Goal: Communication & Community: Answer question/provide support

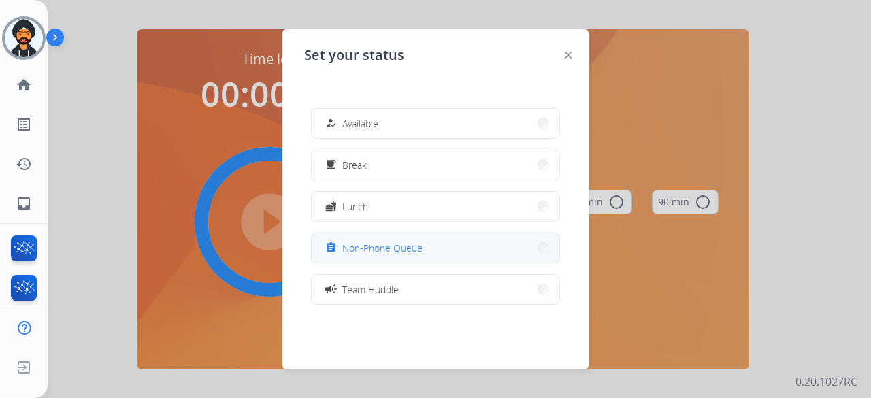
click at [394, 244] on span "Non-Phone Queue" at bounding box center [382, 248] width 80 height 14
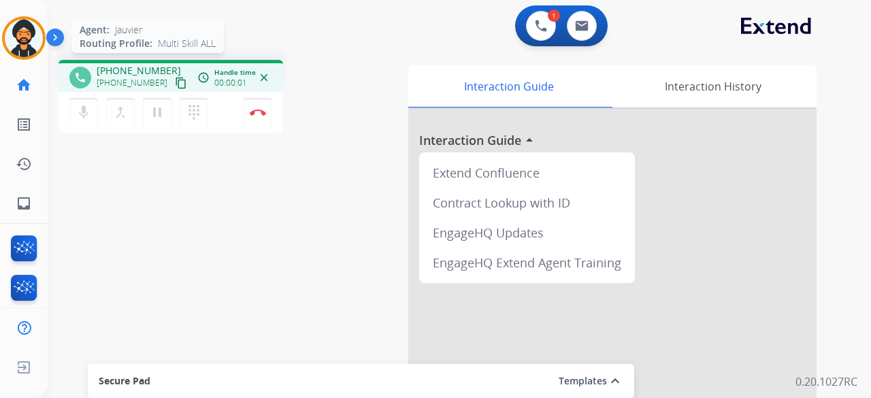
click at [16, 37] on img at bounding box center [24, 38] width 38 height 38
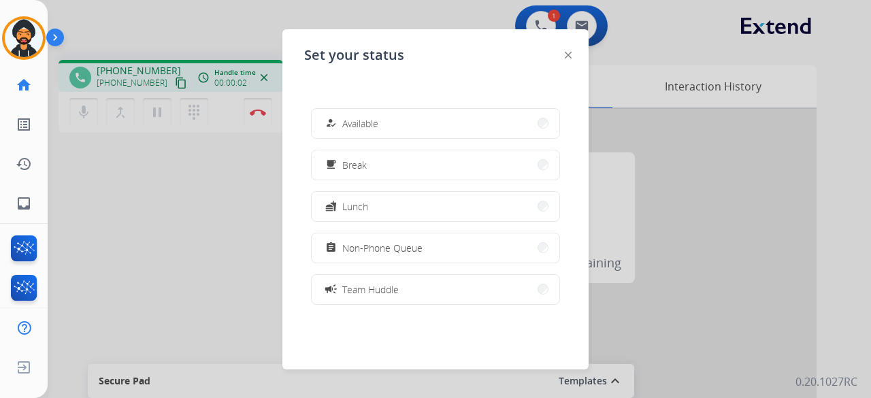
click at [233, 214] on div at bounding box center [435, 199] width 871 height 398
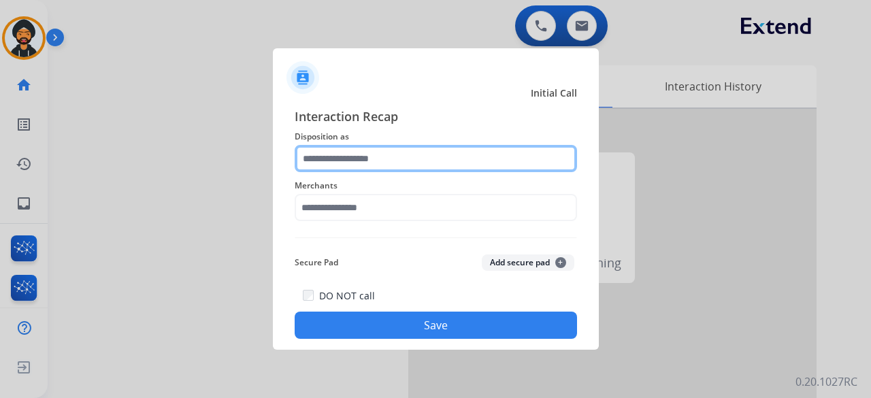
click at [409, 157] on input "text" at bounding box center [436, 158] width 283 height 27
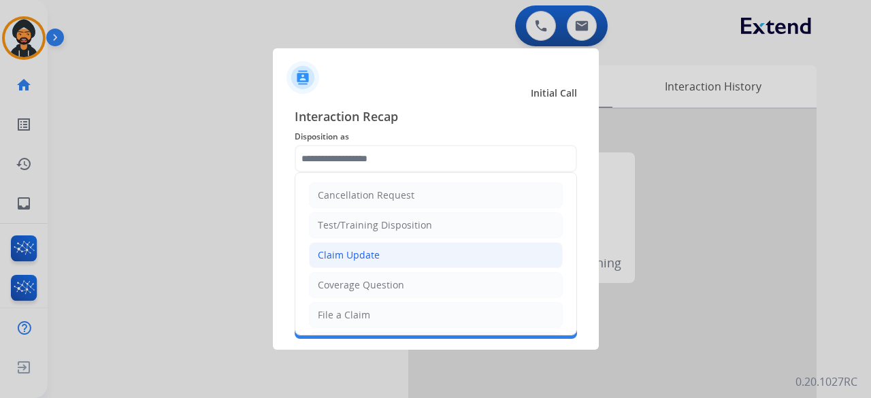
click at [380, 261] on li "Claim Update" at bounding box center [436, 255] width 254 height 26
type input "**********"
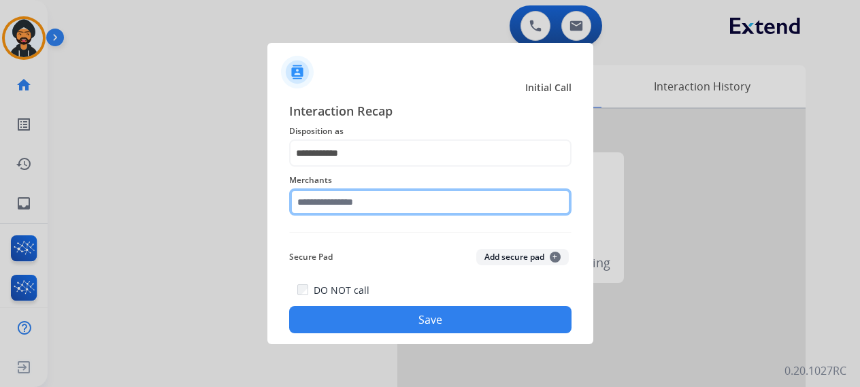
click at [346, 216] on input "text" at bounding box center [430, 202] width 283 height 27
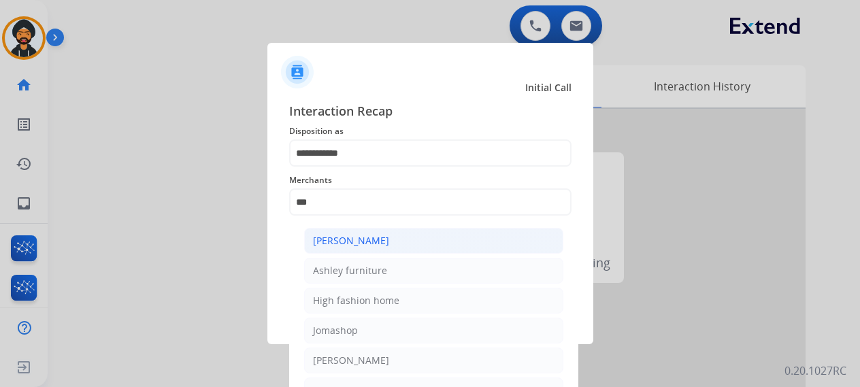
click at [414, 243] on li "[PERSON_NAME]" at bounding box center [433, 241] width 259 height 26
type input "**********"
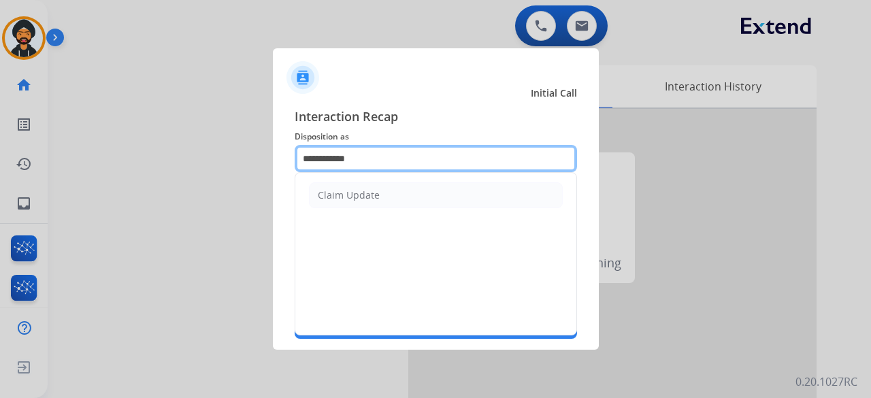
click at [361, 167] on input "**********" at bounding box center [436, 158] width 283 height 27
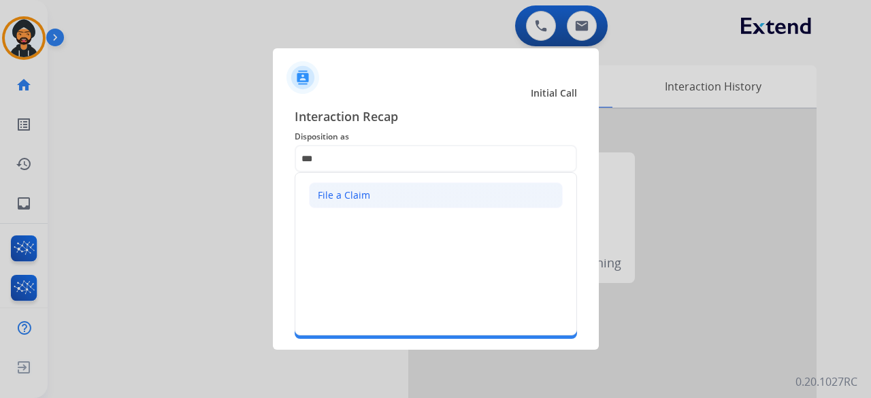
click at [352, 196] on div "File a Claim" at bounding box center [344, 196] width 52 height 14
type input "**********"
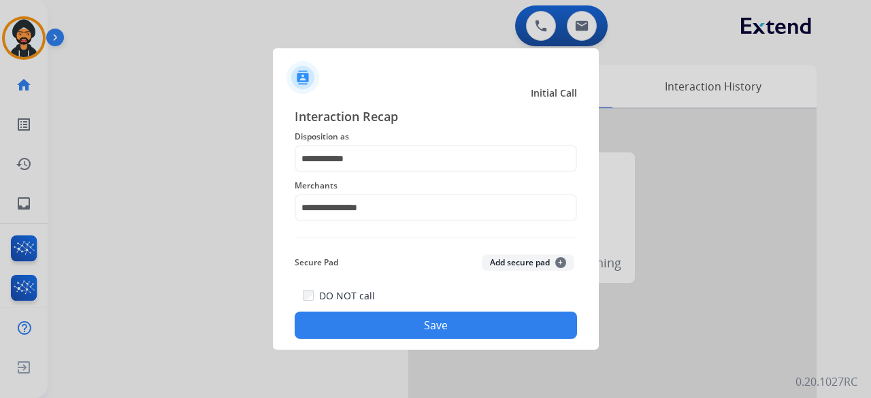
click at [411, 324] on button "Save" at bounding box center [436, 325] width 283 height 27
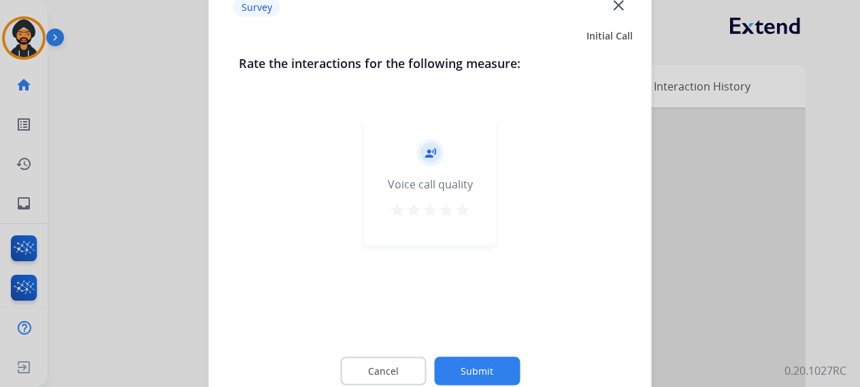
click at [473, 361] on button "Submit" at bounding box center [477, 371] width 86 height 29
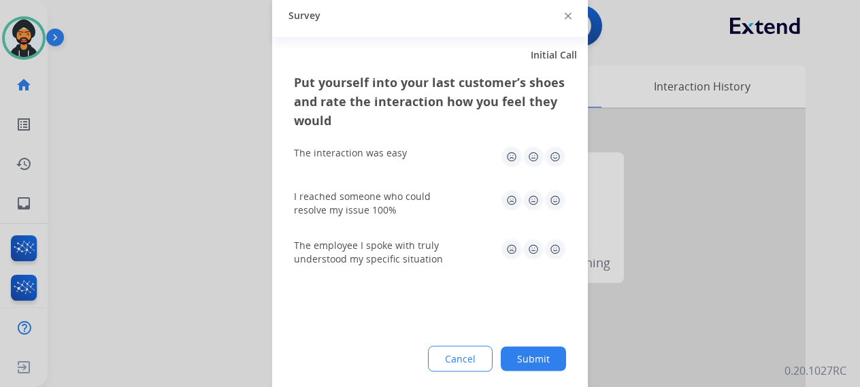
click at [525, 355] on button "Submit" at bounding box center [533, 358] width 65 height 25
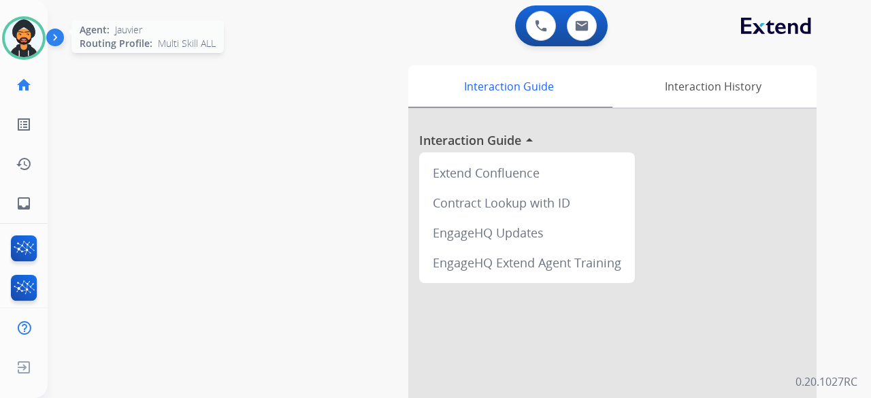
click at [8, 26] on div at bounding box center [24, 38] width 44 height 44
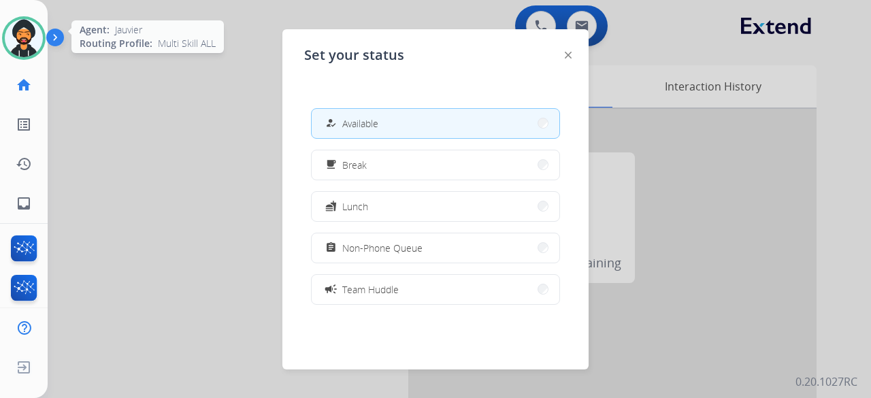
click at [15, 24] on img at bounding box center [24, 38] width 38 height 38
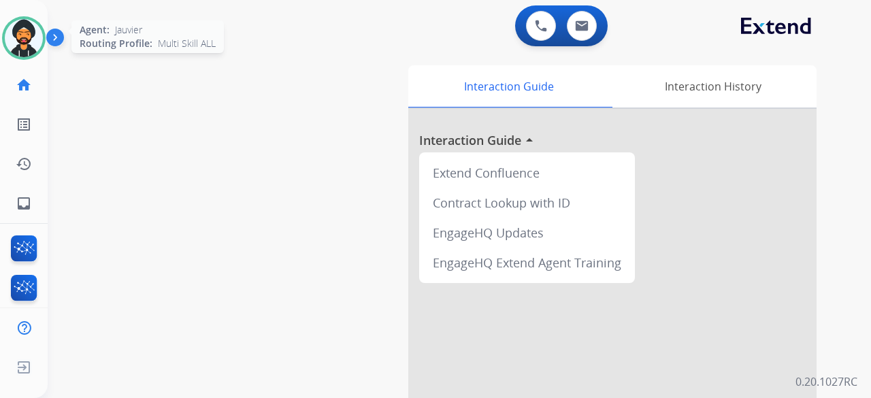
click at [10, 29] on img at bounding box center [24, 38] width 38 height 38
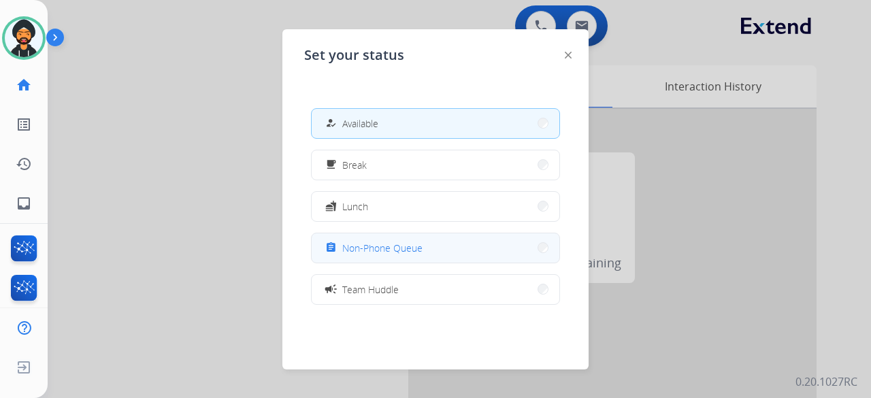
click at [430, 236] on button "assignment Non-Phone Queue" at bounding box center [436, 247] width 248 height 29
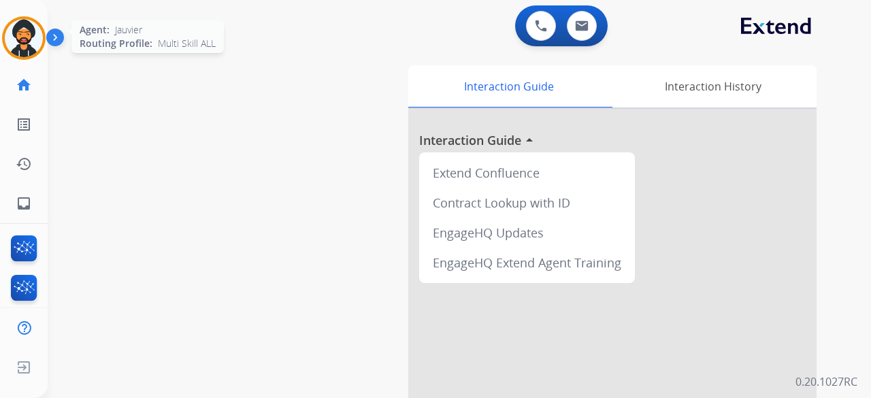
click at [22, 20] on img at bounding box center [24, 38] width 38 height 38
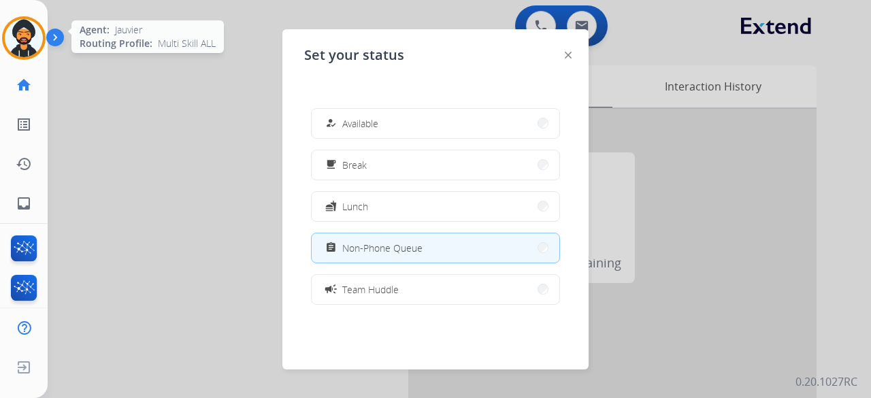
click at [14, 35] on img at bounding box center [24, 38] width 38 height 38
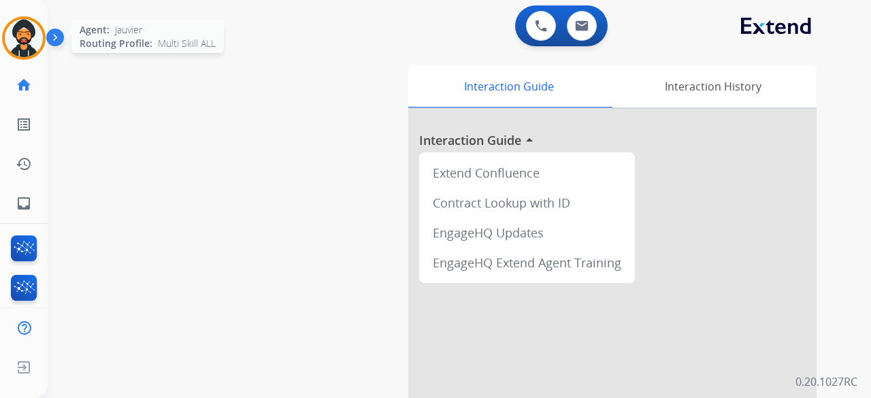
click at [37, 29] on img at bounding box center [24, 38] width 38 height 38
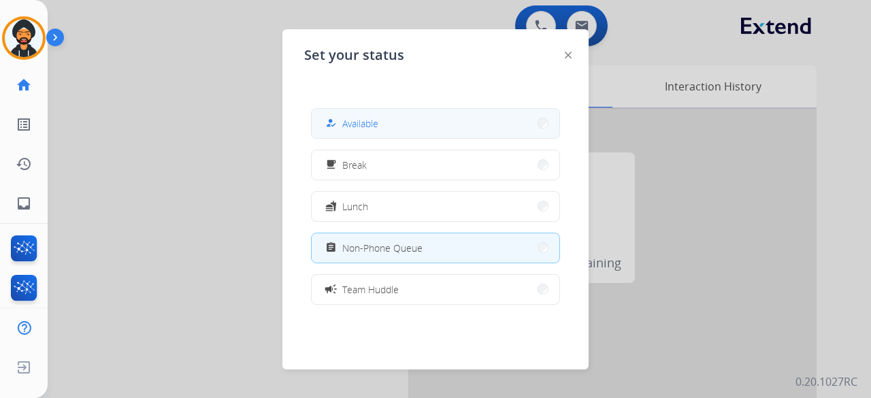
click at [409, 120] on button "how_to_reg Available" at bounding box center [436, 123] width 248 height 29
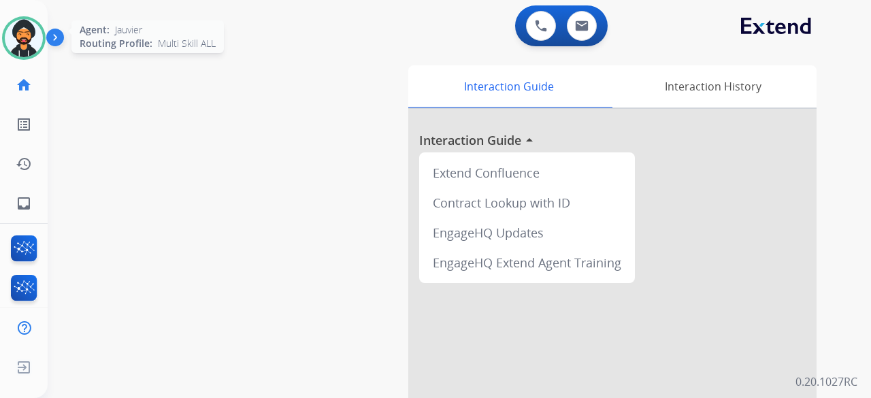
click at [32, 35] on img at bounding box center [24, 38] width 38 height 38
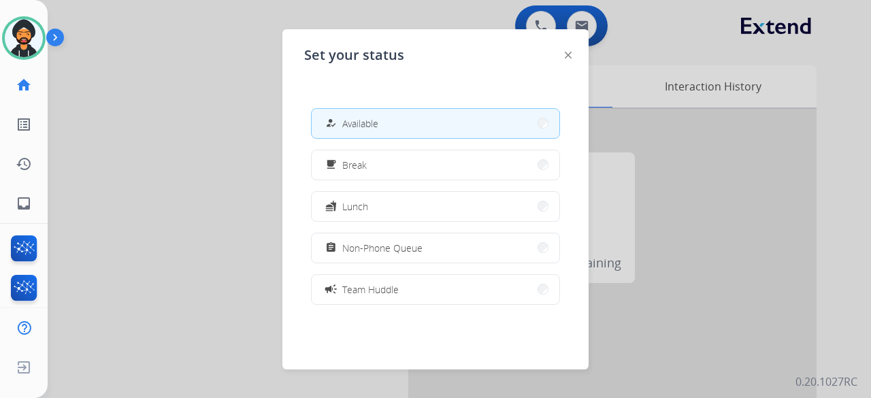
drag, startPoint x: 78, startPoint y: 110, endPoint x: 256, endPoint y: 33, distance: 193.6
click at [80, 108] on div at bounding box center [435, 199] width 871 height 398
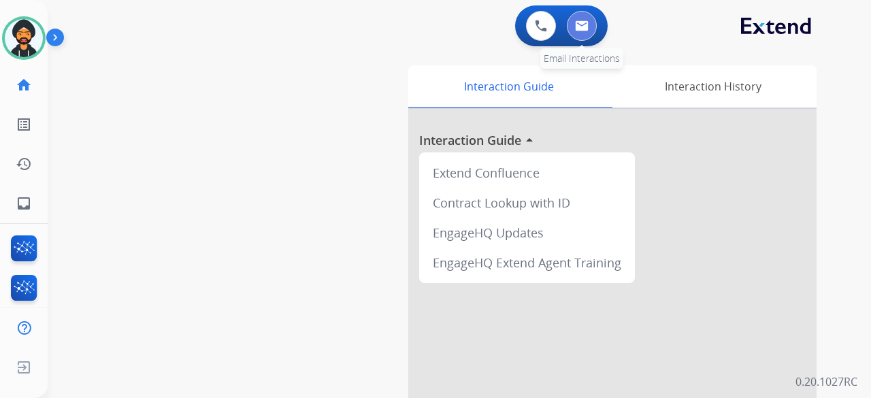
click at [583, 22] on img at bounding box center [582, 25] width 14 height 11
select select "**********"
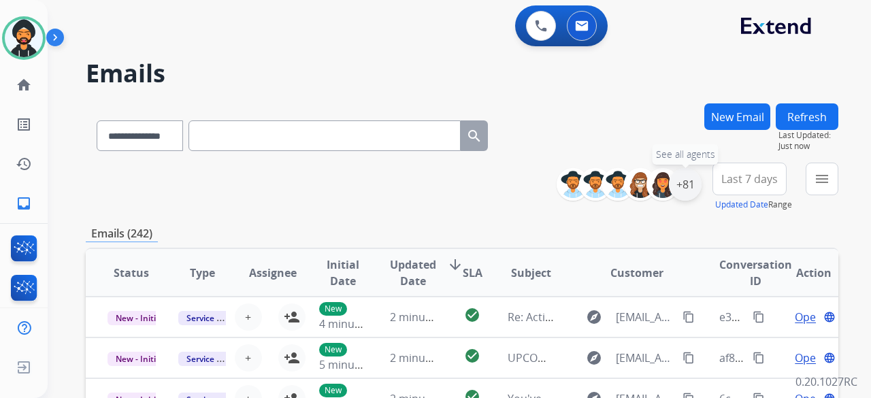
click at [683, 182] on div "+81" at bounding box center [685, 184] width 33 height 33
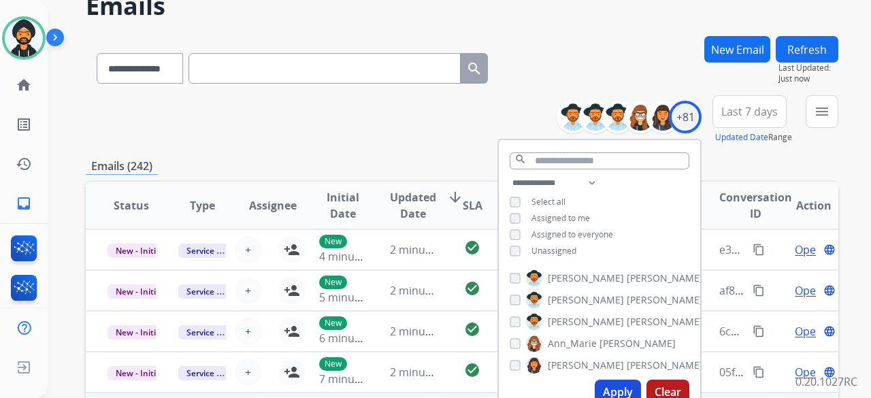
scroll to position [204, 0]
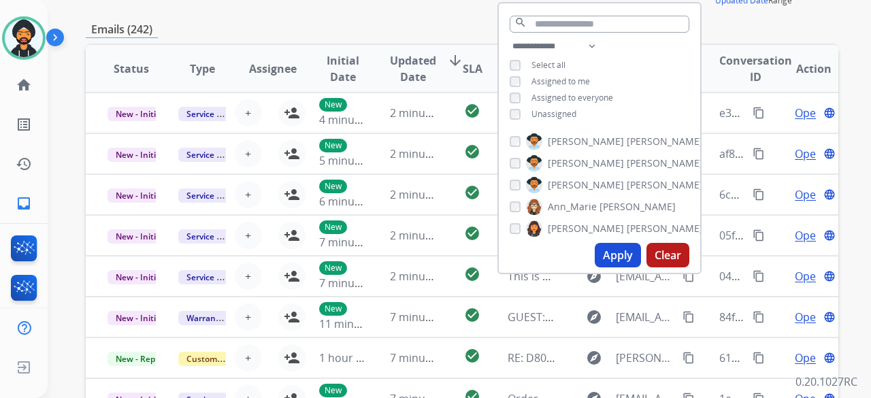
click at [613, 257] on button "Apply" at bounding box center [618, 255] width 46 height 25
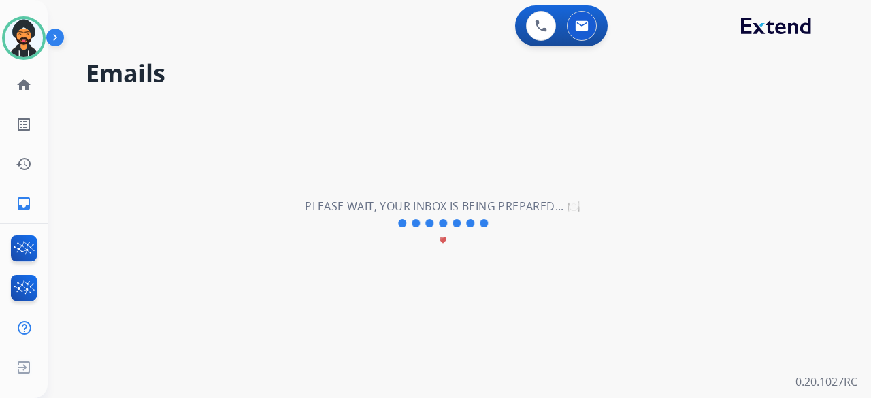
scroll to position [0, 0]
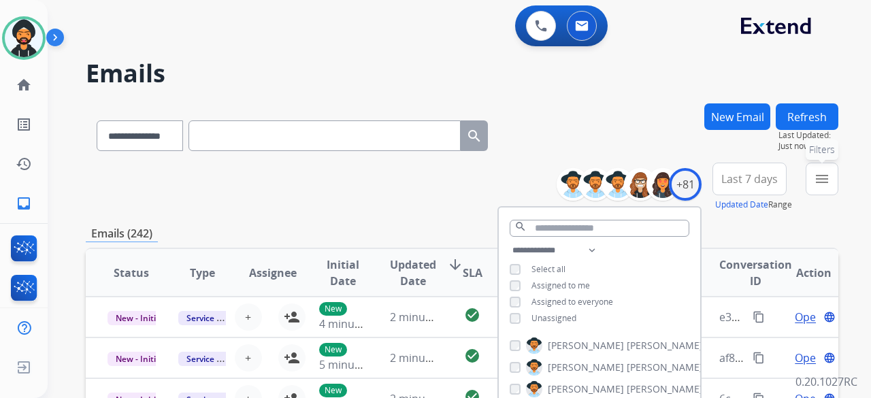
click at [812, 180] on button "menu Filters" at bounding box center [822, 179] width 33 height 33
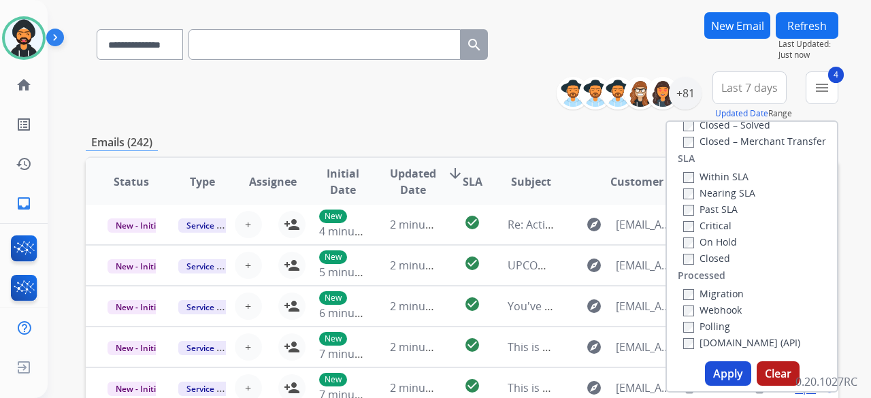
scroll to position [272, 0]
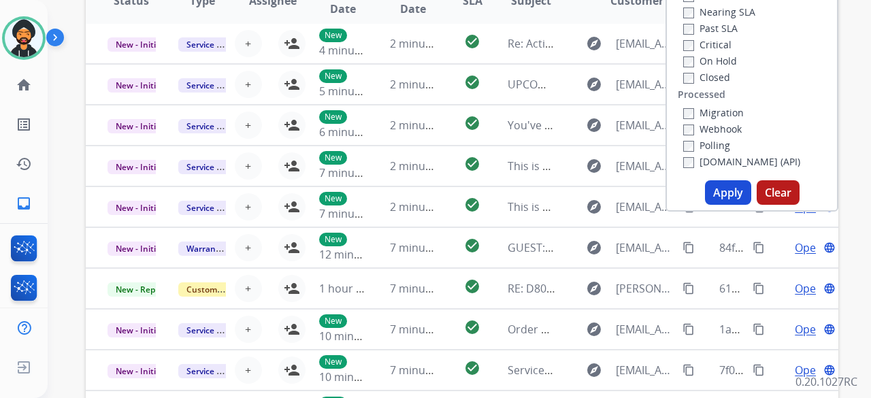
click at [711, 187] on button "Apply" at bounding box center [728, 192] width 46 height 25
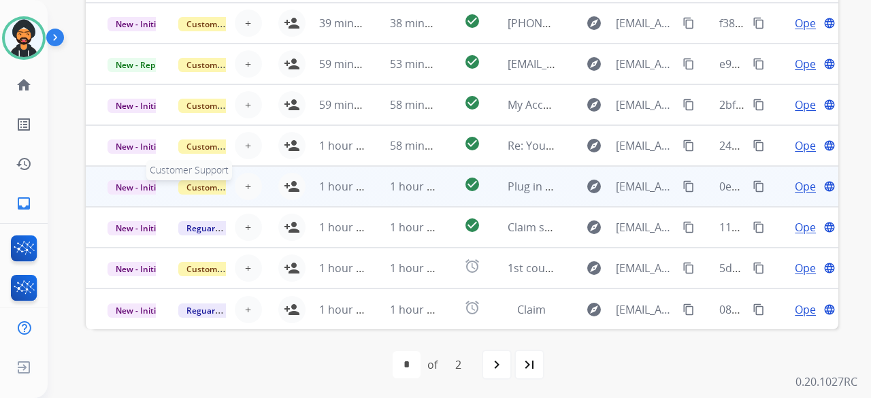
scroll to position [506, 0]
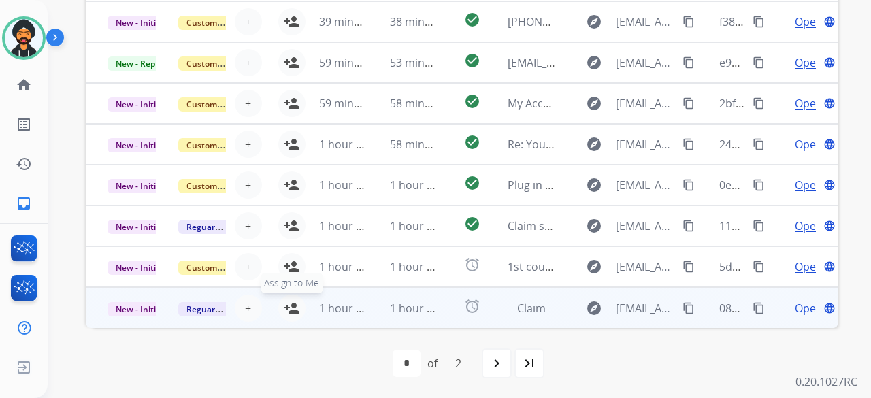
click at [287, 305] on mat-icon "person_add" at bounding box center [292, 308] width 16 height 16
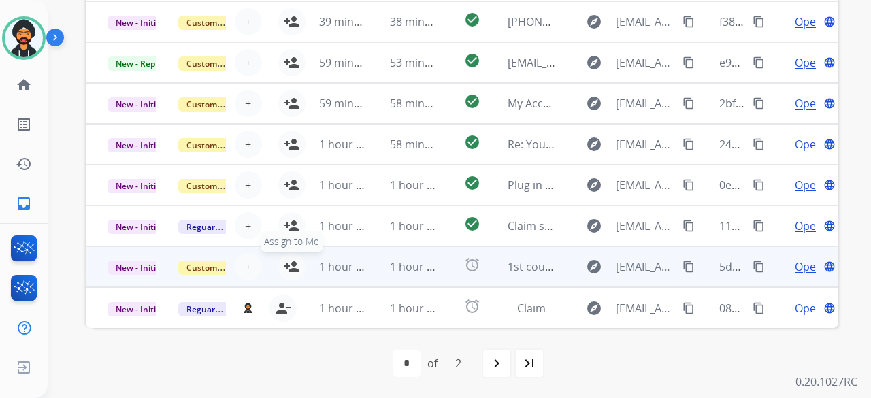
click at [289, 265] on mat-icon "person_add" at bounding box center [292, 267] width 16 height 16
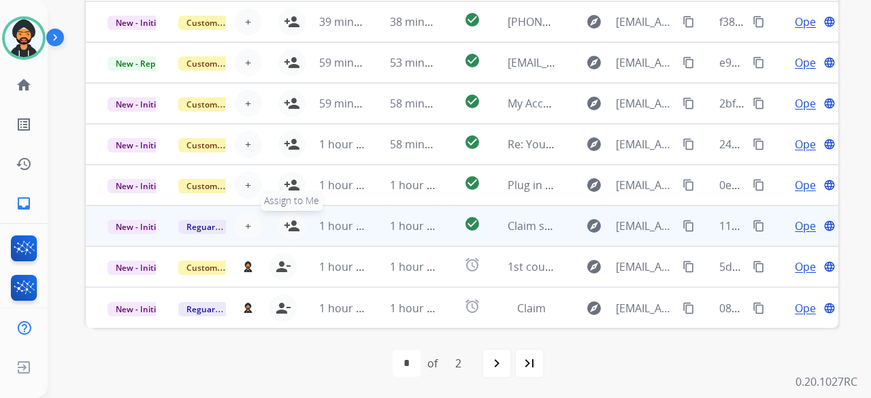
click at [285, 227] on mat-icon "person_add" at bounding box center [292, 226] width 16 height 16
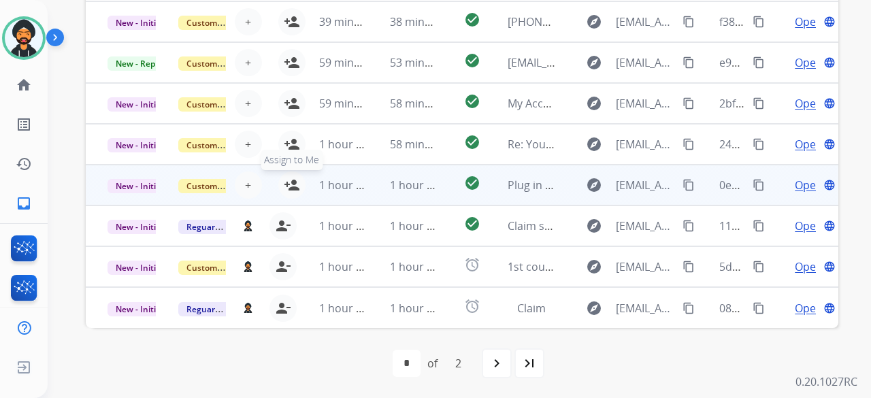
click at [284, 184] on mat-icon "person_add" at bounding box center [292, 185] width 16 height 16
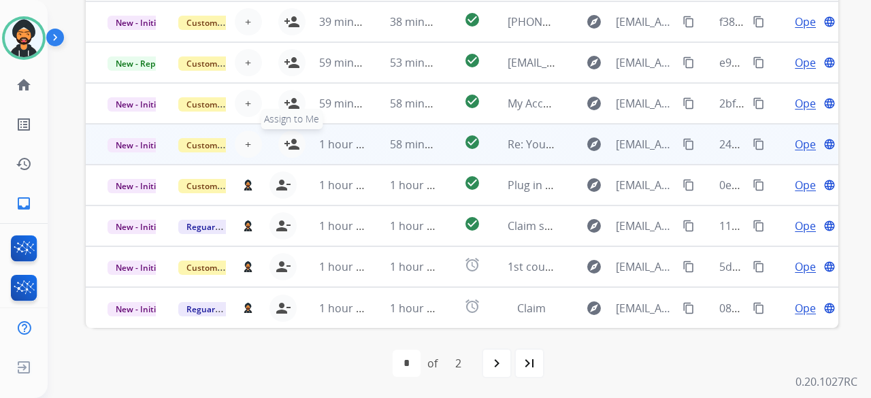
click at [291, 144] on mat-icon "person_add" at bounding box center [292, 144] width 16 height 16
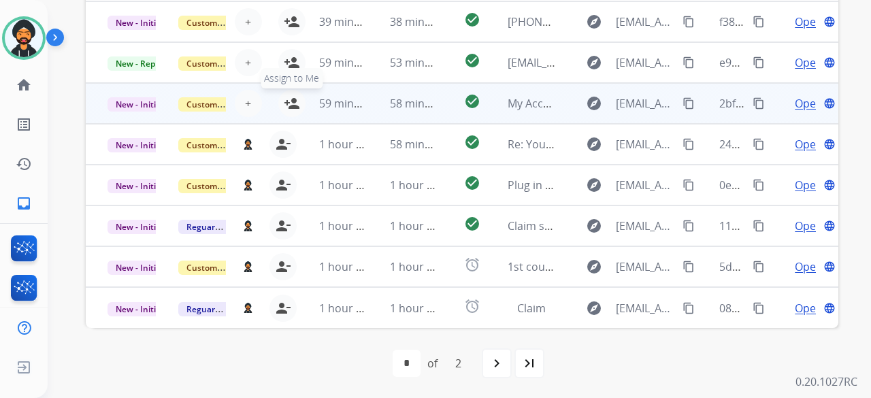
click at [287, 103] on mat-icon "person_add" at bounding box center [292, 103] width 16 height 16
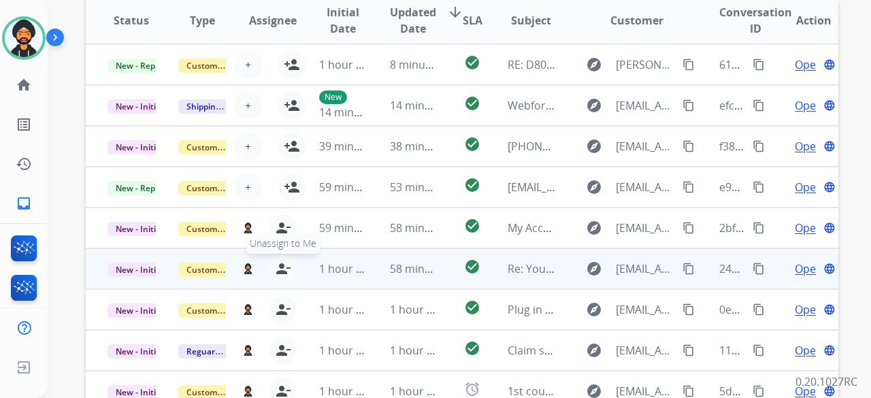
scroll to position [370, 0]
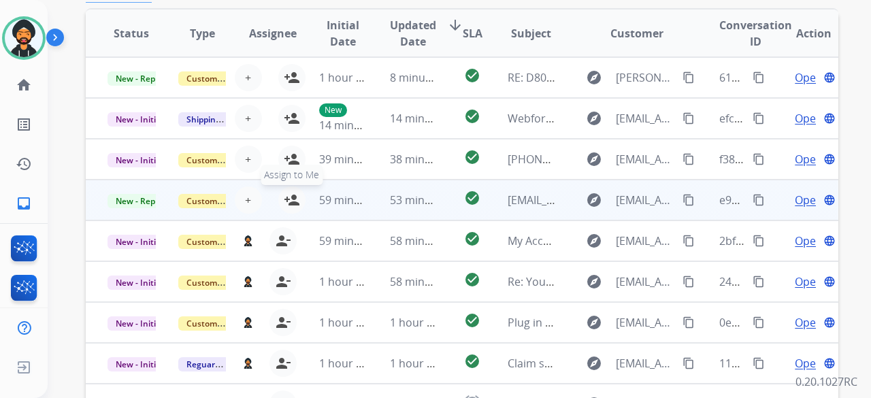
click at [293, 198] on mat-icon "person_add" at bounding box center [292, 200] width 16 height 16
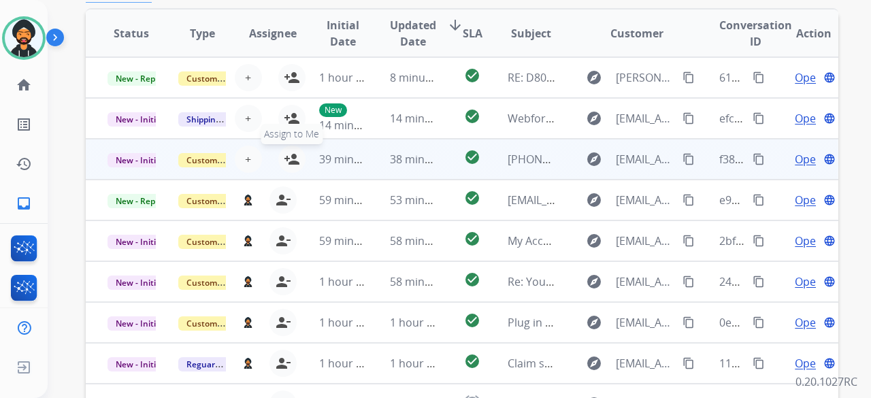
click at [291, 160] on mat-icon "person_add" at bounding box center [292, 159] width 16 height 16
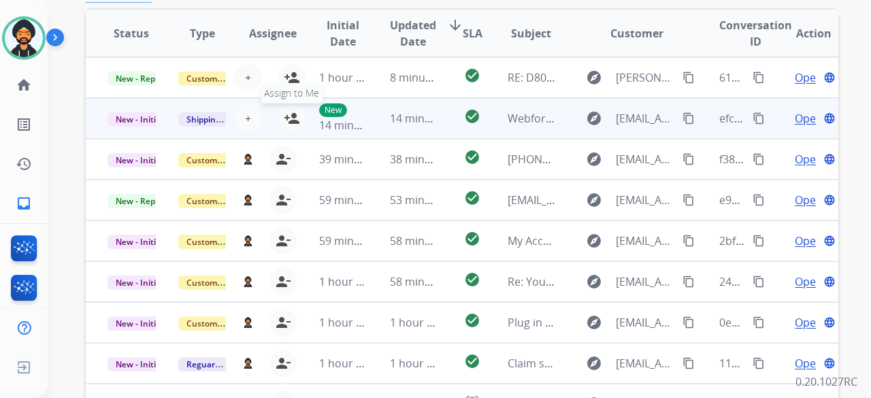
click at [290, 125] on mat-icon "person_add" at bounding box center [292, 118] width 16 height 16
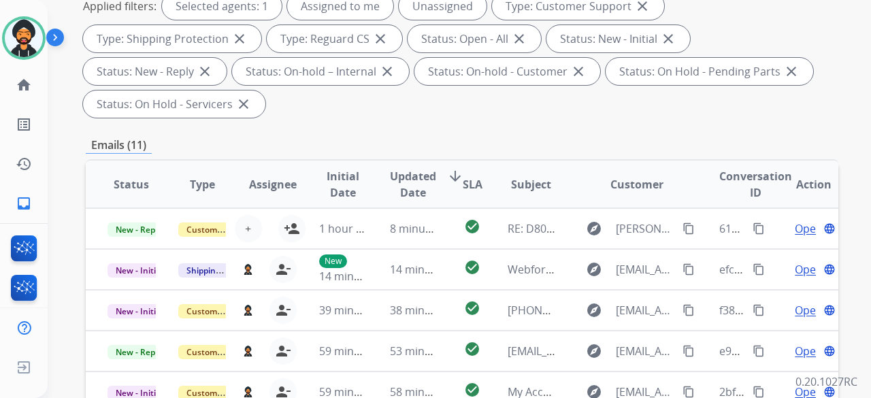
scroll to position [166, 0]
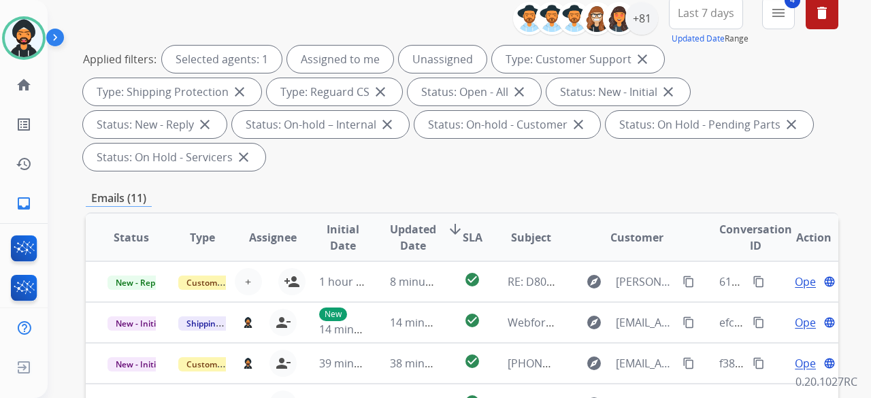
click at [784, 10] on mat-icon "menu" at bounding box center [779, 13] width 16 height 16
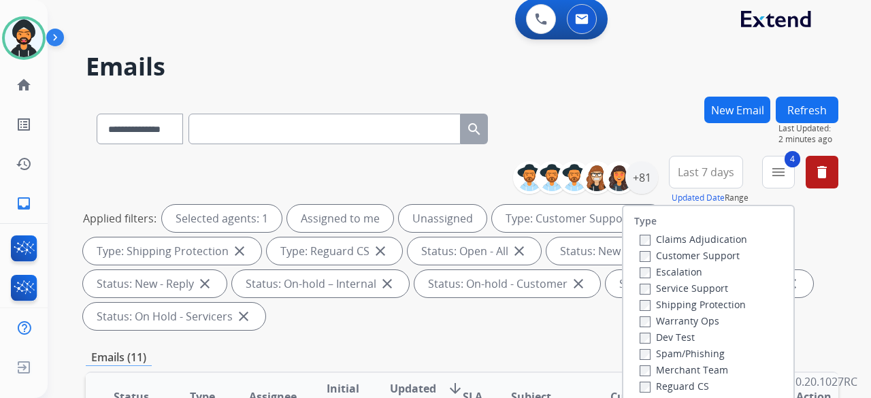
scroll to position [0, 0]
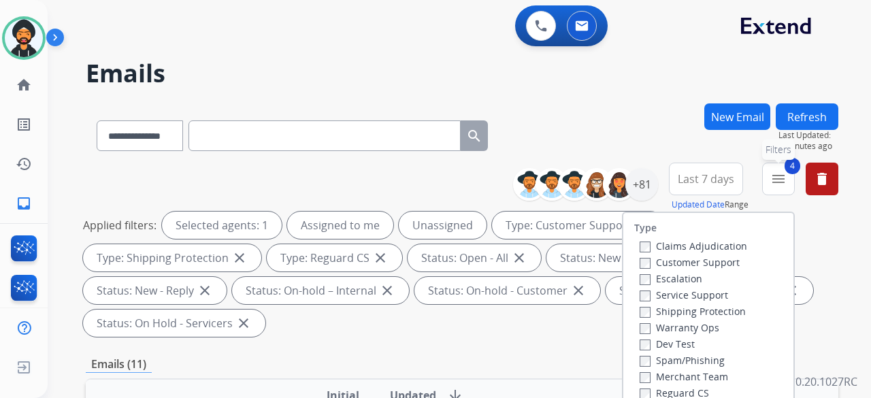
click at [781, 179] on mat-icon "menu" at bounding box center [779, 179] width 16 height 16
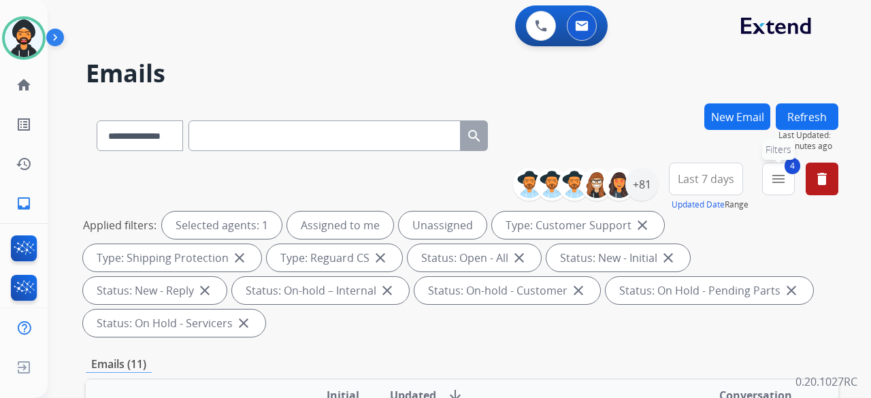
click at [781, 179] on mat-icon "menu" at bounding box center [779, 179] width 16 height 16
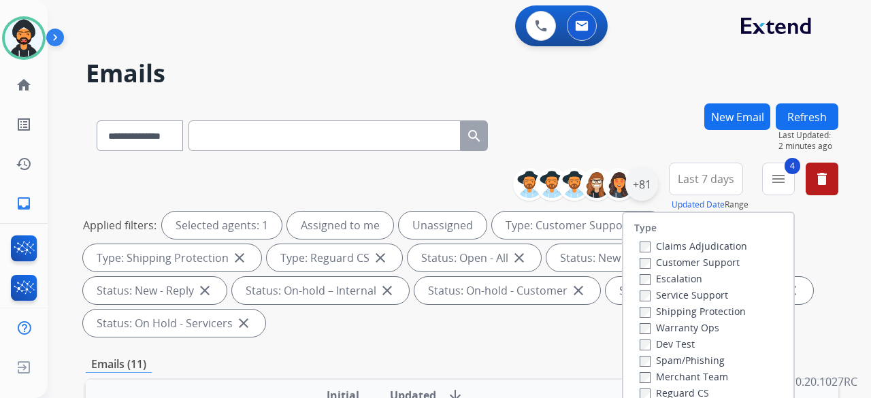
click at [652, 190] on div "+81" at bounding box center [642, 184] width 33 height 33
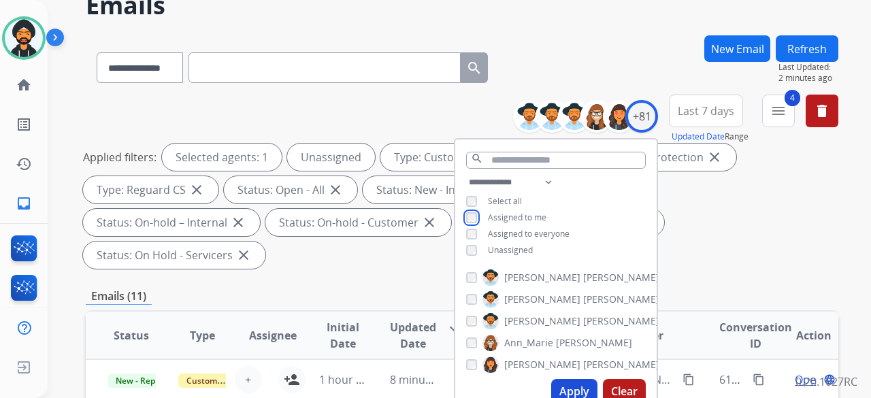
scroll to position [204, 0]
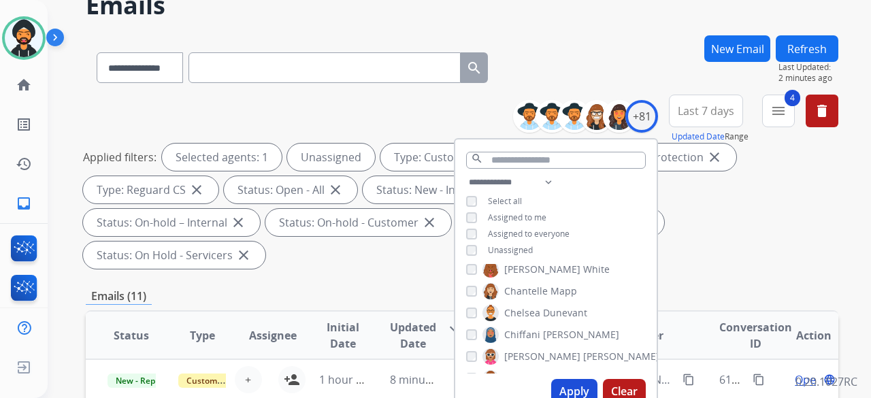
click at [575, 389] on button "Apply" at bounding box center [574, 391] width 46 height 25
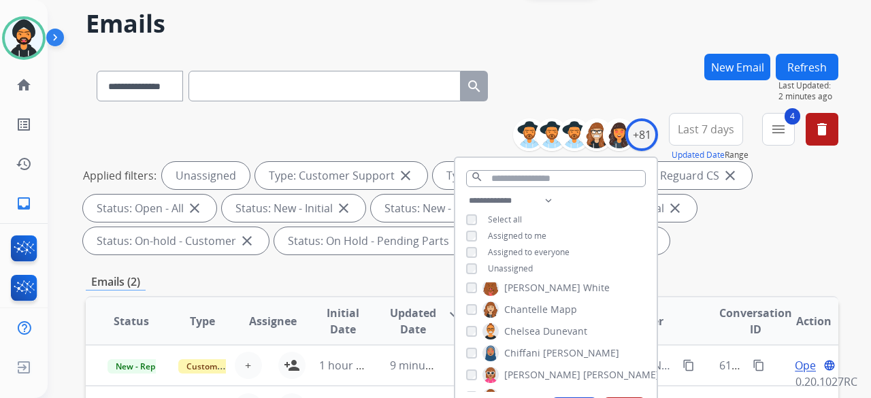
scroll to position [272, 0]
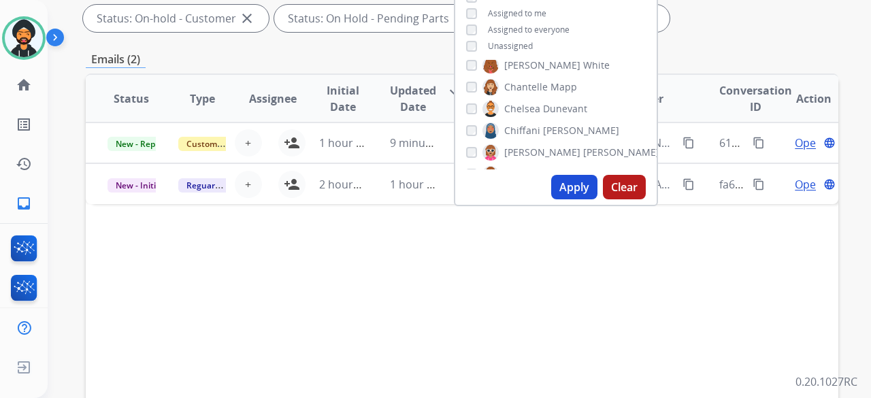
click at [359, 257] on div "Status Type Assignee Initial Date Updated Date arrow_downward SLA Subject Custo…" at bounding box center [462, 302] width 753 height 456
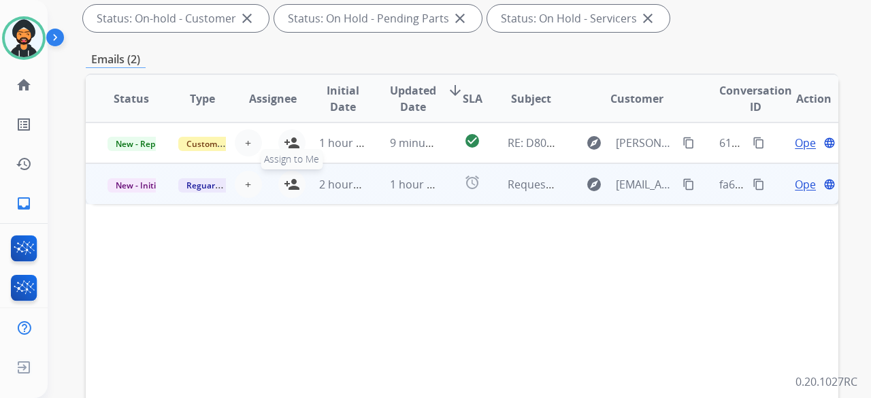
click at [290, 184] on mat-icon "person_add" at bounding box center [292, 184] width 16 height 16
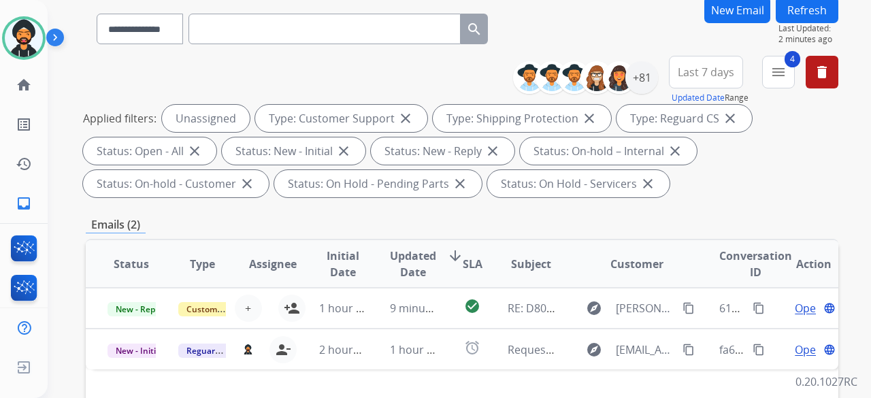
scroll to position [0, 0]
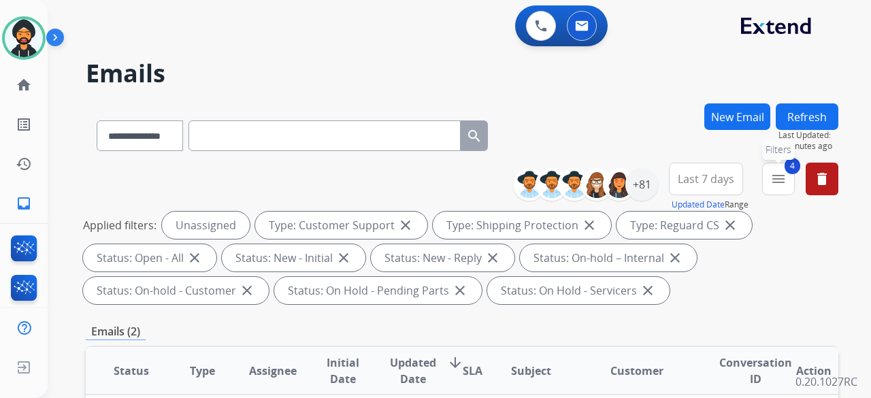
click at [778, 187] on mat-icon "menu" at bounding box center [779, 179] width 16 height 16
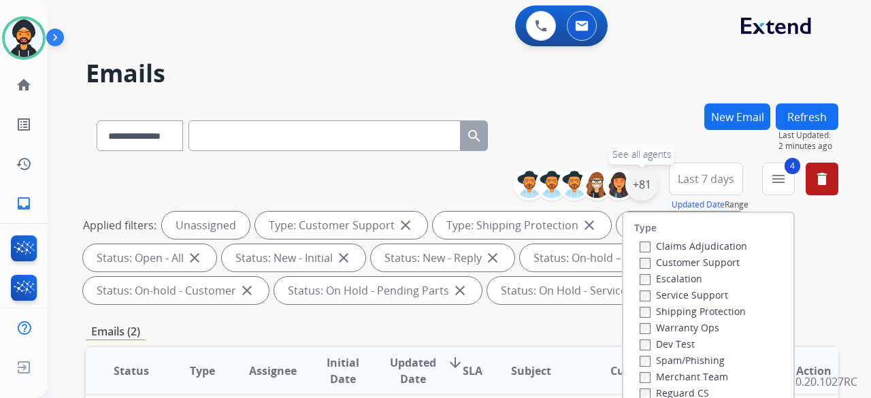
click at [642, 177] on div "+81" at bounding box center [642, 184] width 33 height 33
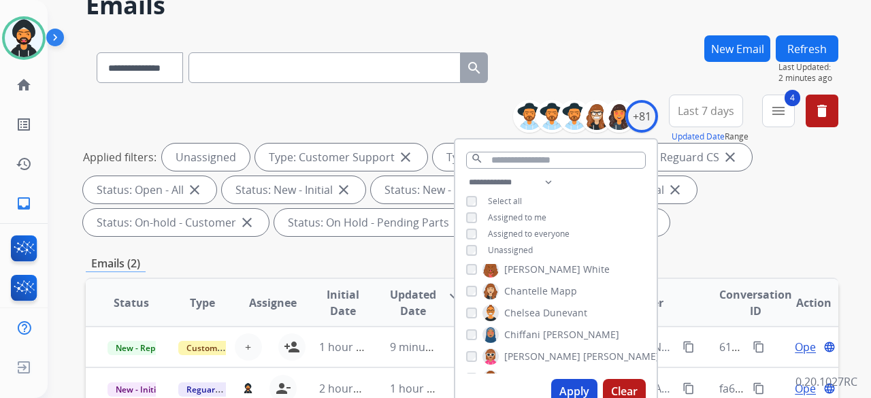
scroll to position [68, 0]
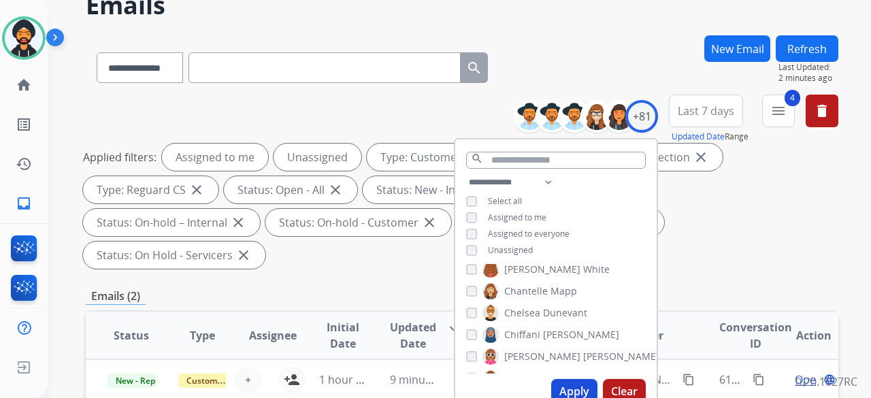
click at [464, 255] on div "**********" at bounding box center [555, 217] width 201 height 87
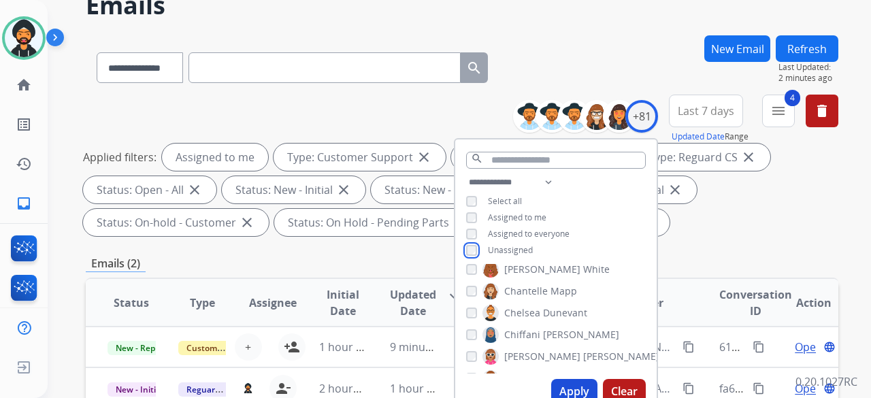
scroll to position [340, 0]
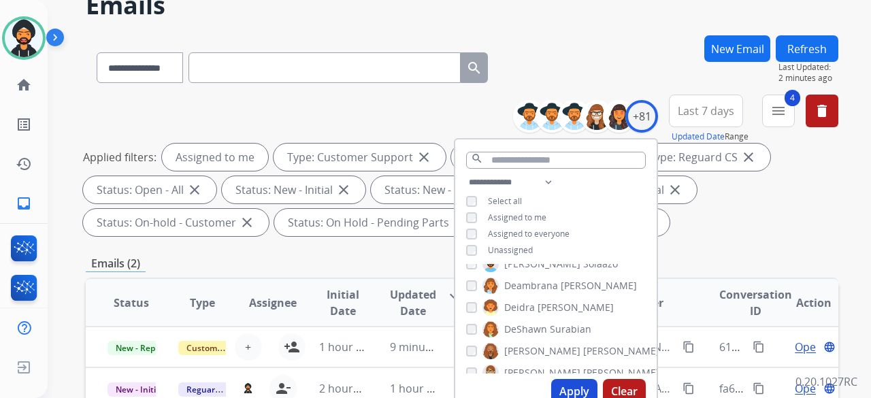
drag, startPoint x: 567, startPoint y: 385, endPoint x: 571, endPoint y: 377, distance: 8.5
click at [570, 378] on div "Apply Clear" at bounding box center [555, 391] width 201 height 35
click at [569, 388] on button "Apply" at bounding box center [574, 391] width 46 height 25
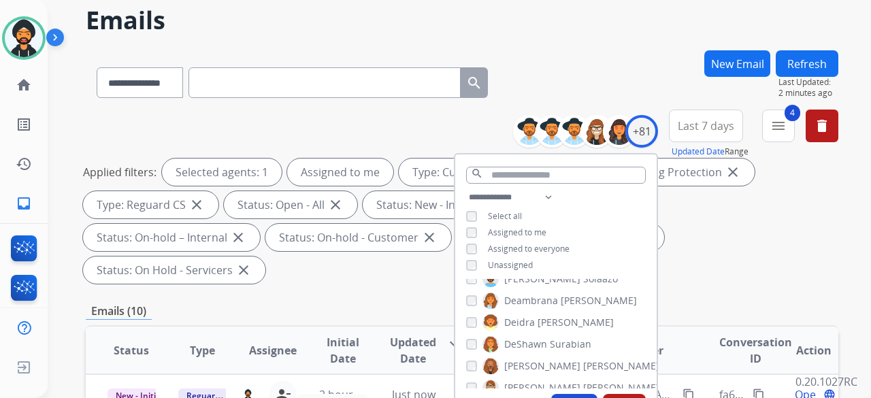
scroll to position [272, 0]
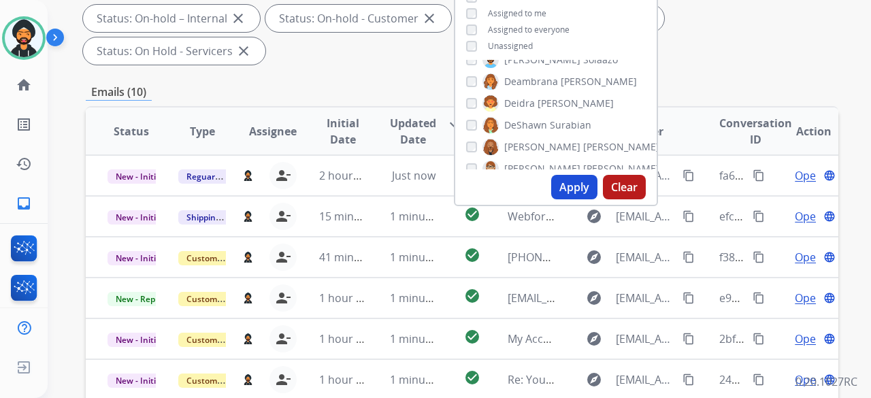
click at [696, 16] on div "Applied filters: Selected agents: 1 Assigned to me Type: Customer Support close…" at bounding box center [459, 1] width 753 height 125
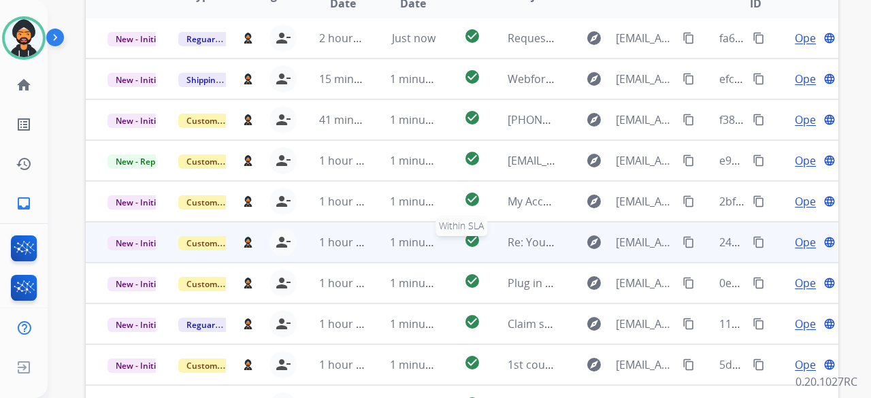
scroll to position [474, 0]
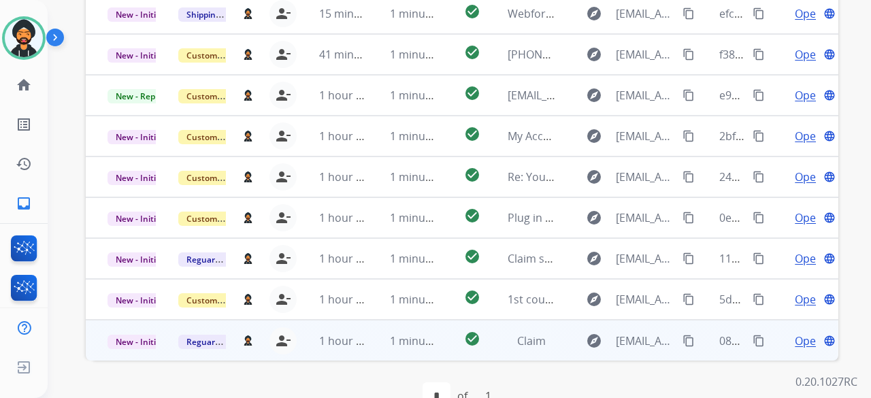
click at [795, 333] on span "Open" at bounding box center [809, 341] width 28 height 16
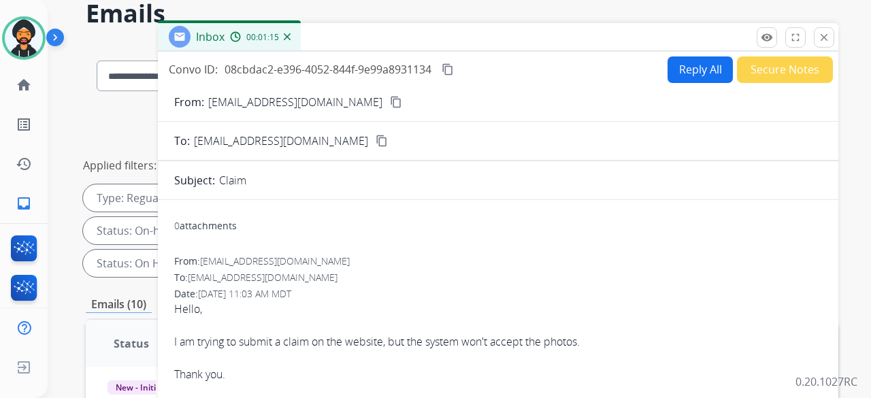
scroll to position [0, 0]
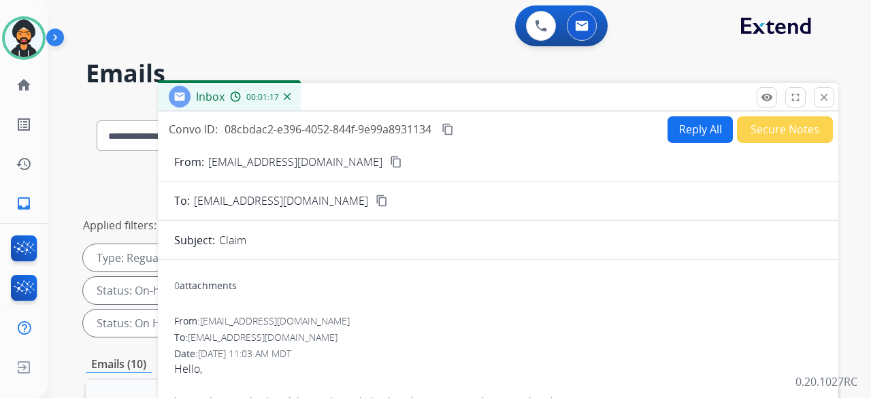
click at [673, 123] on button "Reply All" at bounding box center [700, 129] width 65 height 27
select select "**********"
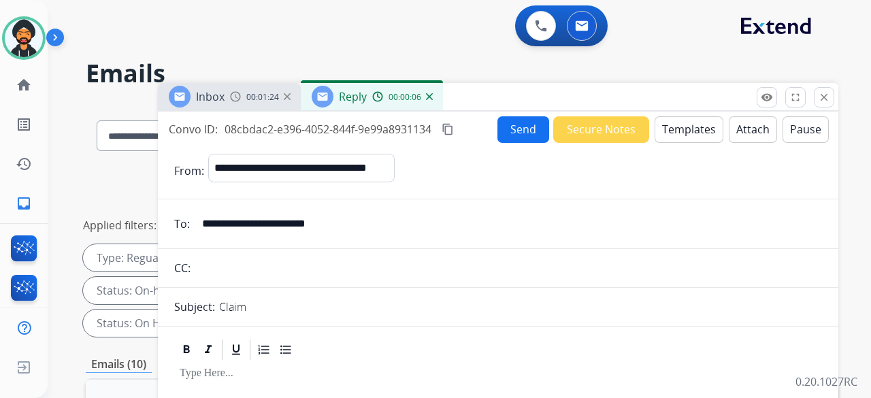
click at [679, 127] on button "Templates" at bounding box center [689, 129] width 69 height 27
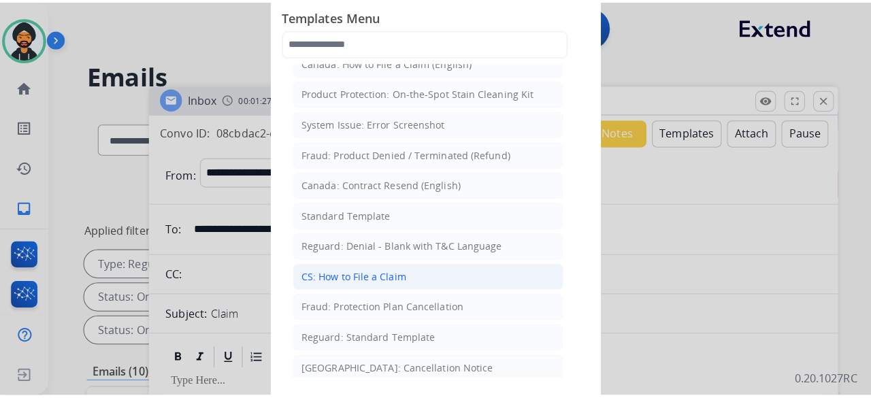
scroll to position [68, 0]
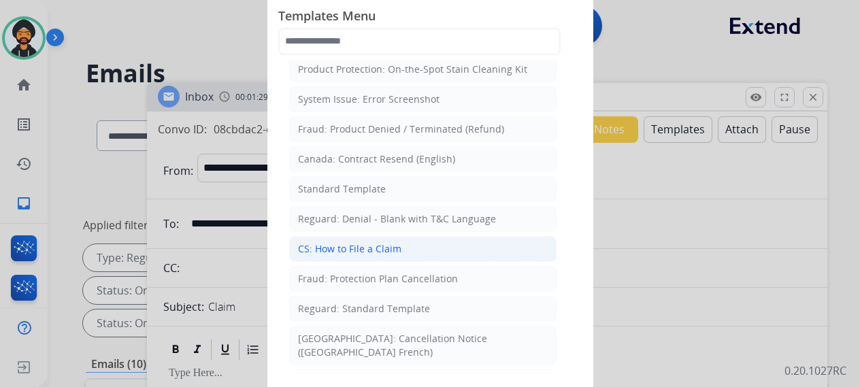
click at [328, 247] on div "CS: How to File a Claim" at bounding box center [349, 249] width 103 height 14
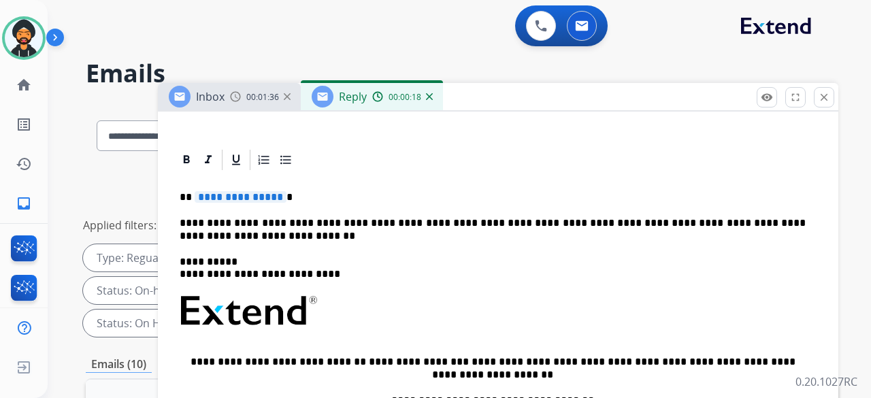
scroll to position [208, 0]
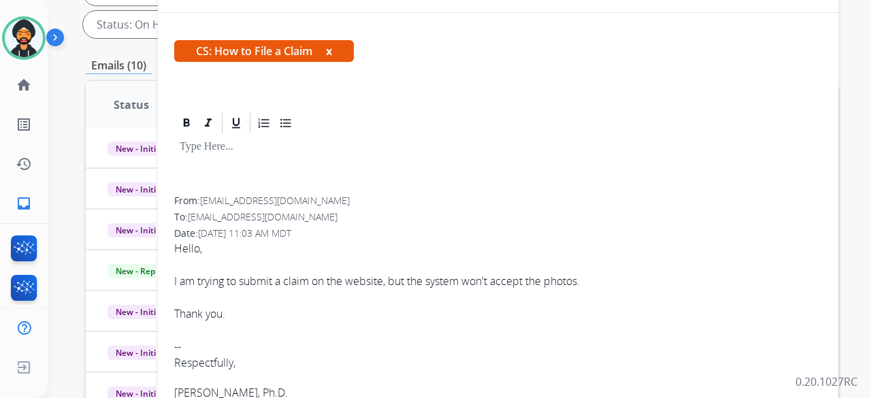
scroll to position [302, 0]
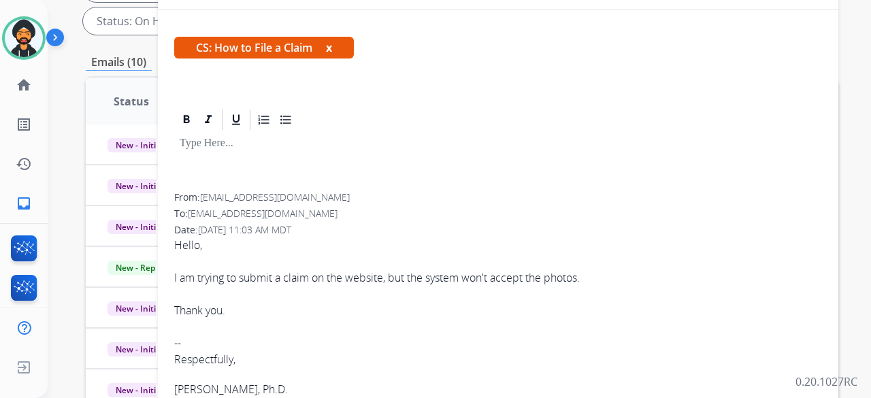
click at [227, 132] on div at bounding box center [498, 162] width 648 height 61
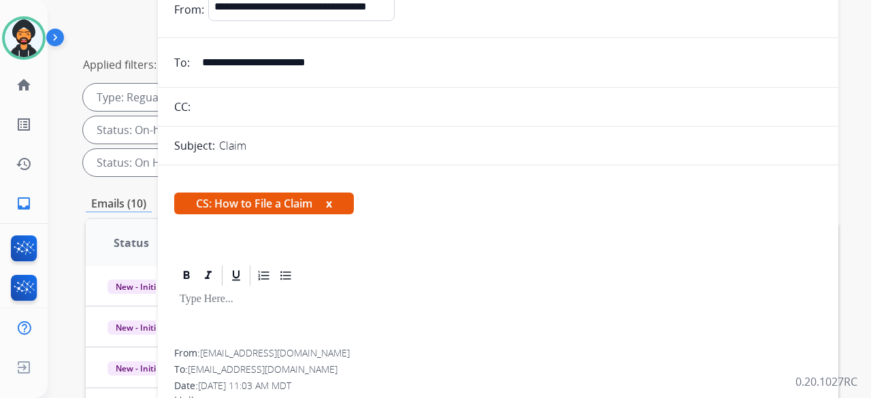
scroll to position [30, 0]
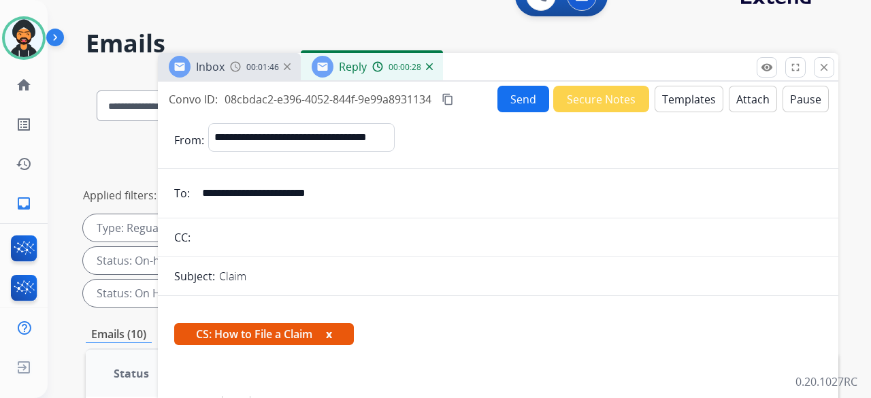
click at [675, 103] on button "Templates" at bounding box center [689, 99] width 69 height 27
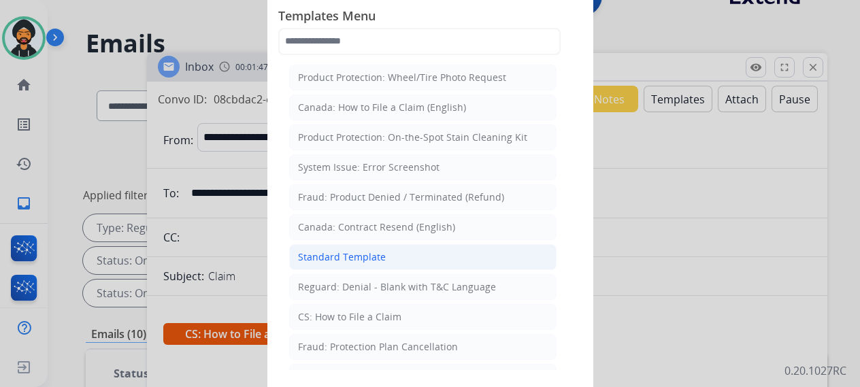
click at [382, 246] on li "Standard Template" at bounding box center [423, 257] width 268 height 26
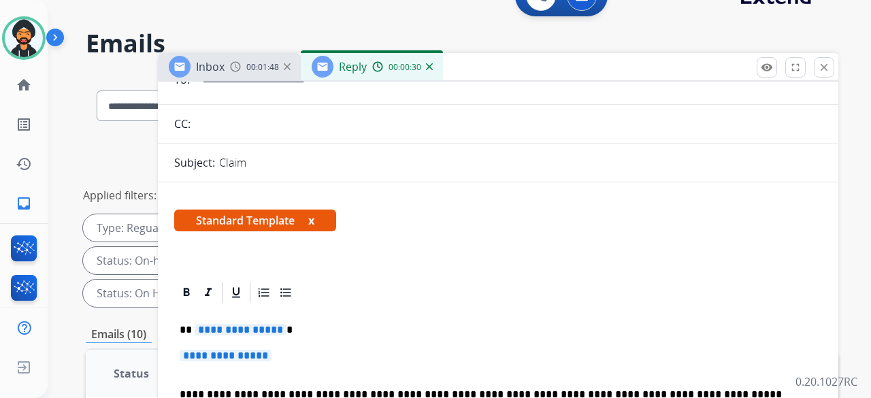
scroll to position [272, 0]
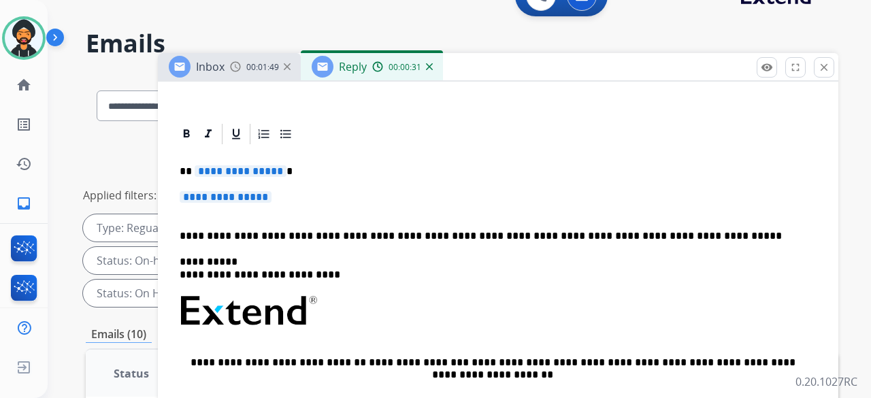
click at [248, 171] on span "**********" at bounding box center [241, 171] width 92 height 12
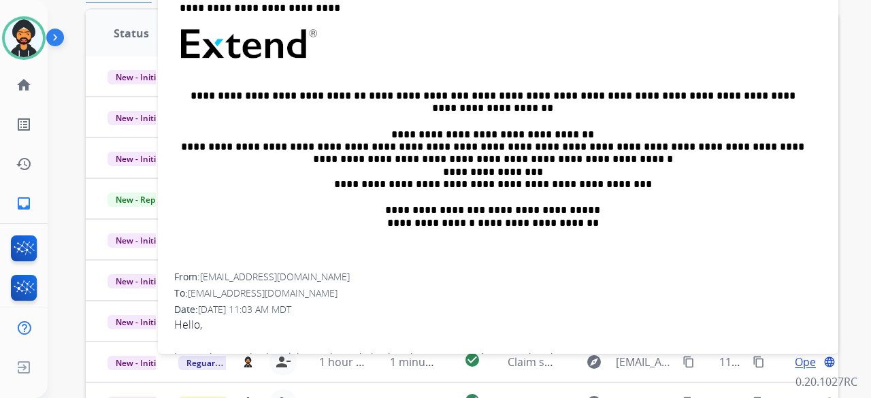
scroll to position [0, 0]
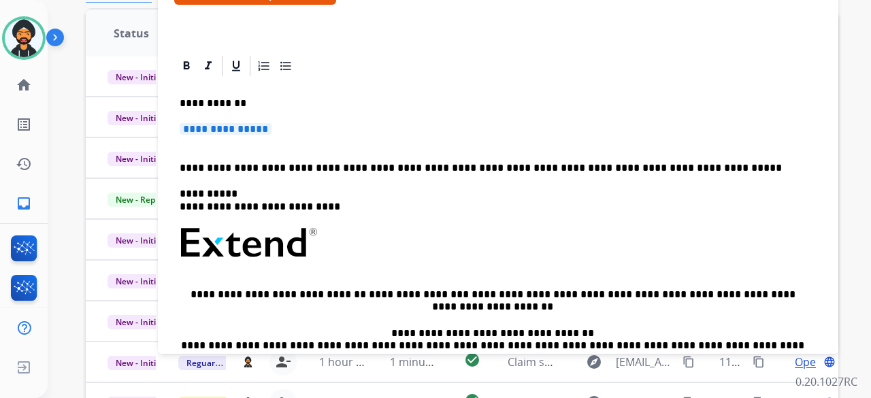
click at [242, 130] on span "**********" at bounding box center [226, 129] width 92 height 12
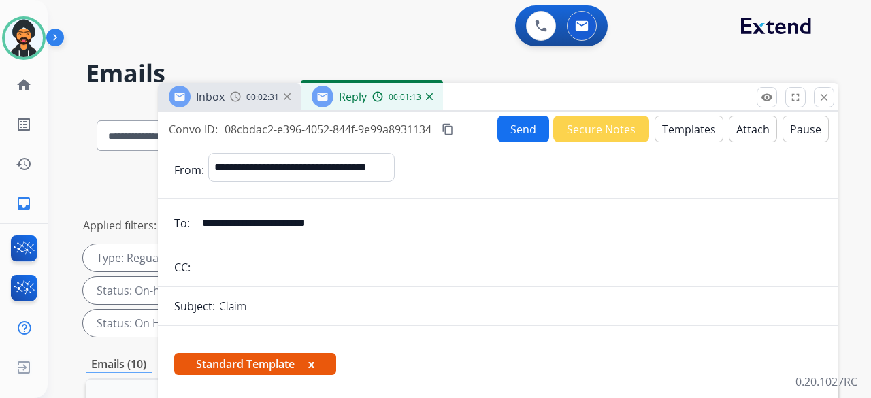
click at [506, 120] on button "Send" at bounding box center [524, 129] width 52 height 27
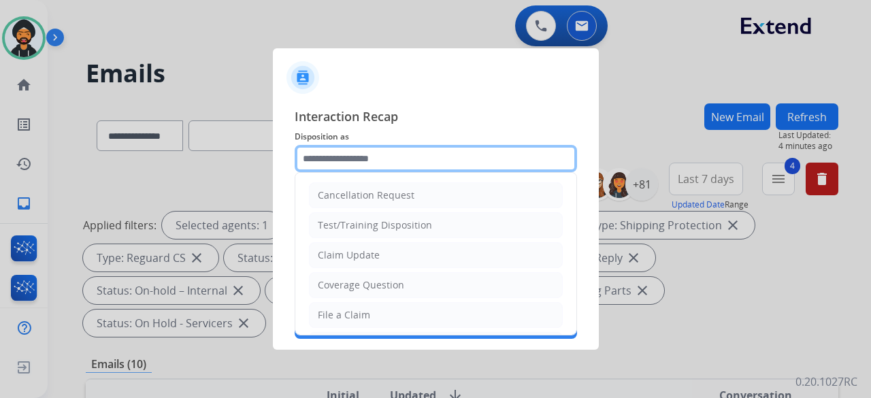
click at [445, 159] on input "text" at bounding box center [436, 158] width 283 height 27
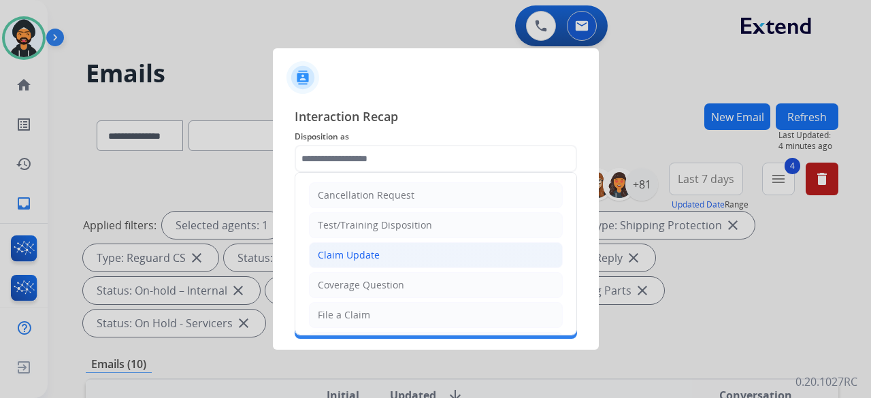
click at [360, 248] on div "Claim Update" at bounding box center [349, 255] width 62 height 14
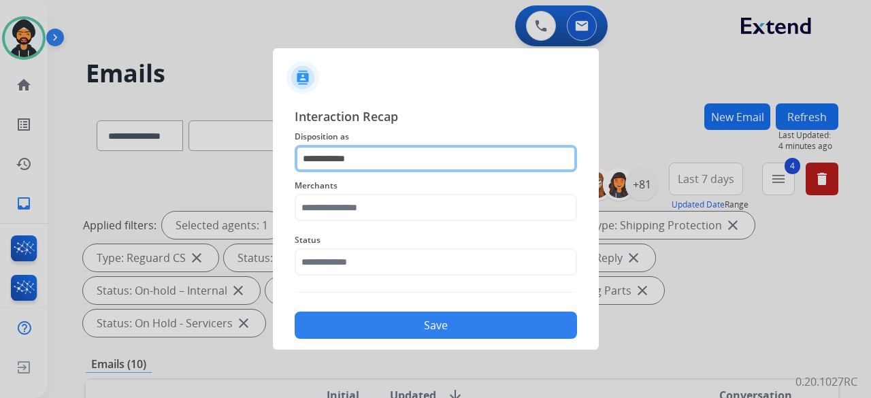
click at [346, 157] on input "**********" at bounding box center [436, 158] width 283 height 27
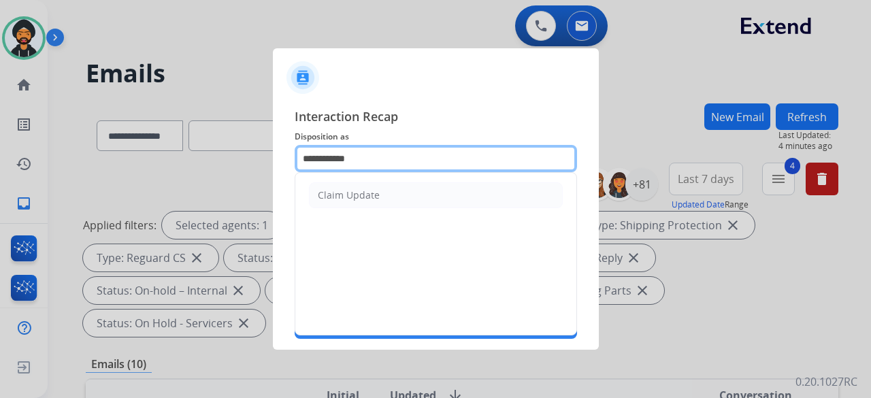
click at [346, 157] on input "**********" at bounding box center [436, 158] width 283 height 27
type input "*"
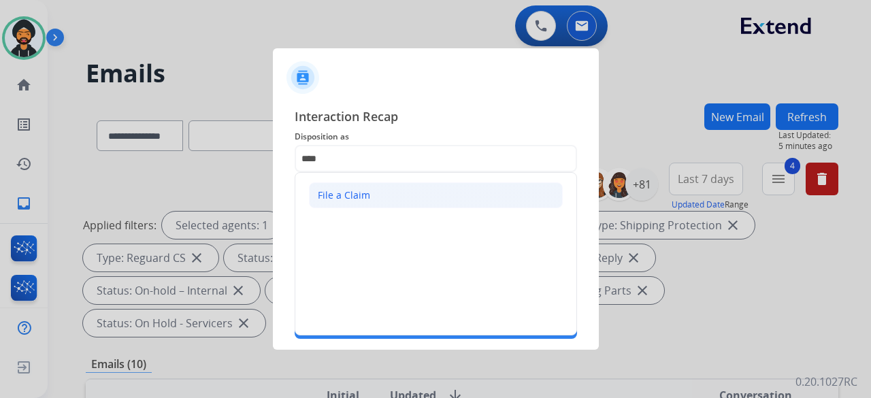
click at [347, 191] on div "File a Claim" at bounding box center [344, 196] width 52 height 14
type input "**********"
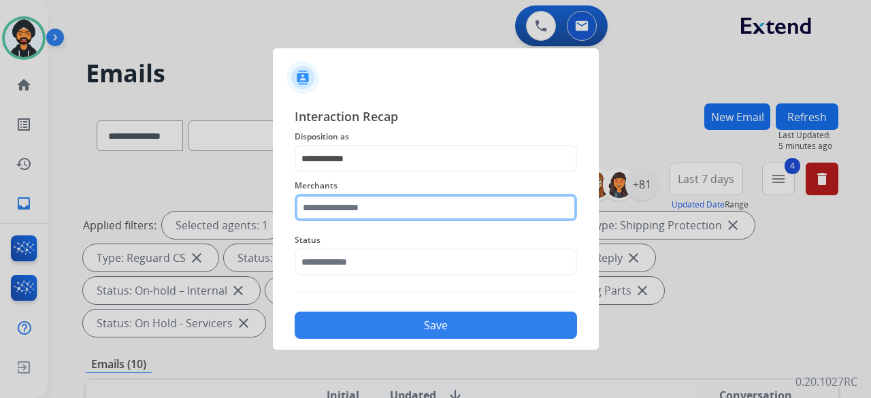
click at [343, 212] on input "text" at bounding box center [436, 207] width 283 height 27
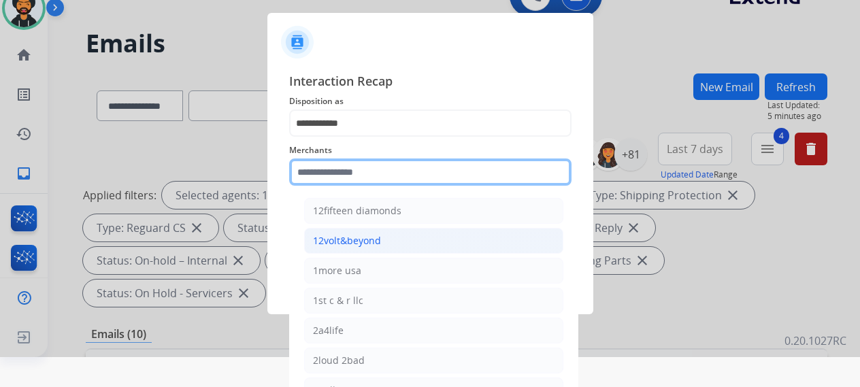
scroll to position [38, 0]
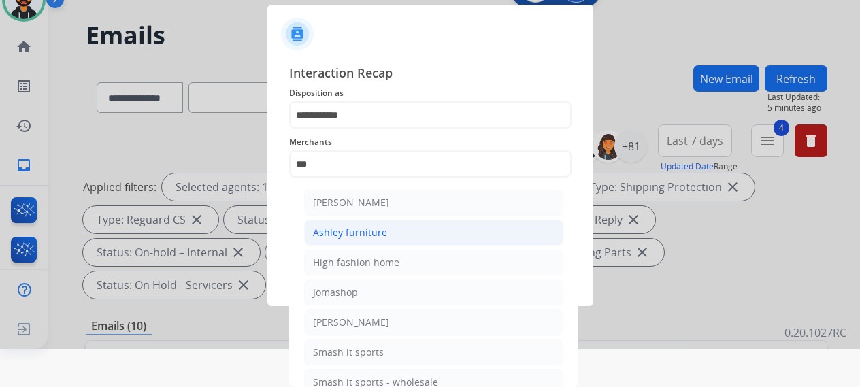
click at [355, 229] on div "Ashley furniture" at bounding box center [350, 233] width 74 height 14
type input "**********"
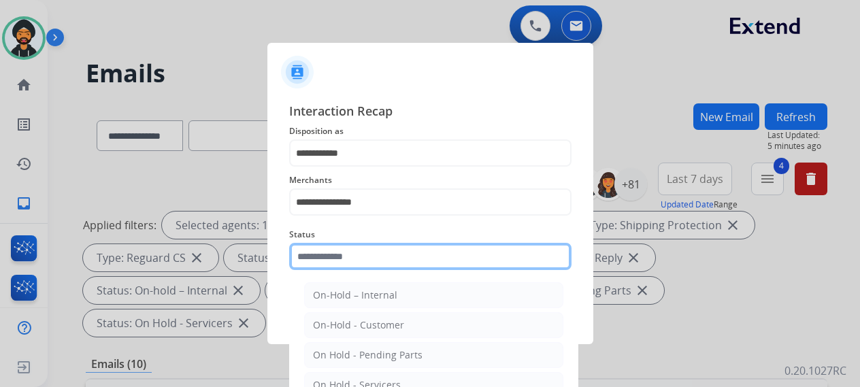
click at [361, 268] on input "text" at bounding box center [430, 256] width 283 height 27
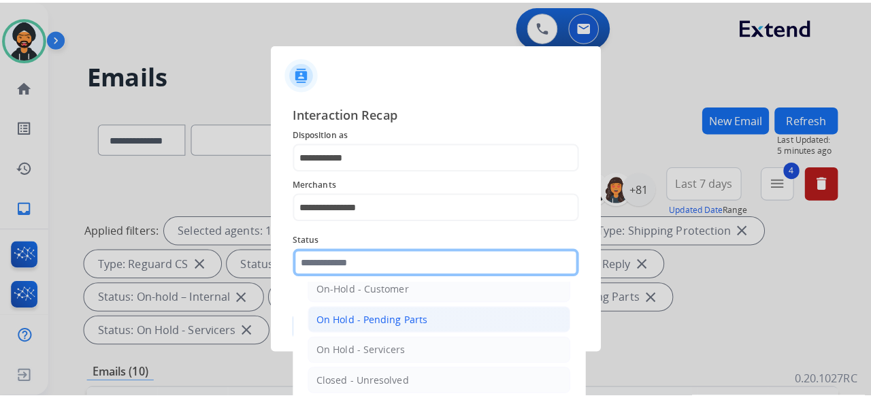
scroll to position [78, 0]
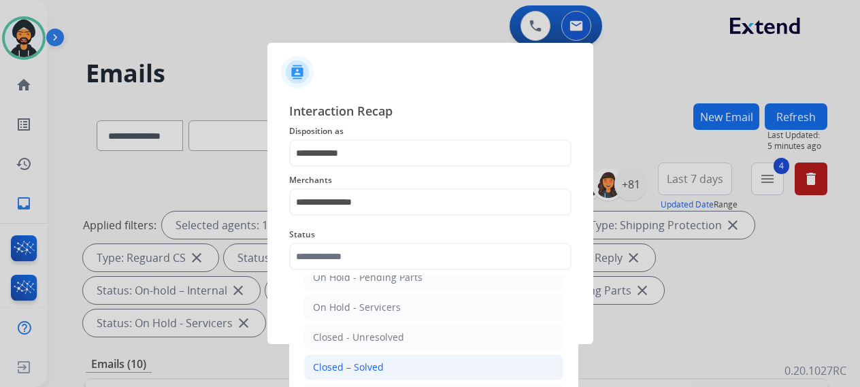
click at [361, 361] on div "Closed – Solved" at bounding box center [348, 368] width 71 height 14
type input "**********"
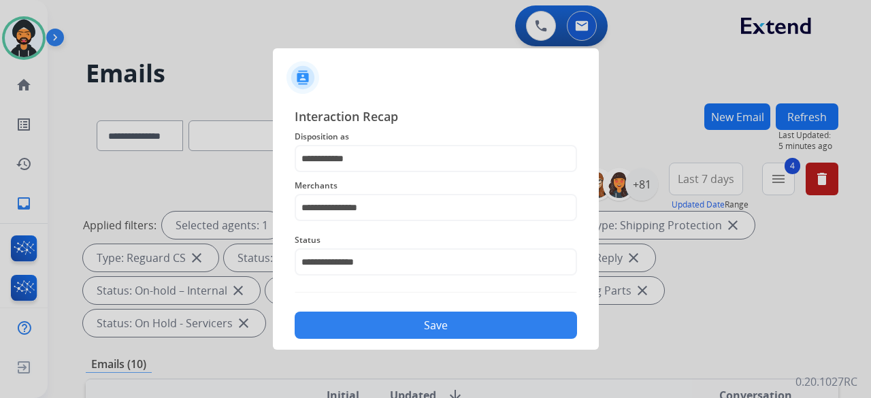
click at [372, 329] on button "Save" at bounding box center [436, 325] width 283 height 27
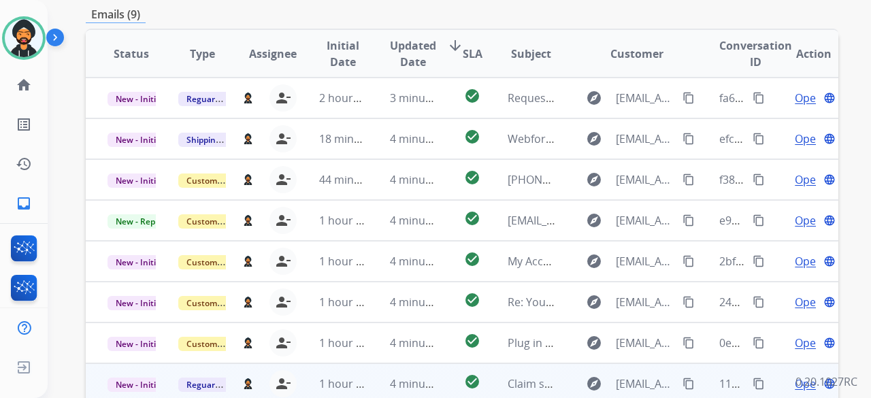
scroll to position [474, 0]
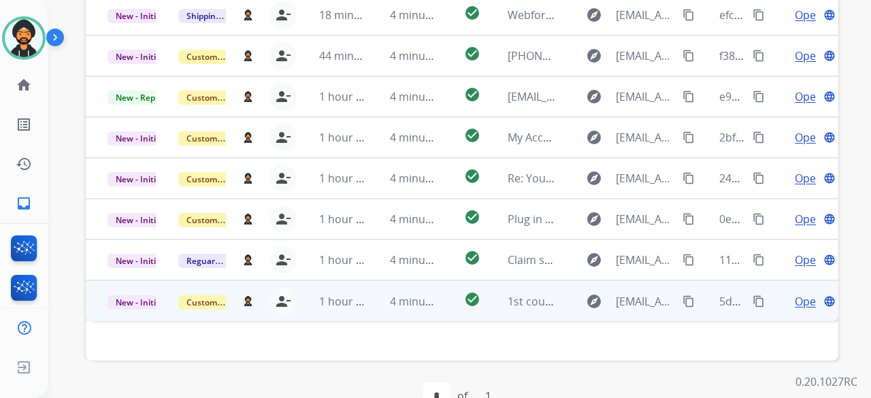
click at [795, 293] on span "Open" at bounding box center [809, 301] width 28 height 16
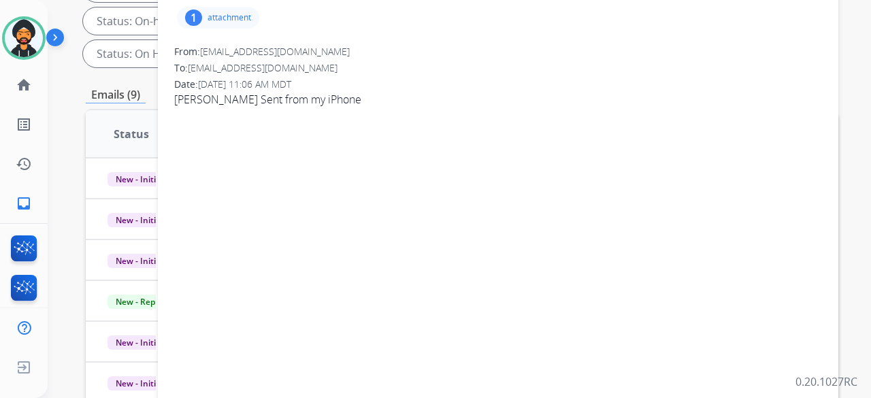
scroll to position [133, 0]
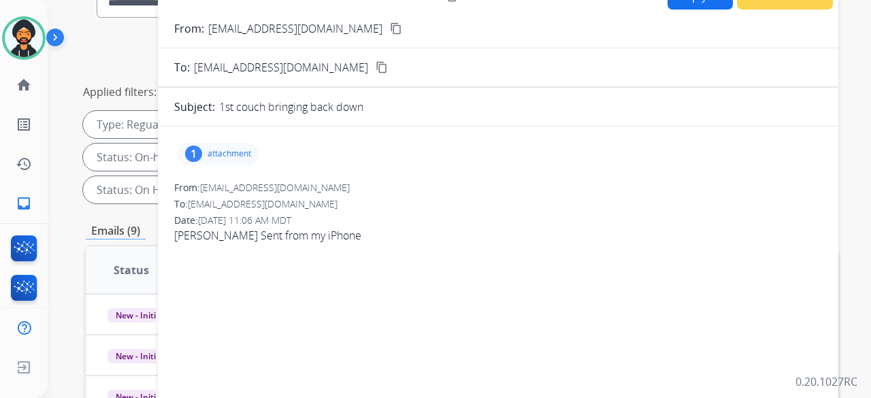
click at [239, 141] on div "1 attachment" at bounding box center [498, 154] width 648 height 33
click at [235, 148] on p "attachment" at bounding box center [230, 153] width 44 height 11
click at [212, 187] on div at bounding box center [222, 189] width 68 height 48
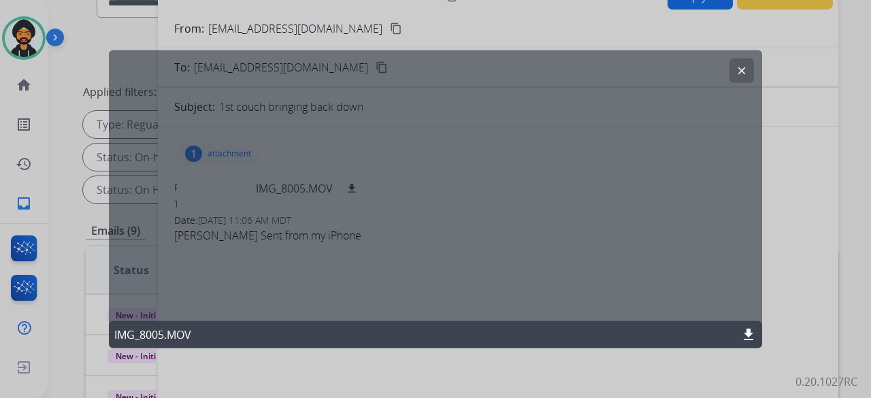
click at [368, 189] on div "clear IMG_8005.MOV download" at bounding box center [436, 199] width 654 height 299
click at [742, 66] on mat-icon "clear" at bounding box center [742, 70] width 12 height 12
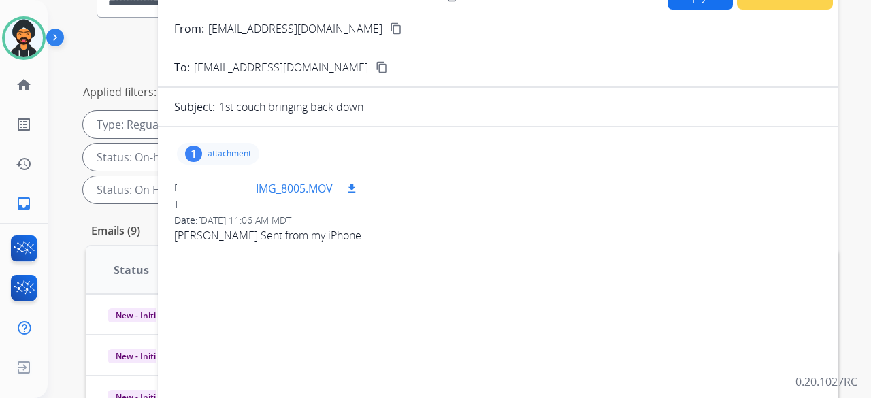
click at [355, 182] on mat-icon "download" at bounding box center [352, 188] width 12 height 12
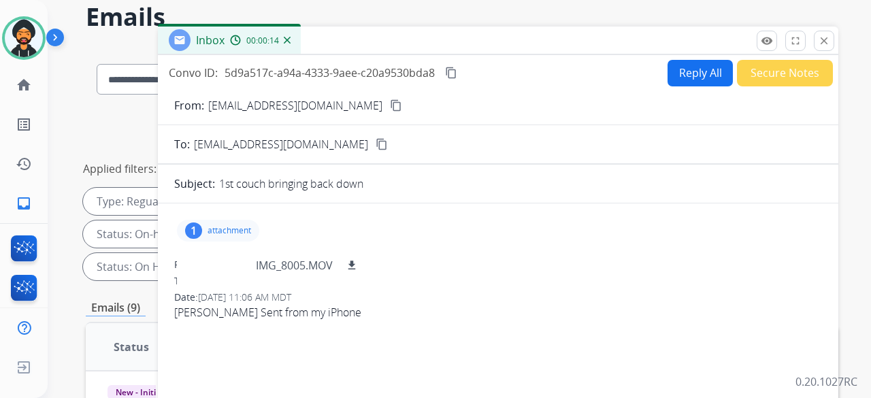
scroll to position [0, 0]
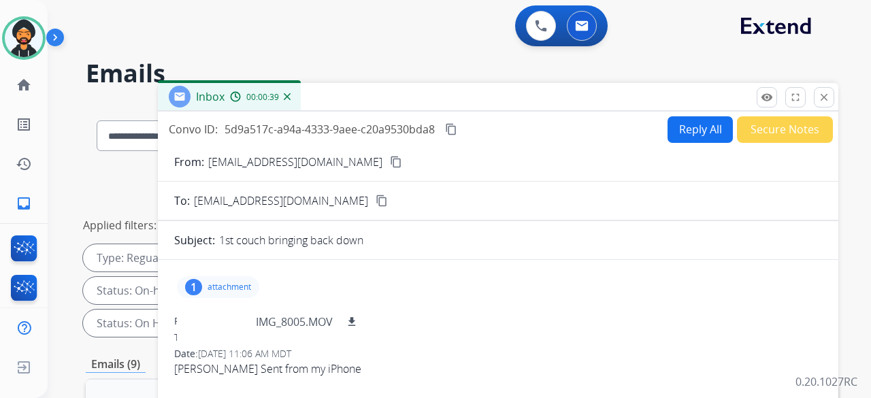
click at [679, 74] on h2 "Emails" at bounding box center [462, 73] width 753 height 27
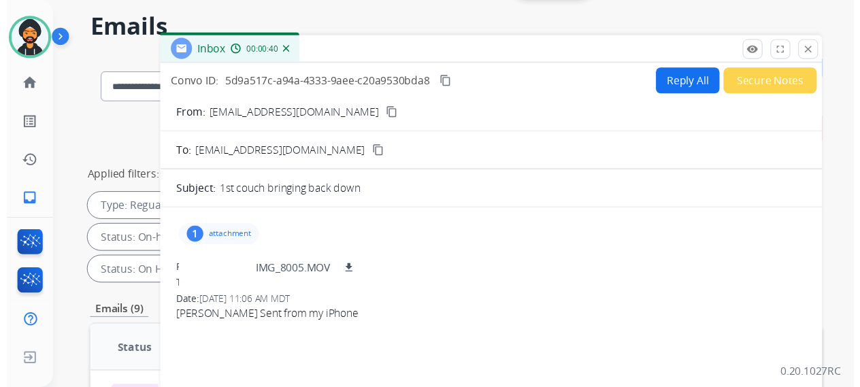
scroll to position [68, 0]
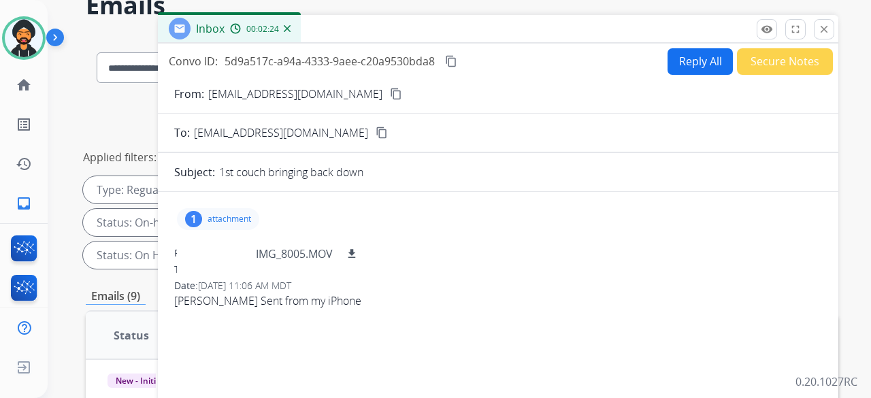
click at [390, 92] on mat-icon "content_copy" at bounding box center [396, 94] width 12 height 12
click at [48, 48] on img at bounding box center [57, 40] width 23 height 26
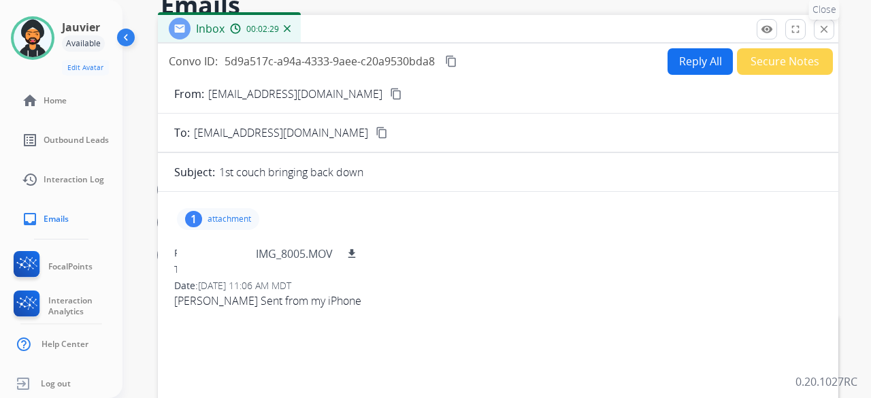
click at [822, 29] on mat-icon "close" at bounding box center [824, 29] width 12 height 12
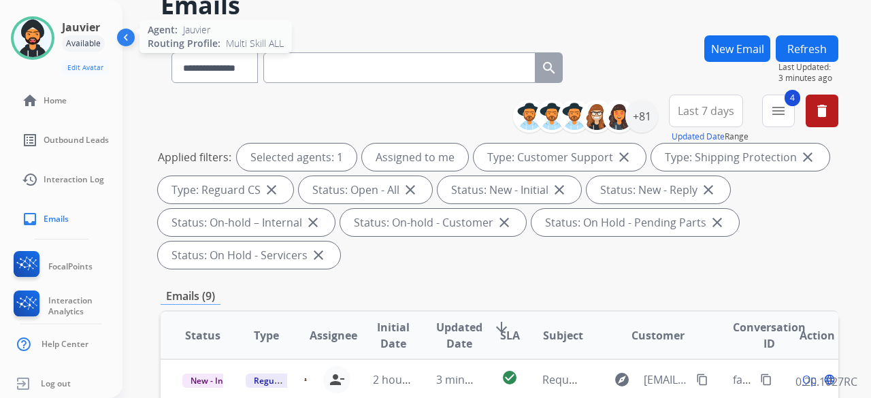
click at [27, 42] on img at bounding box center [33, 38] width 38 height 38
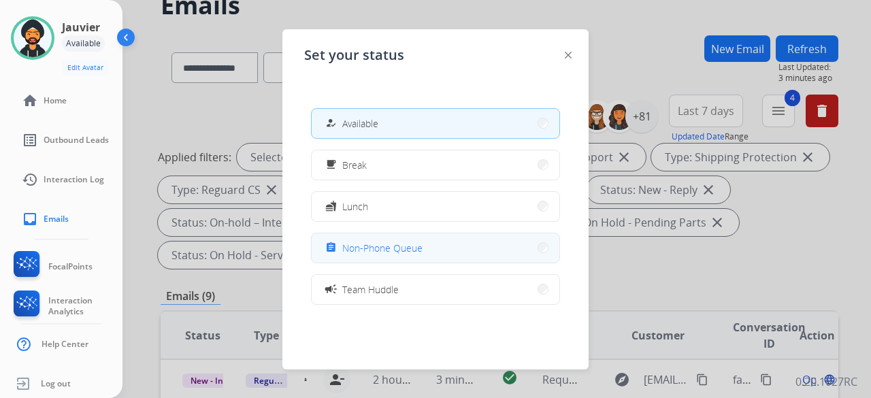
click at [426, 248] on button "assignment Non-Phone Queue" at bounding box center [436, 247] width 248 height 29
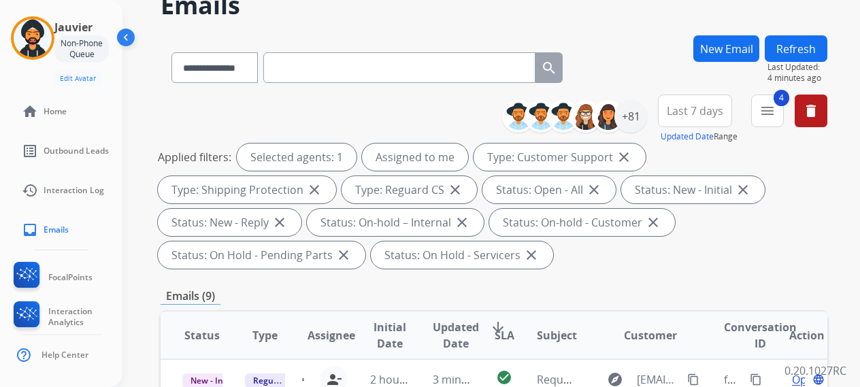
paste input "**********"
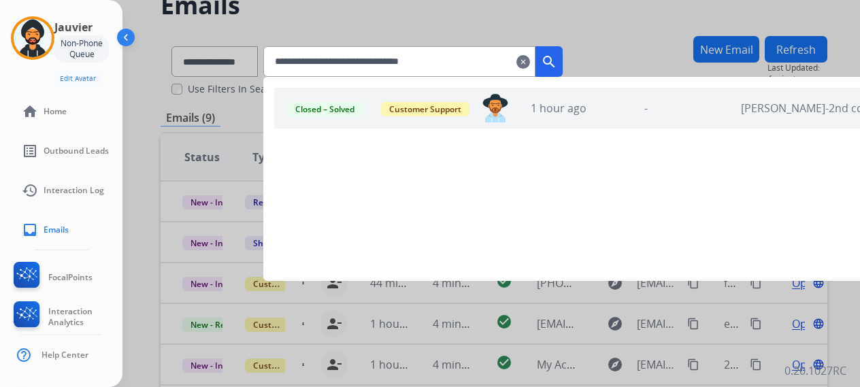
type input "**********"
click at [632, 29] on div at bounding box center [430, 193] width 860 height 387
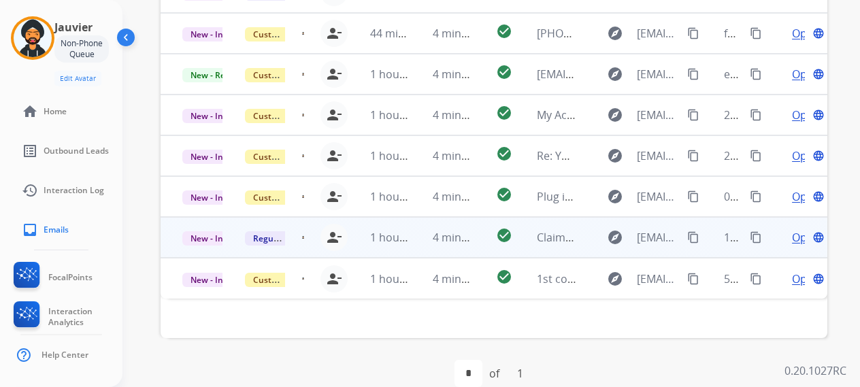
scroll to position [506, 0]
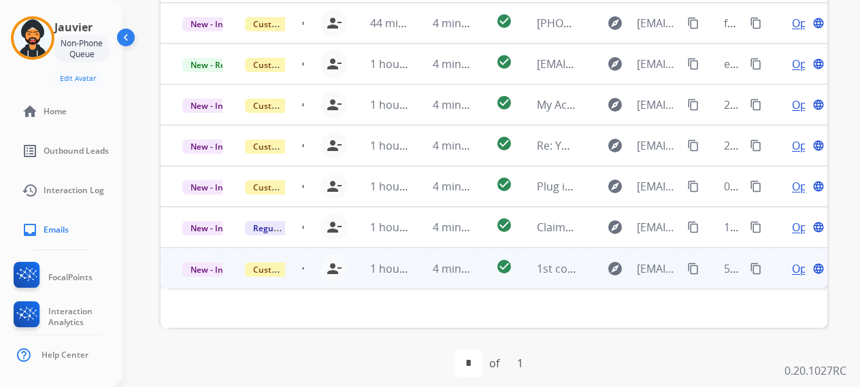
click at [795, 268] on span "Open" at bounding box center [806, 269] width 28 height 16
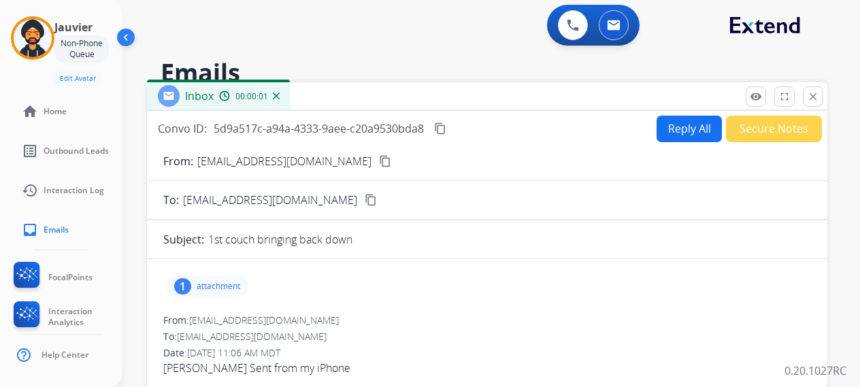
scroll to position [0, 0]
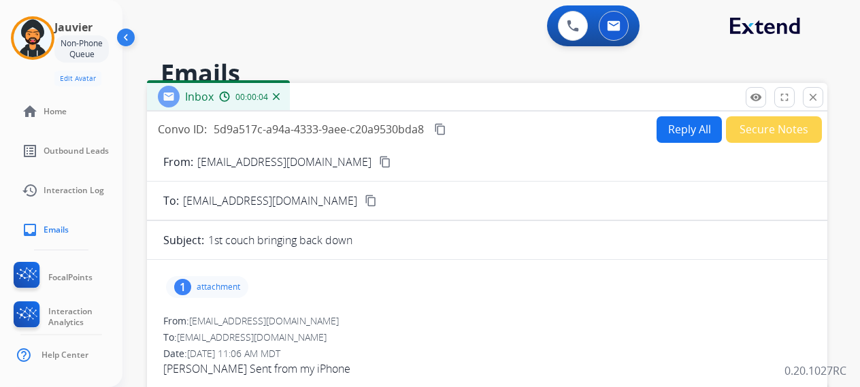
click at [683, 125] on button "Reply All" at bounding box center [689, 129] width 65 height 27
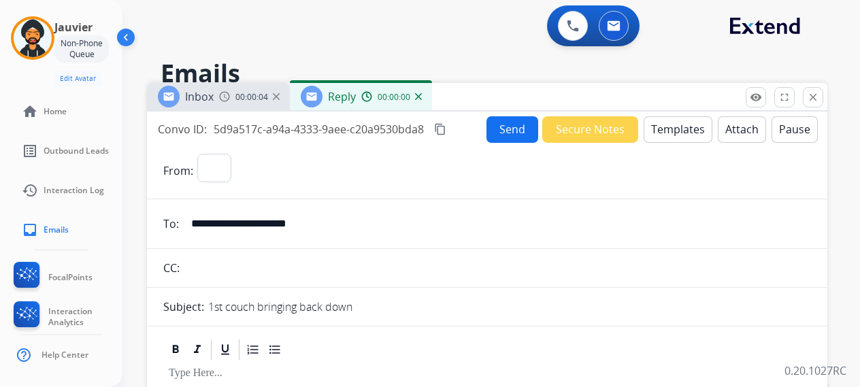
select select "**********"
click at [675, 131] on button "Templates" at bounding box center [678, 129] width 69 height 27
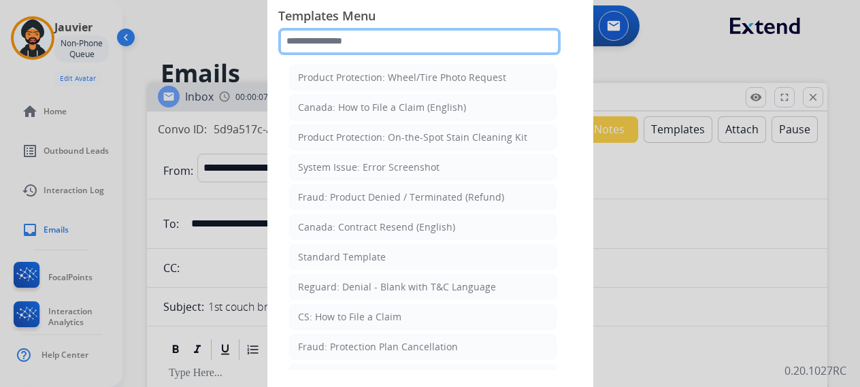
click at [365, 44] on input "text" at bounding box center [419, 41] width 283 height 27
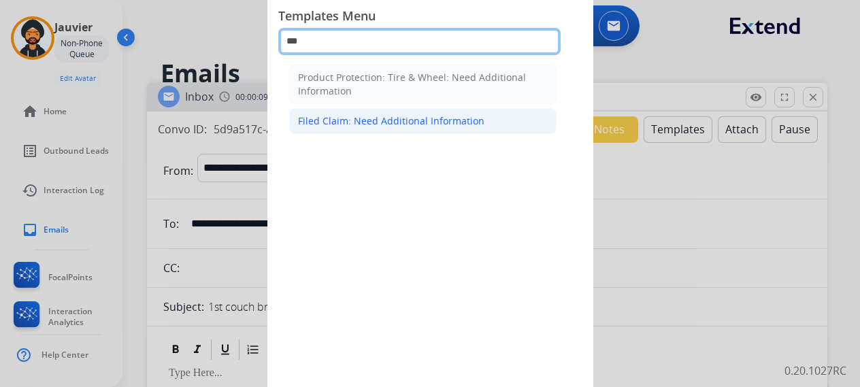
type input "***"
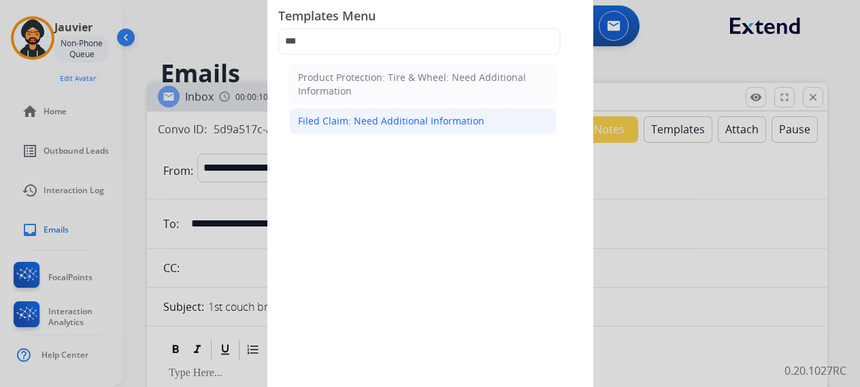
click at [382, 125] on div "Filed Claim: Need Additional Information" at bounding box center [391, 121] width 187 height 14
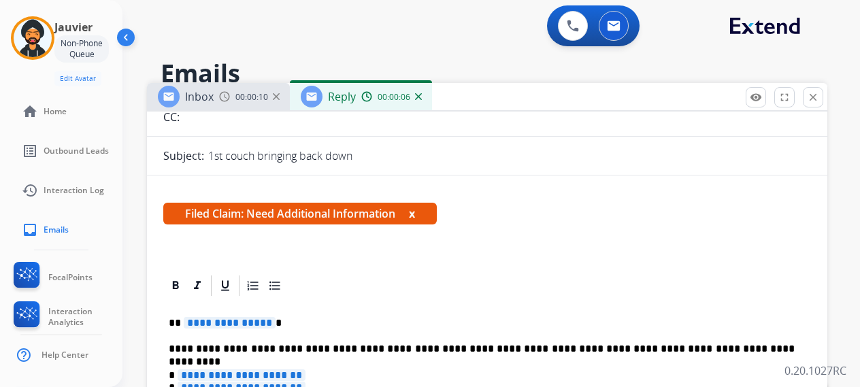
scroll to position [340, 0]
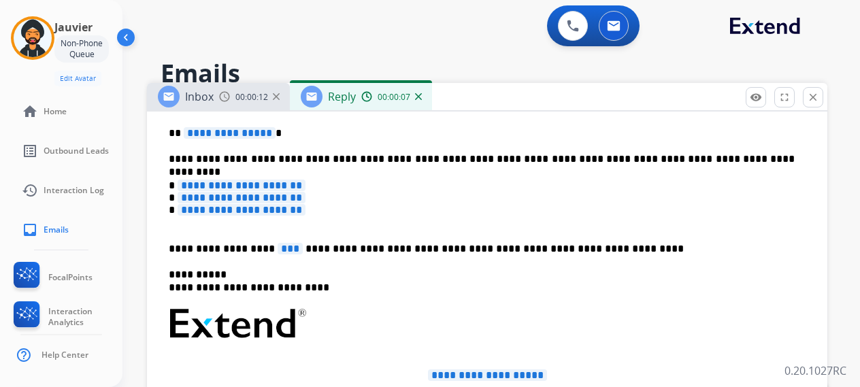
click at [244, 136] on span "**********" at bounding box center [230, 133] width 92 height 12
click at [221, 184] on span "**********" at bounding box center [242, 186] width 128 height 12
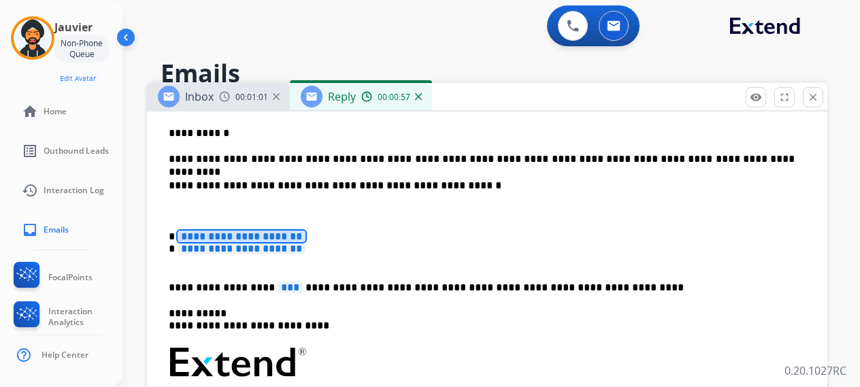
click at [302, 238] on span "**********" at bounding box center [242, 237] width 128 height 12
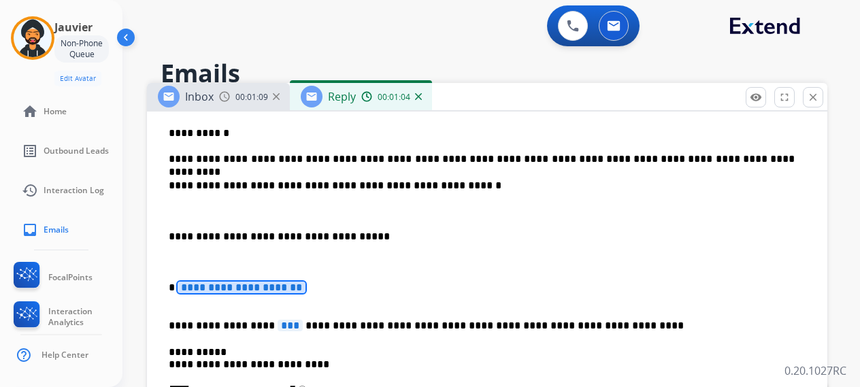
click at [204, 283] on span "**********" at bounding box center [242, 288] width 128 height 12
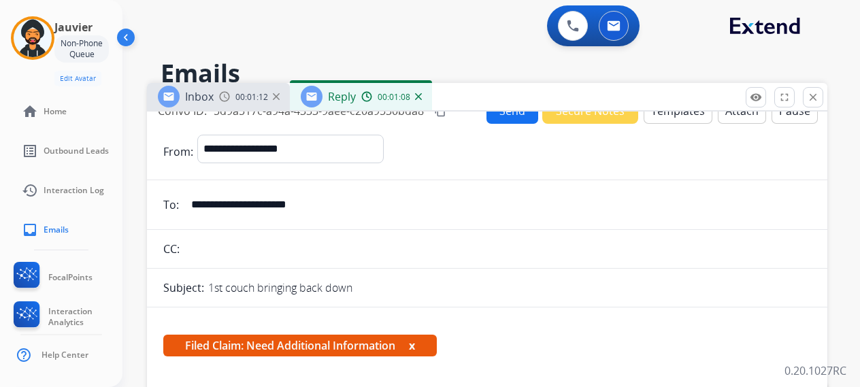
scroll to position [0, 0]
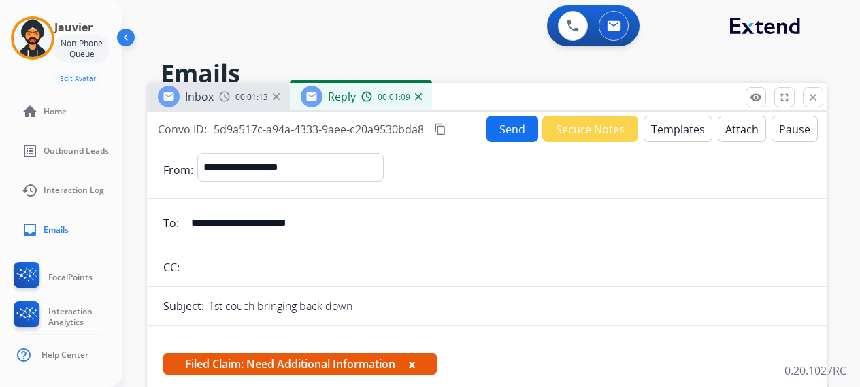
click at [532, 127] on button "Send" at bounding box center [513, 129] width 52 height 27
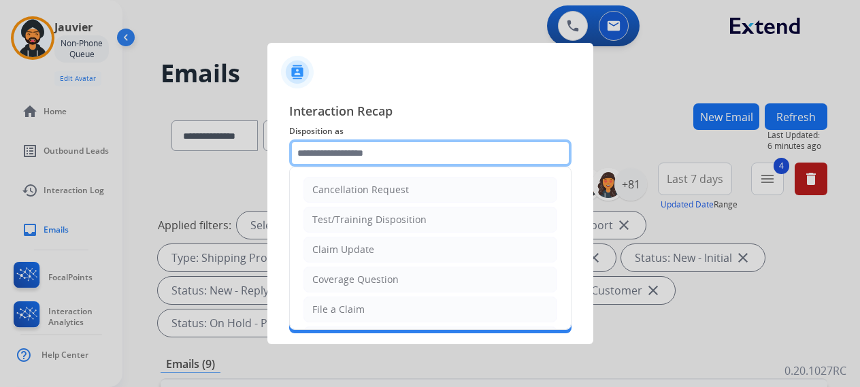
click at [400, 162] on input "text" at bounding box center [430, 153] width 283 height 27
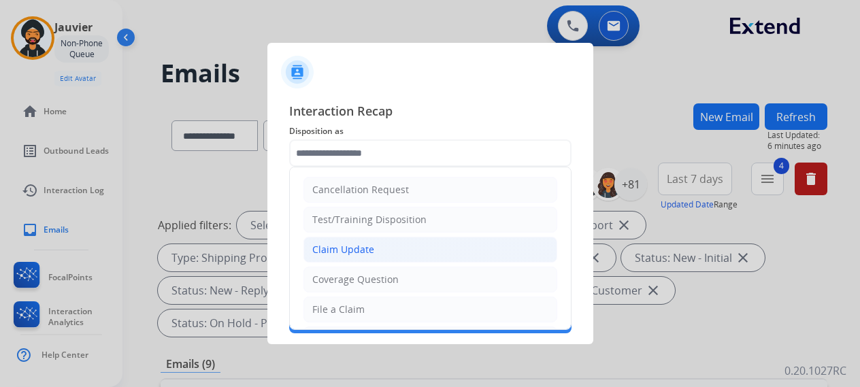
click at [358, 248] on div "Claim Update" at bounding box center [343, 250] width 62 height 14
type input "**********"
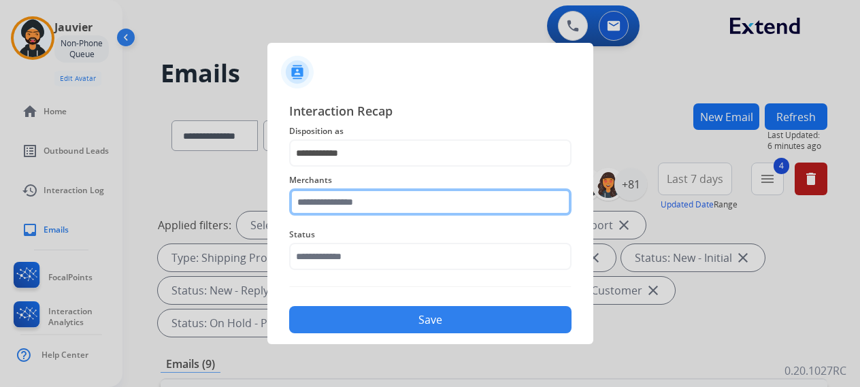
click at [330, 197] on input "text" at bounding box center [430, 202] width 283 height 27
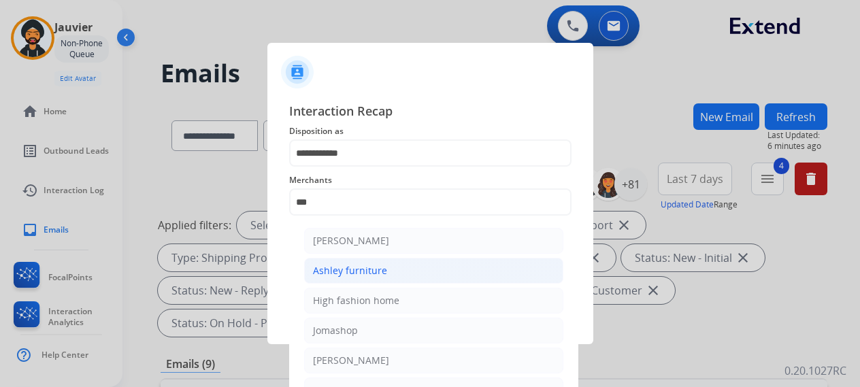
click at [373, 269] on div "Ashley furniture" at bounding box center [350, 271] width 74 height 14
type input "**********"
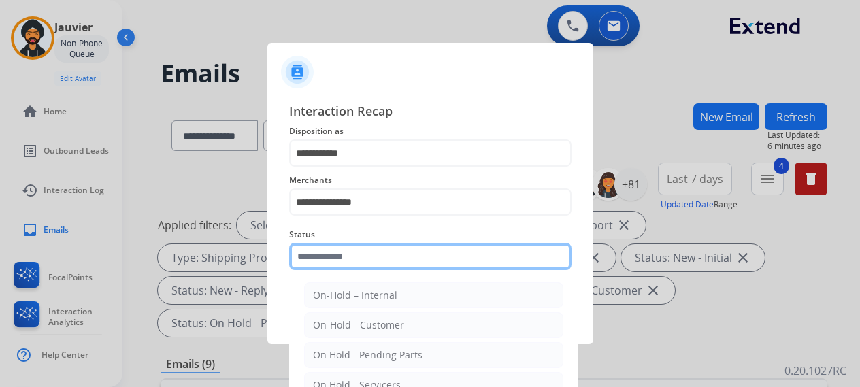
click at [338, 255] on input "text" at bounding box center [430, 256] width 283 height 27
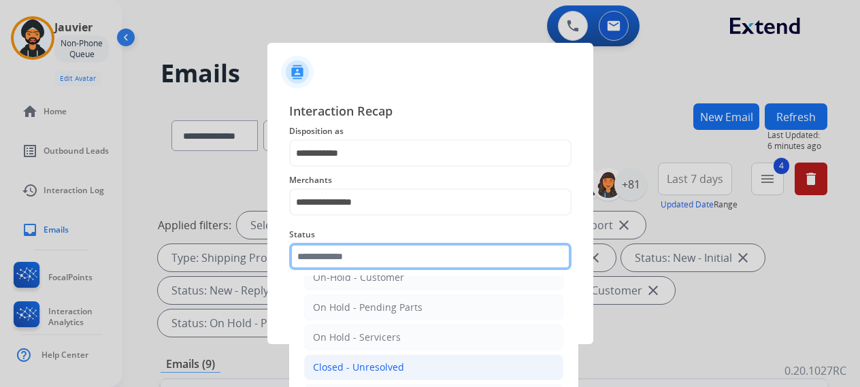
scroll to position [78, 0]
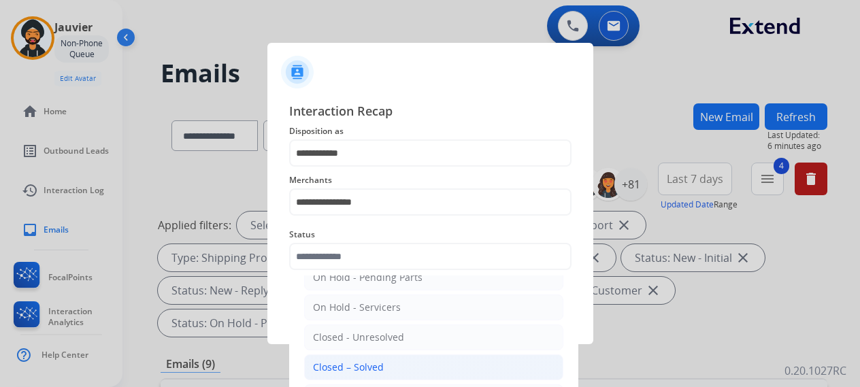
click at [353, 366] on div "Closed – Solved" at bounding box center [348, 368] width 71 height 14
type input "**********"
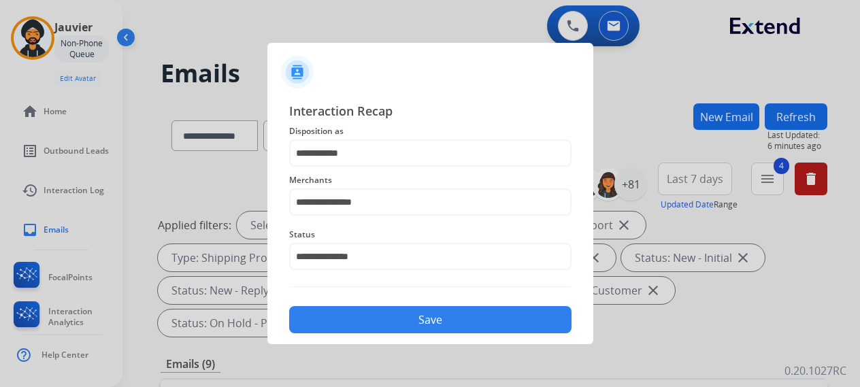
click at [352, 326] on button "Save" at bounding box center [430, 319] width 283 height 27
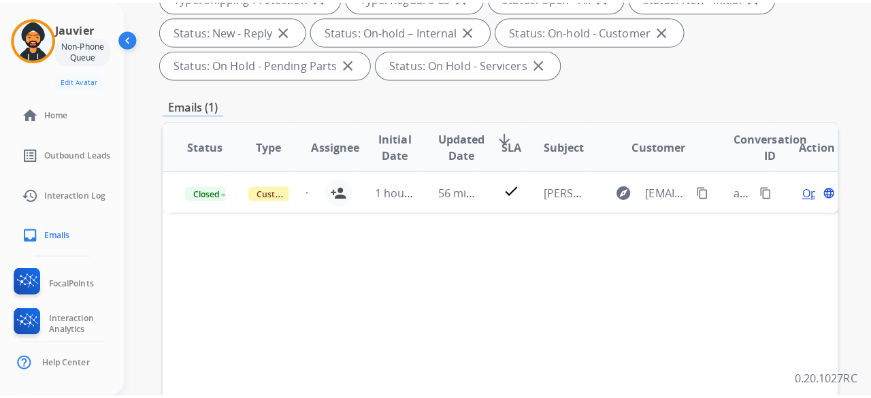
scroll to position [272, 0]
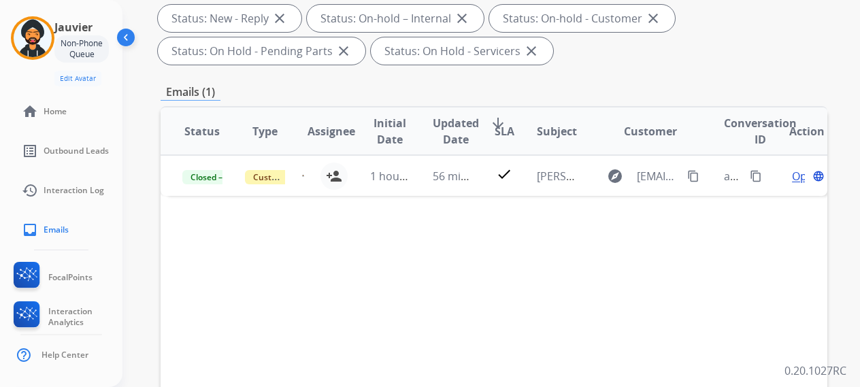
drag, startPoint x: 754, startPoint y: 172, endPoint x: 445, endPoint y: 59, distance: 329.5
click at [746, 168] on div "aca88d45-6c64-4fe5-892d-499353462ad4 content_copy" at bounding box center [744, 176] width 40 height 39
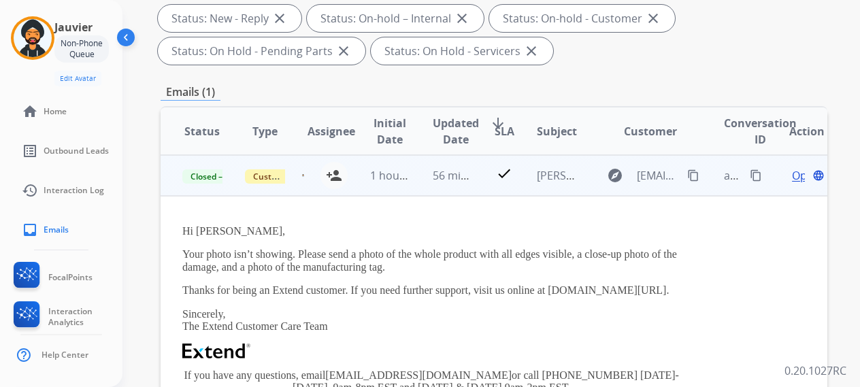
click at [755, 174] on mat-icon "content_copy" at bounding box center [756, 176] width 12 height 12
click at [754, 173] on mat-icon "content_copy" at bounding box center [756, 176] width 12 height 12
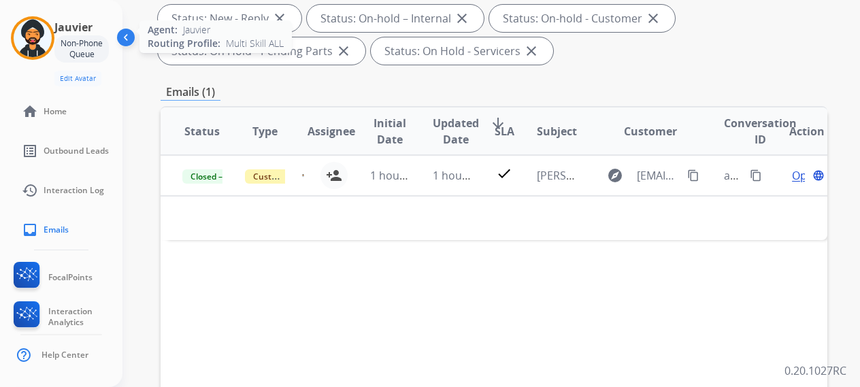
click at [23, 24] on img at bounding box center [33, 38] width 38 height 38
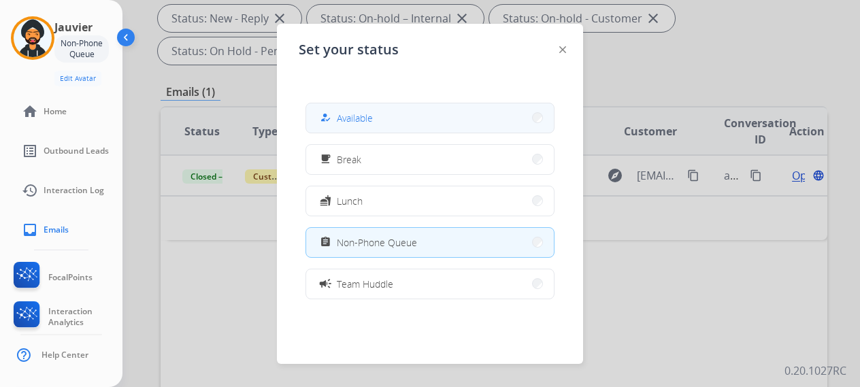
click at [415, 115] on button "how_to_reg Available" at bounding box center [430, 117] width 248 height 29
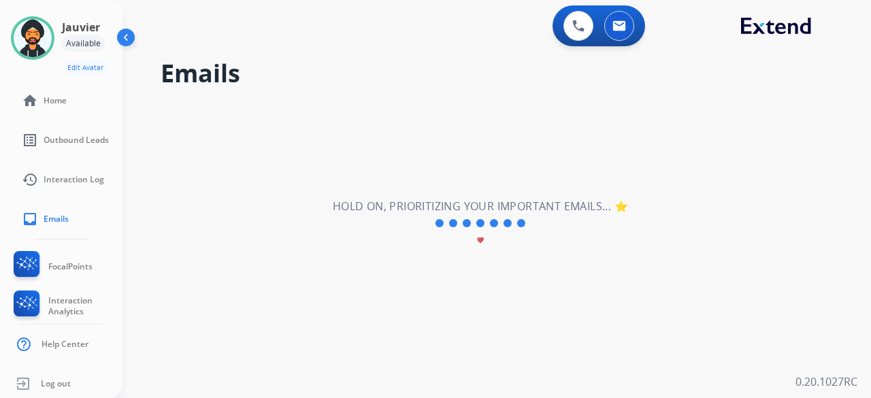
scroll to position [0, 0]
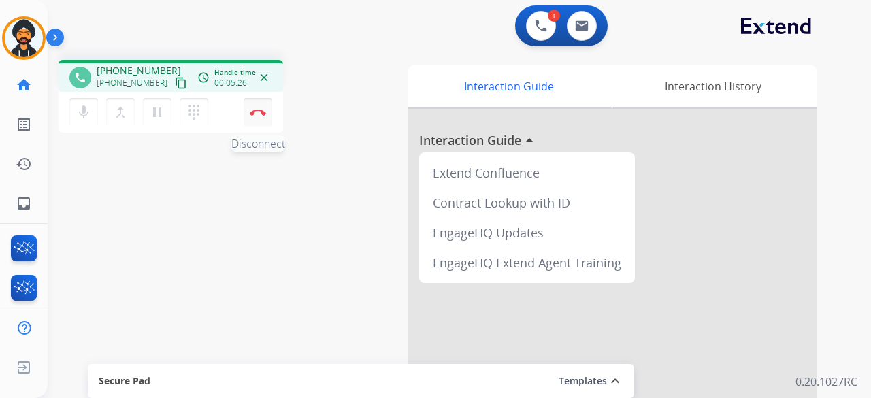
click at [248, 121] on button "Disconnect" at bounding box center [258, 112] width 29 height 29
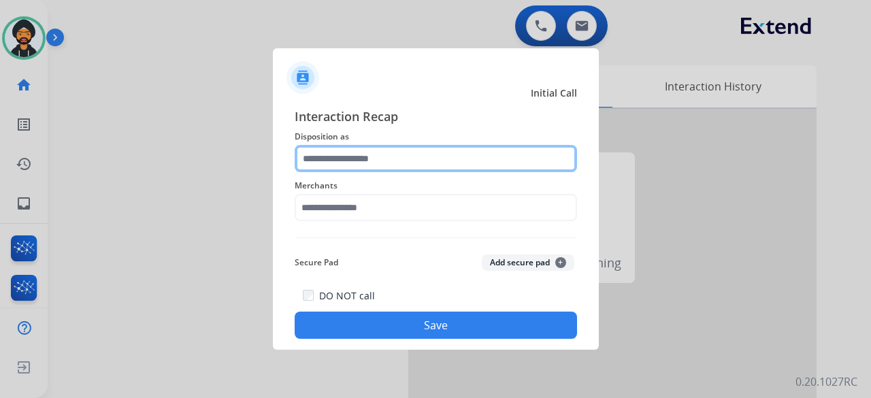
click at [327, 155] on input "text" at bounding box center [436, 158] width 283 height 27
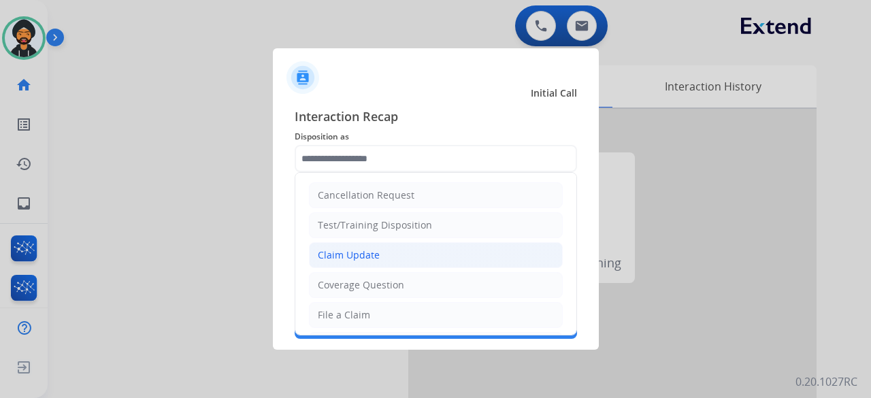
click at [359, 254] on div "Claim Update" at bounding box center [349, 255] width 62 height 14
type input "**********"
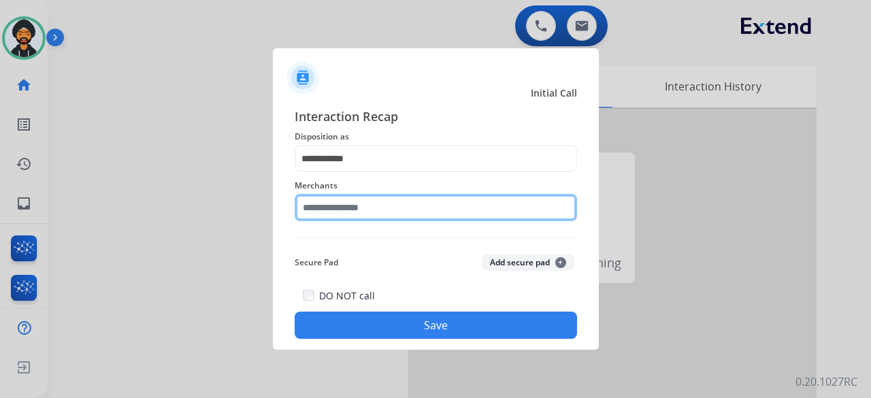
click at [336, 201] on input "text" at bounding box center [436, 207] width 283 height 27
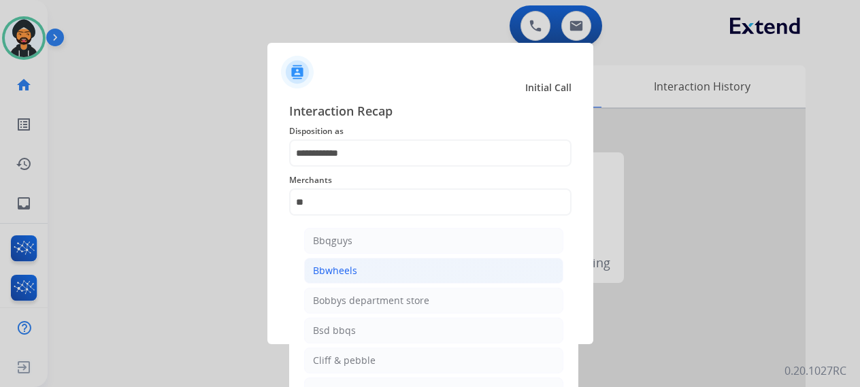
click at [351, 271] on div "Bbwheels" at bounding box center [335, 271] width 44 height 14
type input "********"
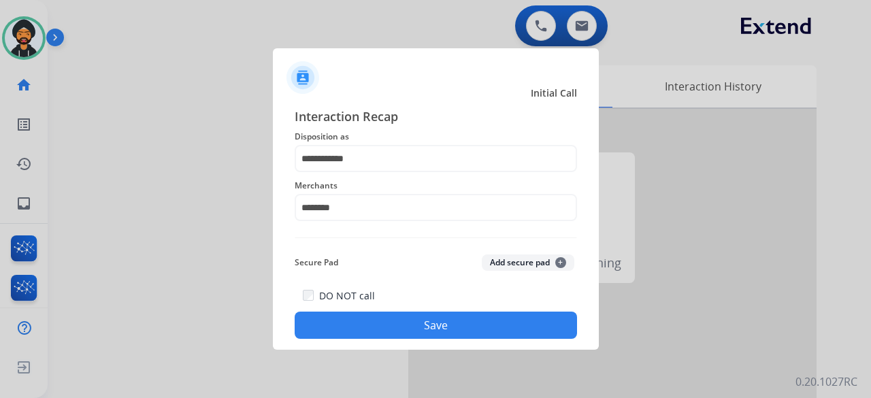
click at [366, 311] on div "DO NOT call Save" at bounding box center [436, 313] width 283 height 52
click at [383, 319] on button "Save" at bounding box center [436, 325] width 283 height 27
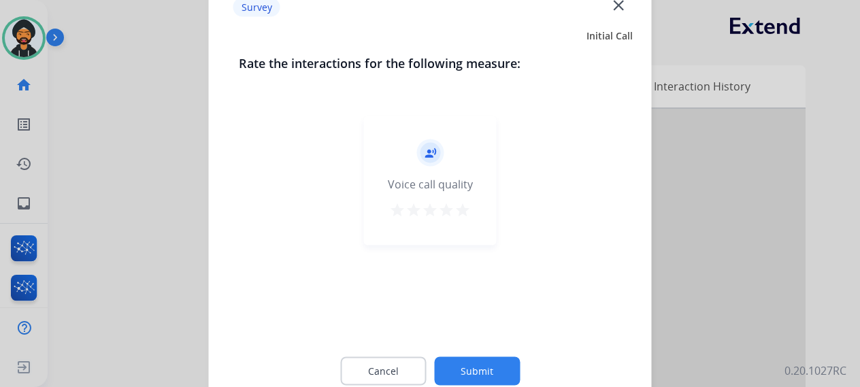
click at [479, 387] on div "Cancel Submit" at bounding box center [430, 370] width 383 height 61
click at [481, 368] on button "Submit" at bounding box center [477, 371] width 86 height 29
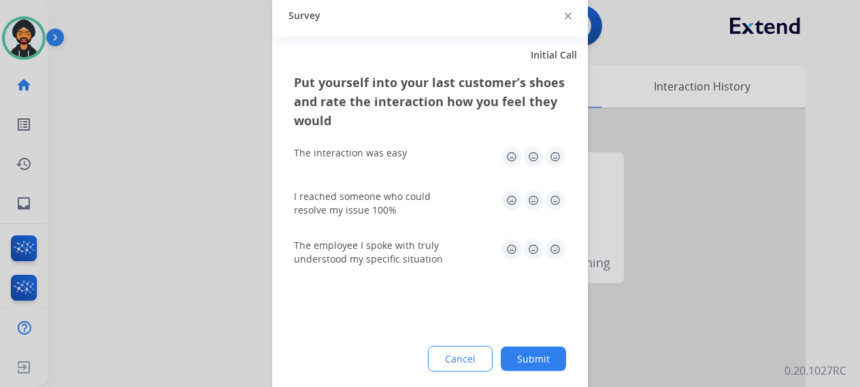
drag, startPoint x: 526, startPoint y: 359, endPoint x: 378, endPoint y: 259, distance: 177.9
click at [525, 359] on button "Submit" at bounding box center [533, 358] width 65 height 25
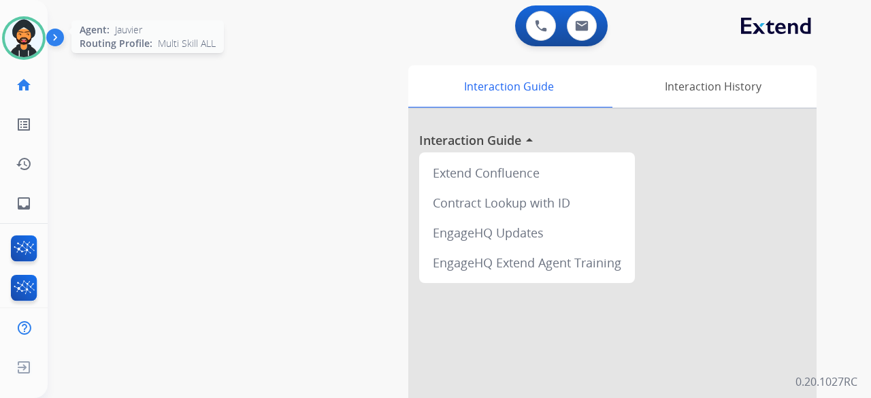
drag, startPoint x: 26, startPoint y: 24, endPoint x: 45, endPoint y: 39, distance: 24.2
click at [26, 25] on img at bounding box center [24, 38] width 38 height 38
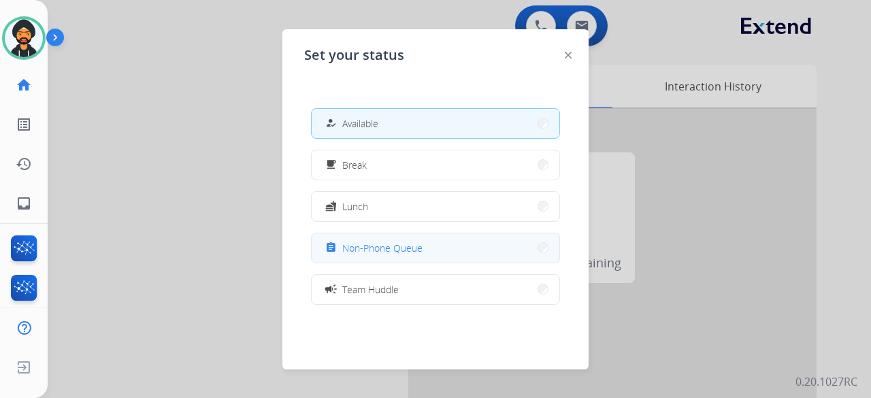
click at [415, 248] on span "Non-Phone Queue" at bounding box center [382, 248] width 80 height 14
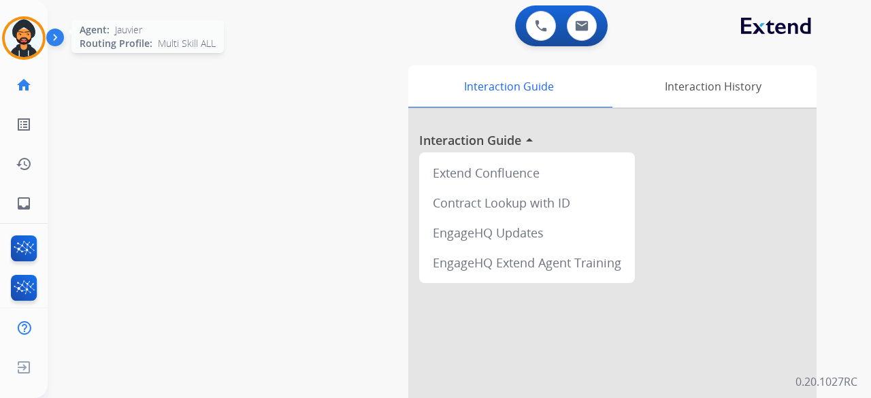
click at [27, 35] on img at bounding box center [24, 38] width 38 height 38
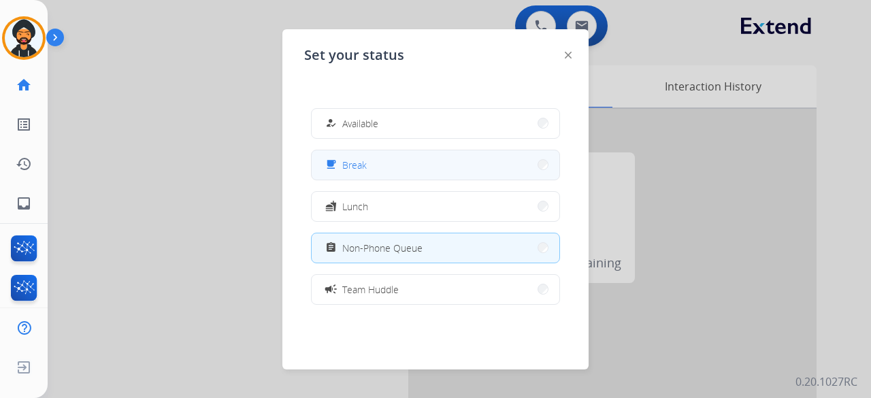
click at [379, 176] on button "free_breakfast Break" at bounding box center [436, 164] width 248 height 29
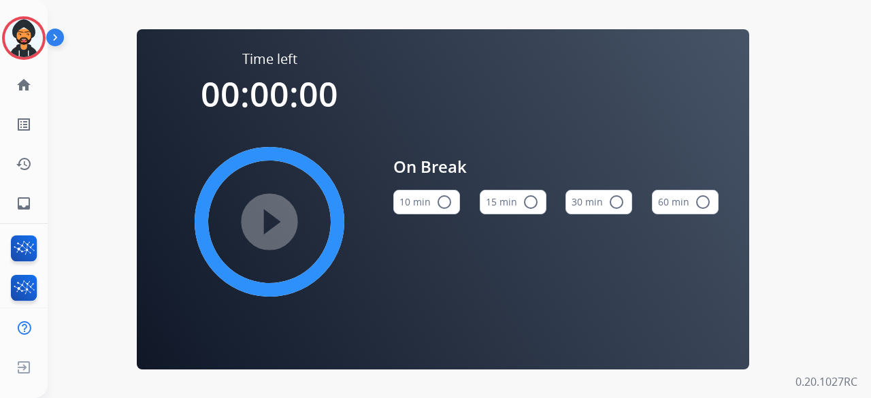
click at [519, 193] on button "15 min radio_button_unchecked" at bounding box center [513, 202] width 67 height 25
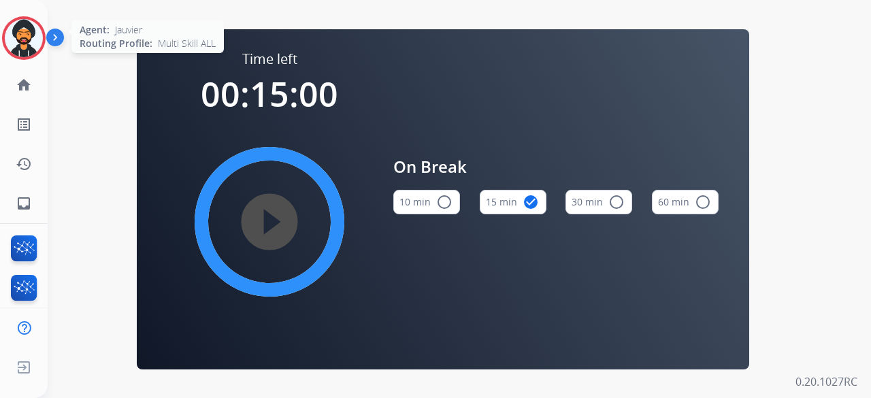
click at [21, 35] on img at bounding box center [24, 38] width 38 height 38
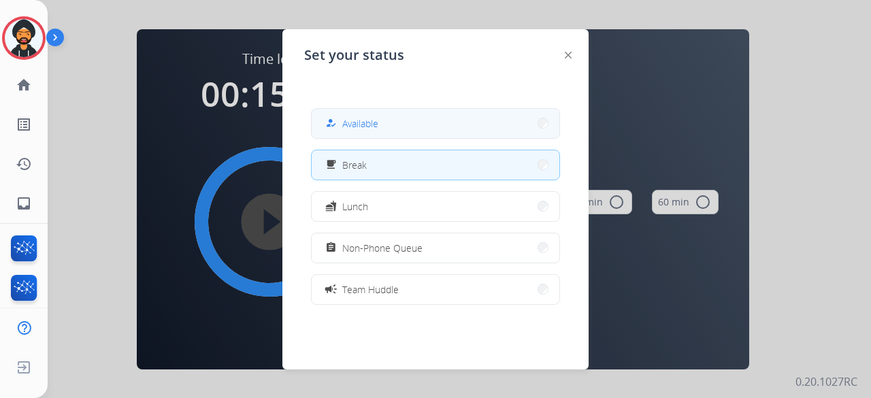
click at [348, 125] on span "Available" at bounding box center [360, 123] width 36 height 14
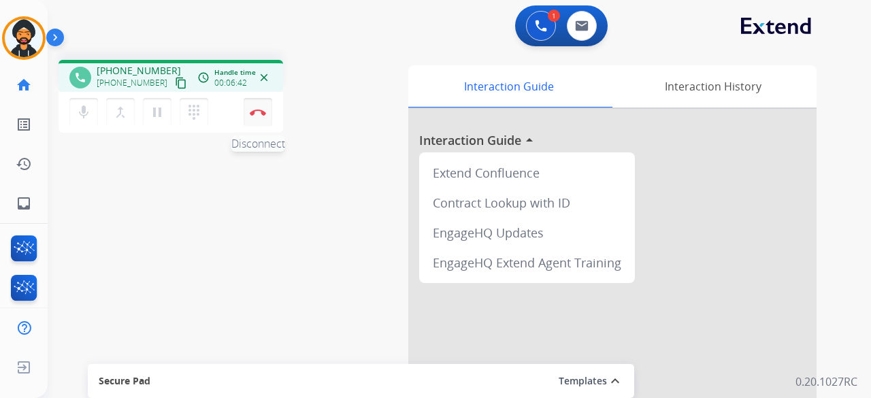
click at [255, 112] on img at bounding box center [258, 112] width 16 height 7
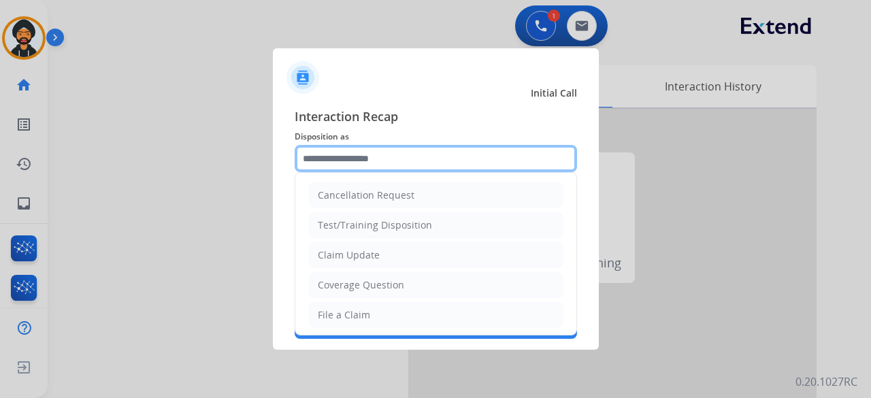
click at [373, 157] on input "text" at bounding box center [436, 158] width 283 height 27
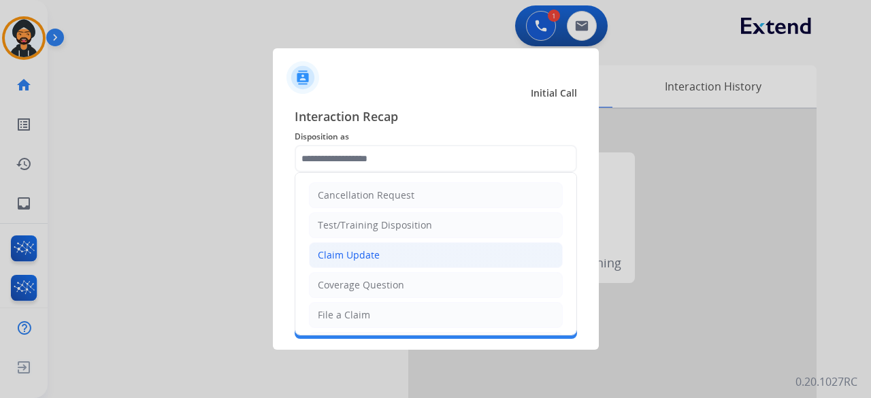
click at [347, 256] on div "Claim Update" at bounding box center [349, 255] width 62 height 14
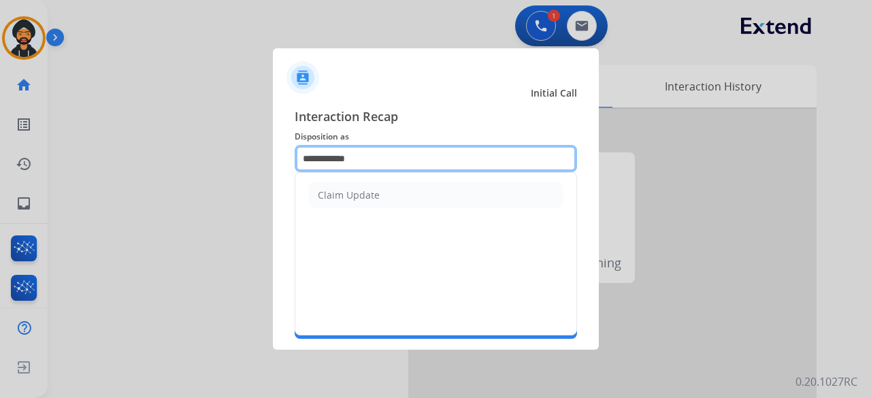
click at [336, 157] on input "**********" at bounding box center [436, 158] width 283 height 27
click at [336, 158] on input "**********" at bounding box center [436, 158] width 283 height 27
type input "*"
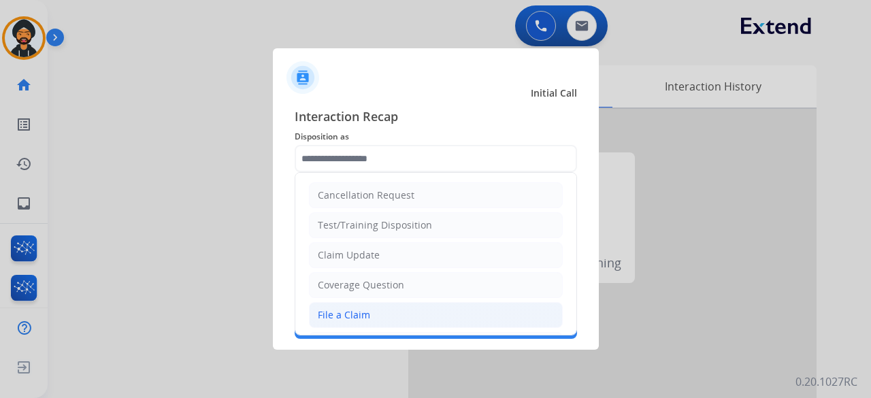
click at [387, 321] on li "File a Claim" at bounding box center [436, 315] width 254 height 26
type input "**********"
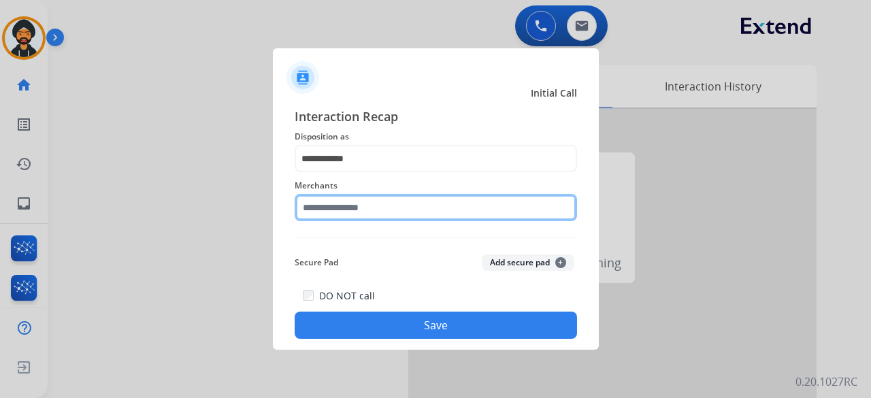
click at [327, 219] on div "Merchants" at bounding box center [436, 199] width 283 height 54
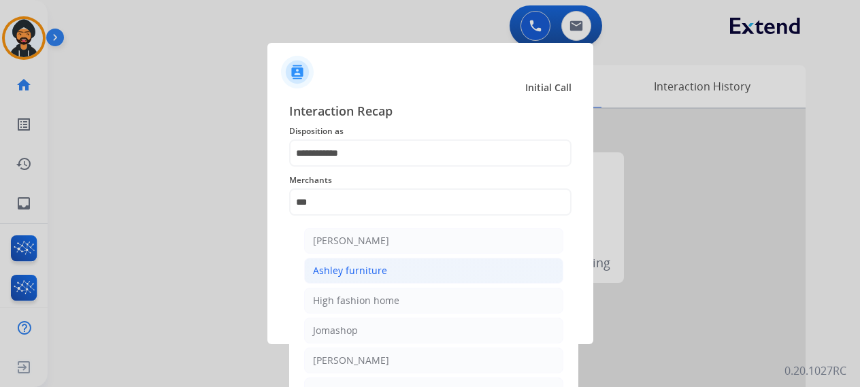
click at [368, 278] on li "Ashley furniture" at bounding box center [433, 271] width 259 height 26
type input "**********"
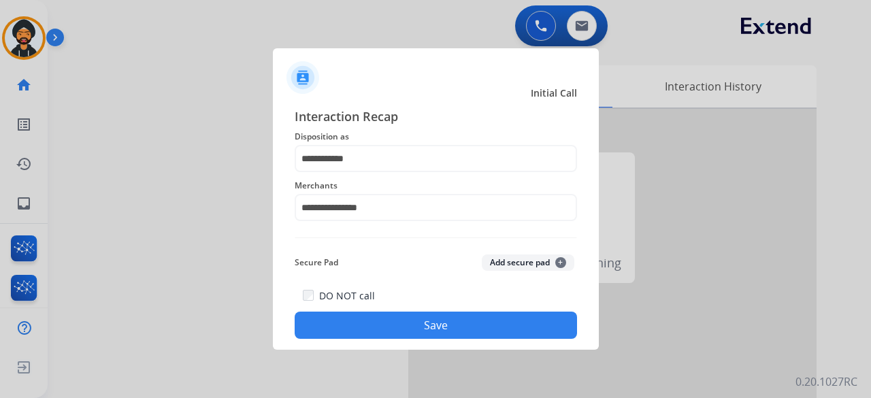
click at [383, 315] on button "Save" at bounding box center [436, 325] width 283 height 27
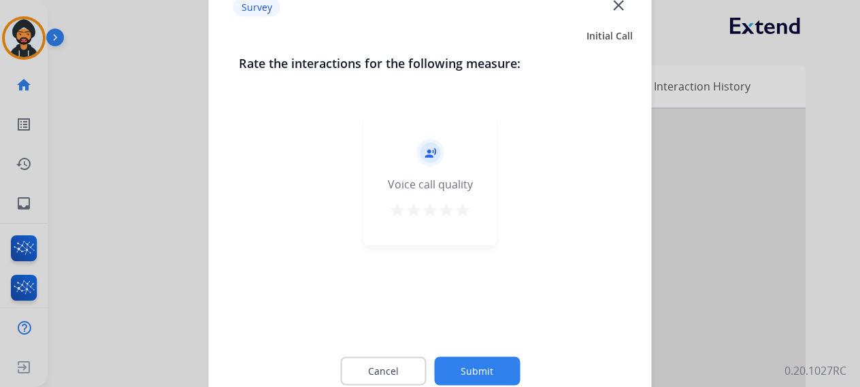
click at [489, 371] on button "Submit" at bounding box center [477, 371] width 86 height 29
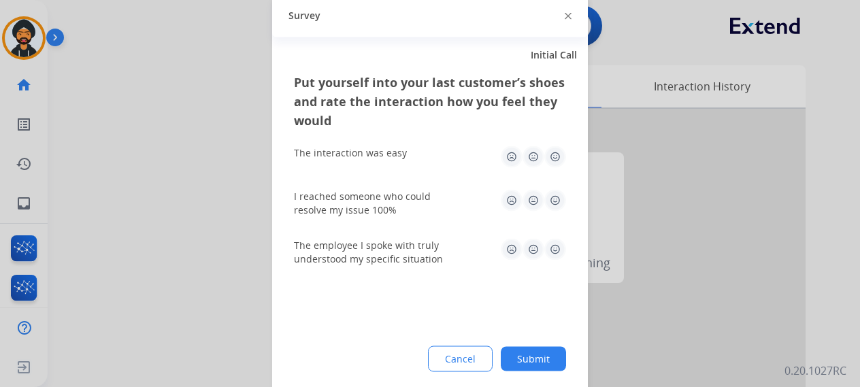
click at [557, 356] on button "Submit" at bounding box center [533, 358] width 65 height 25
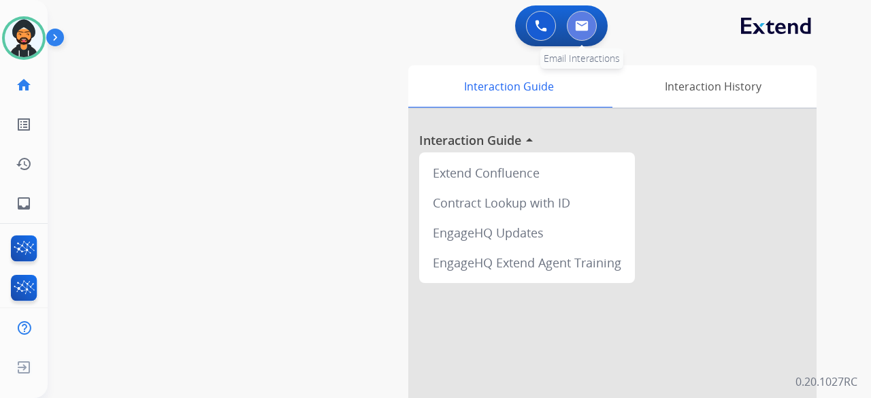
click at [578, 24] on img at bounding box center [582, 25] width 14 height 11
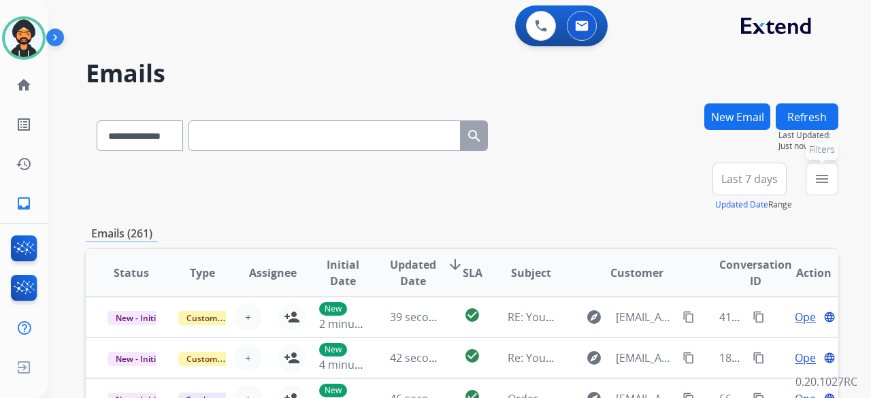
click at [821, 176] on mat-icon "menu" at bounding box center [822, 179] width 16 height 16
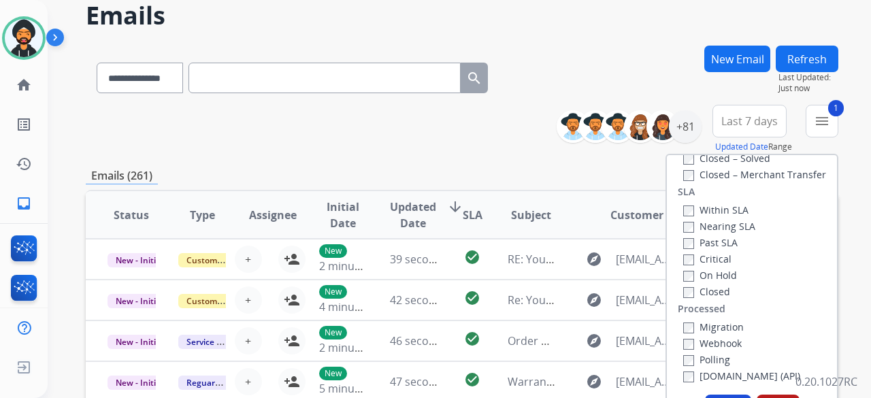
scroll to position [136, 0]
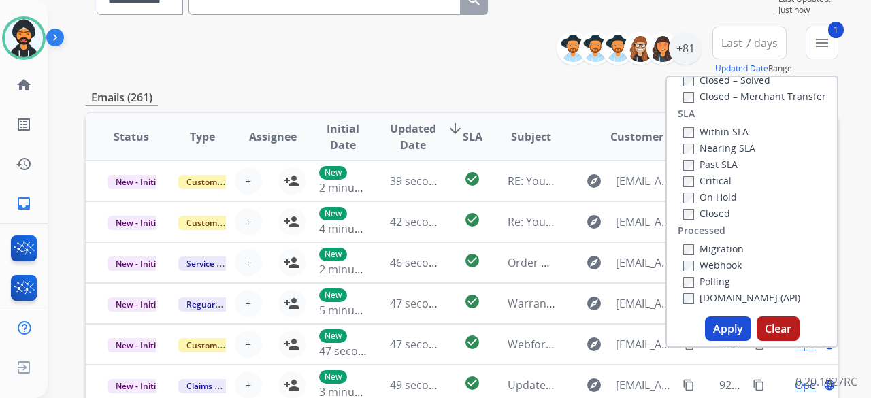
click at [716, 332] on button "Apply" at bounding box center [728, 329] width 46 height 25
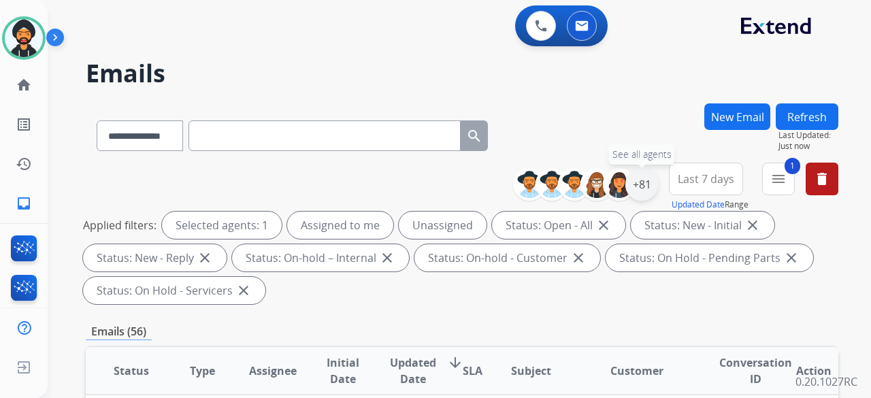
click at [637, 189] on div "+81" at bounding box center [642, 184] width 33 height 33
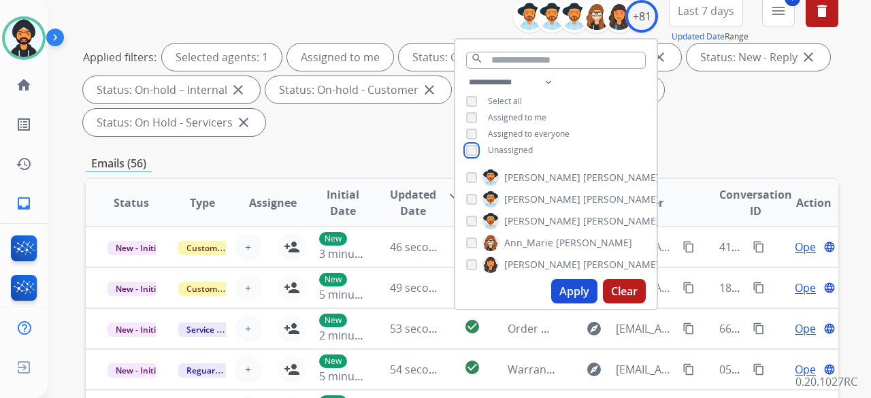
scroll to position [272, 0]
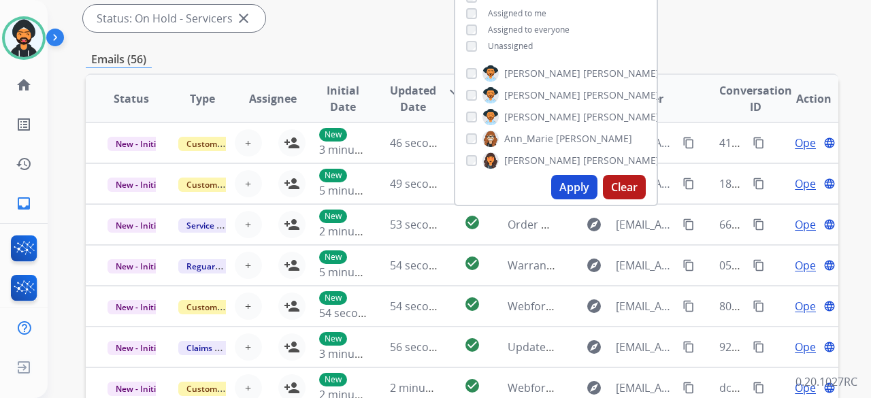
click at [570, 195] on button "Apply" at bounding box center [574, 187] width 46 height 25
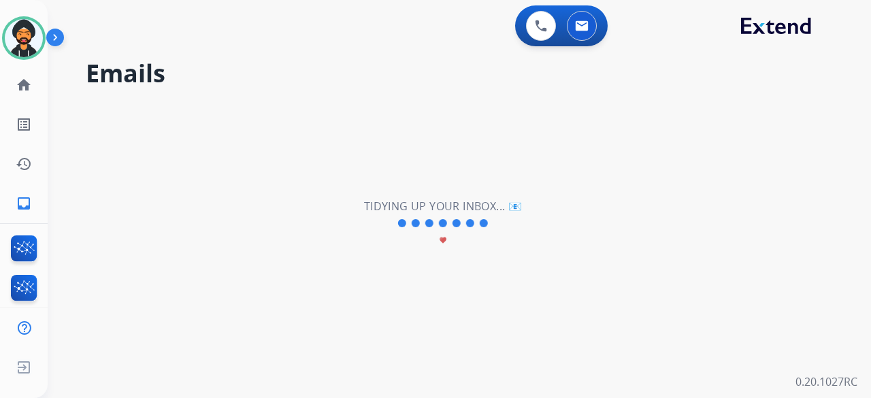
scroll to position [0, 0]
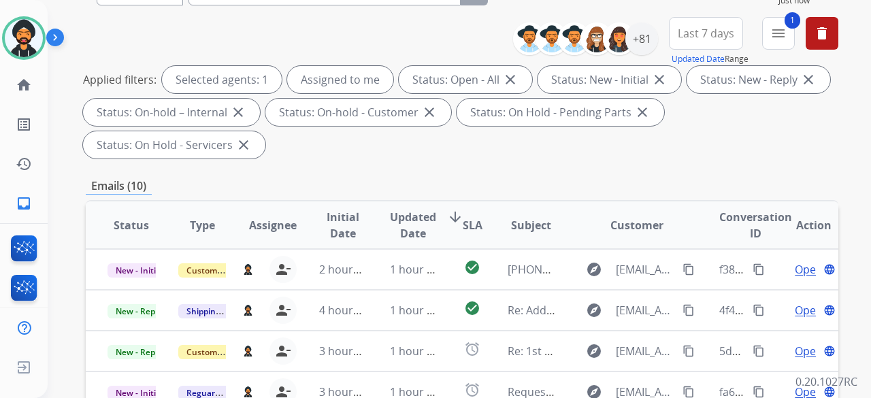
scroll to position [272, 0]
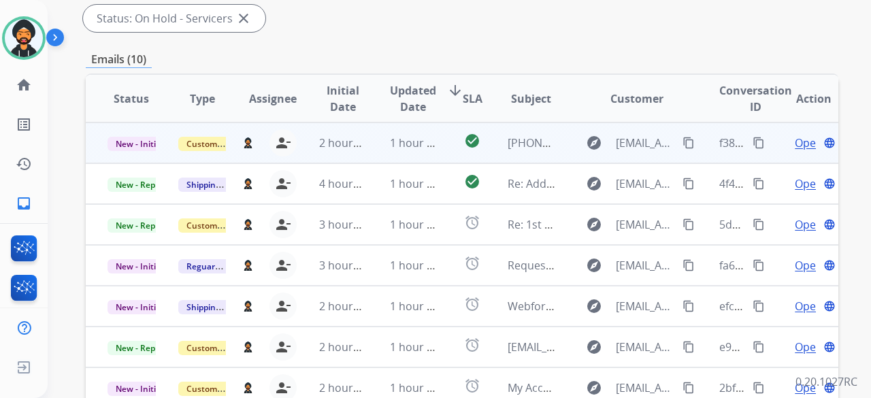
click at [795, 142] on span "Open" at bounding box center [809, 143] width 28 height 16
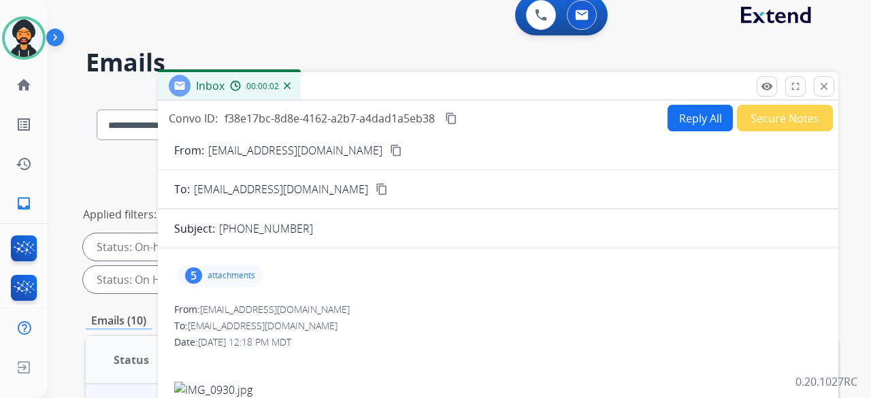
scroll to position [0, 0]
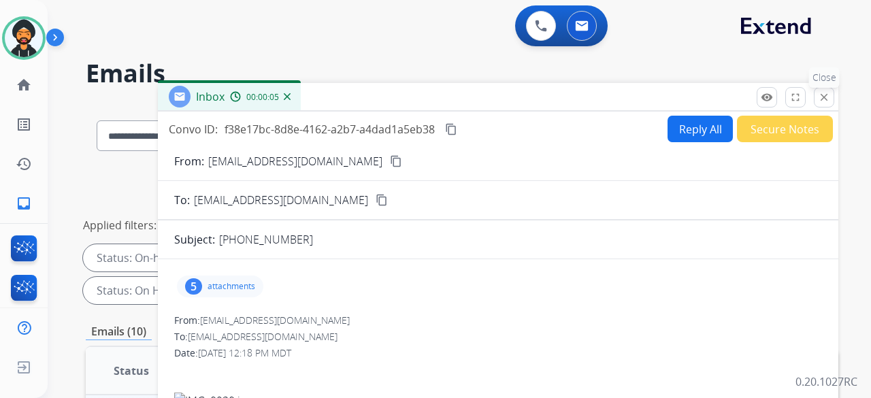
click at [826, 104] on button "close Close" at bounding box center [824, 97] width 20 height 20
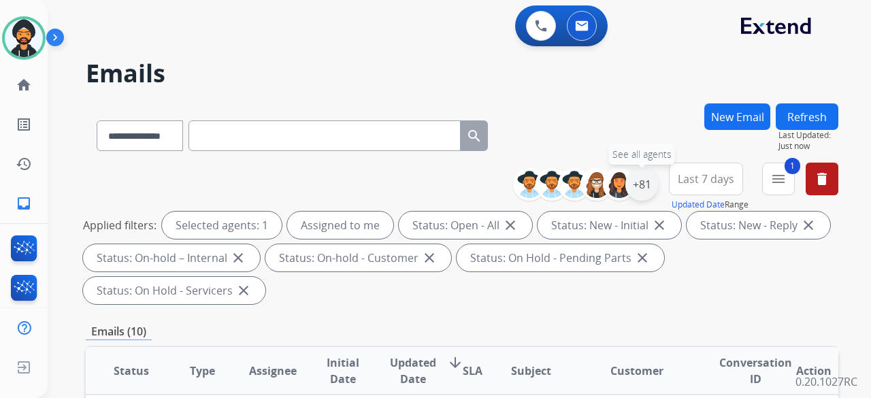
click at [643, 185] on div "+81" at bounding box center [642, 184] width 33 height 33
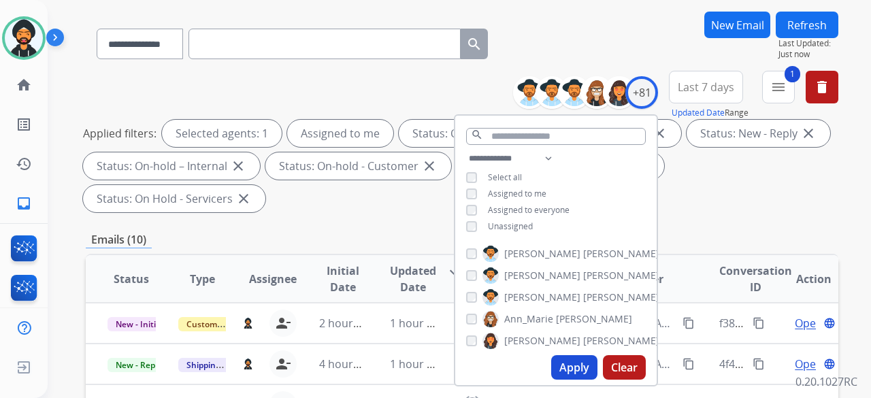
scroll to position [136, 0]
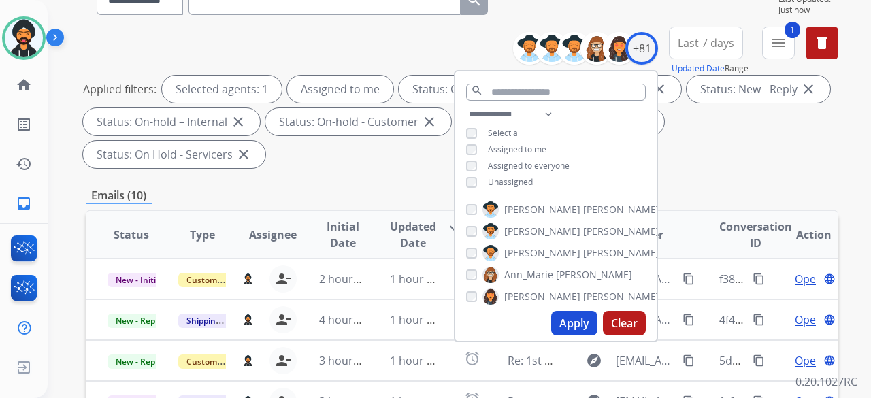
click at [561, 319] on button "Apply" at bounding box center [574, 323] width 46 height 25
click at [762, 143] on div "Applied filters: Selected agents: 1 Assigned to me Status: Open - All close Sta…" at bounding box center [459, 122] width 753 height 93
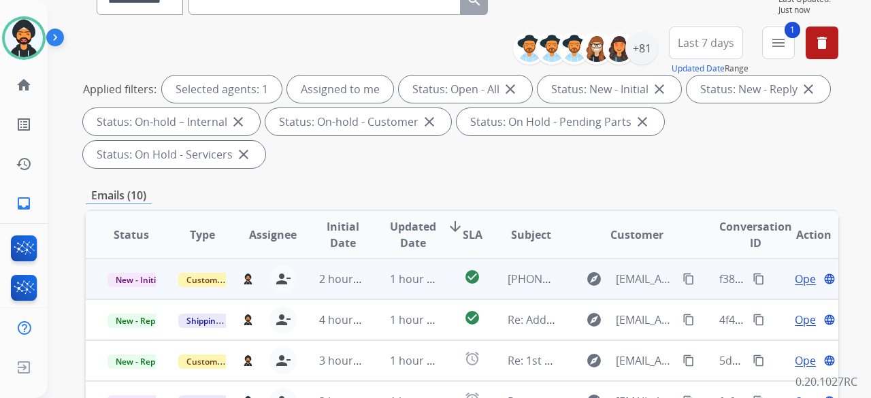
click at [795, 283] on span "Open" at bounding box center [809, 279] width 28 height 16
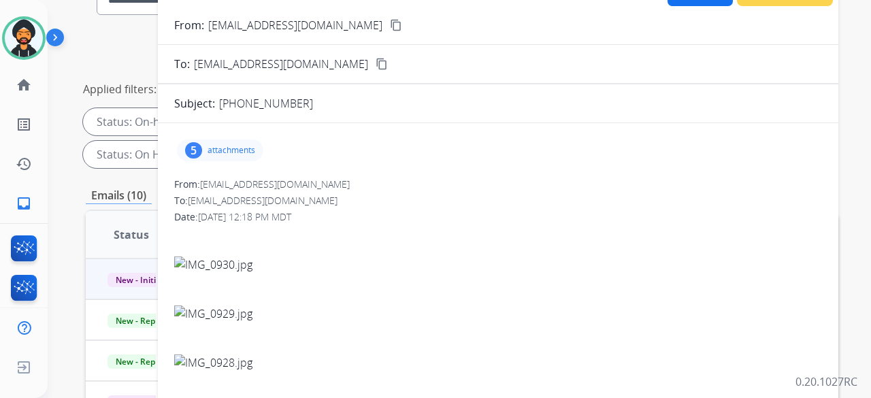
click at [255, 153] on p "attachments" at bounding box center [232, 150] width 48 height 11
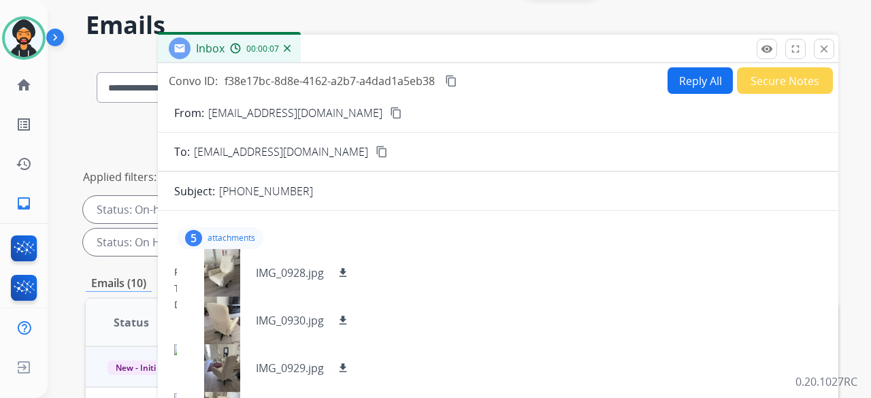
scroll to position [0, 0]
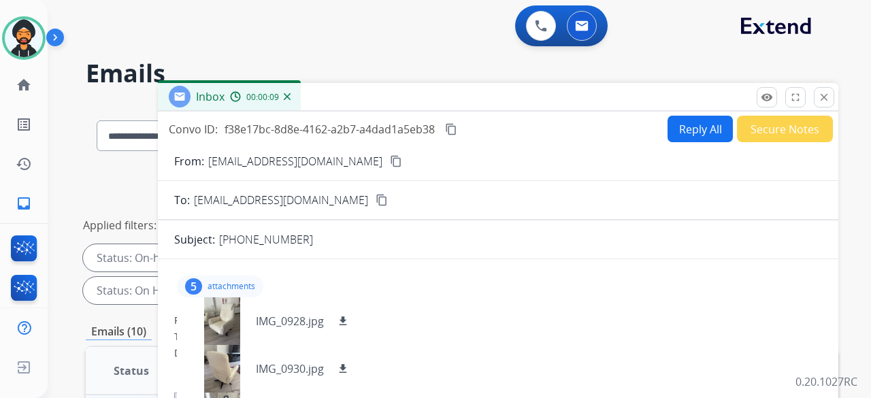
click at [390, 163] on mat-icon "content_copy" at bounding box center [396, 161] width 12 height 12
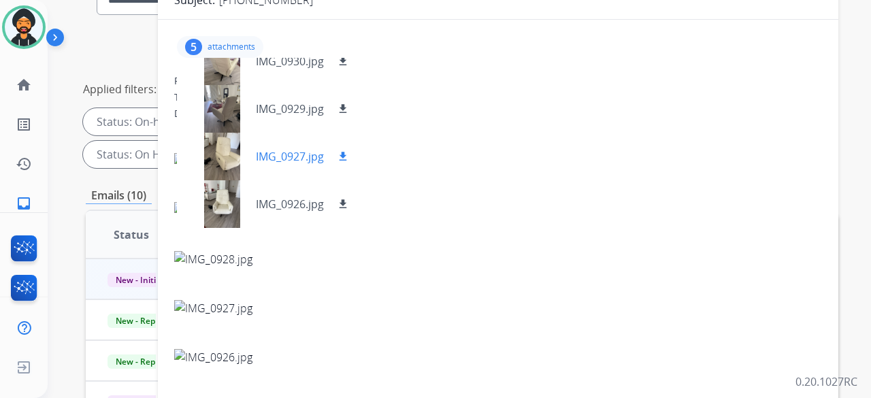
scroll to position [105, 0]
click at [231, 152] on div at bounding box center [222, 155] width 68 height 48
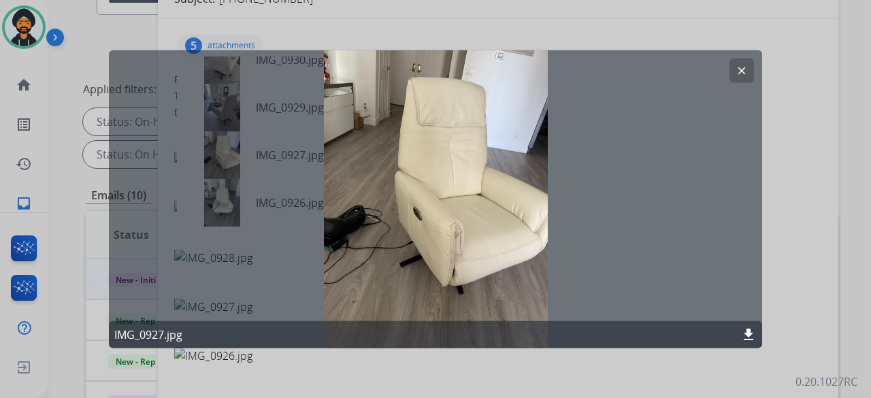
click at [742, 64] on mat-icon "clear" at bounding box center [742, 70] width 12 height 12
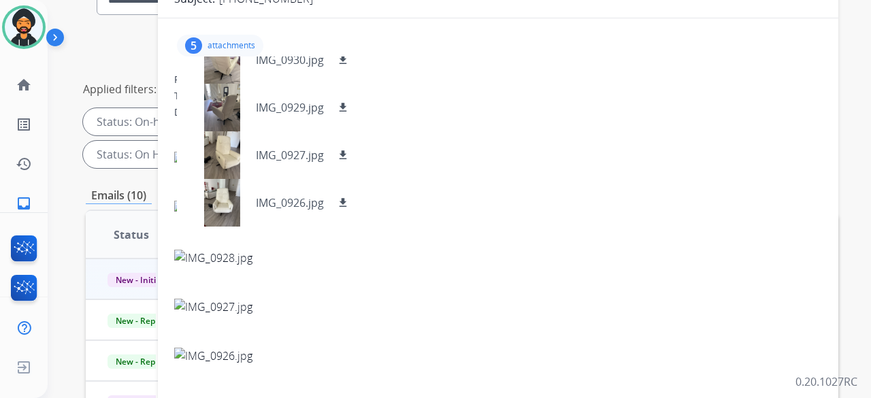
click at [743, 65] on div "5 attachments IMG_0928.jpg download IMG_0930.jpg download IMG_0929.jpg download…" at bounding box center [498, 290] width 681 height 523
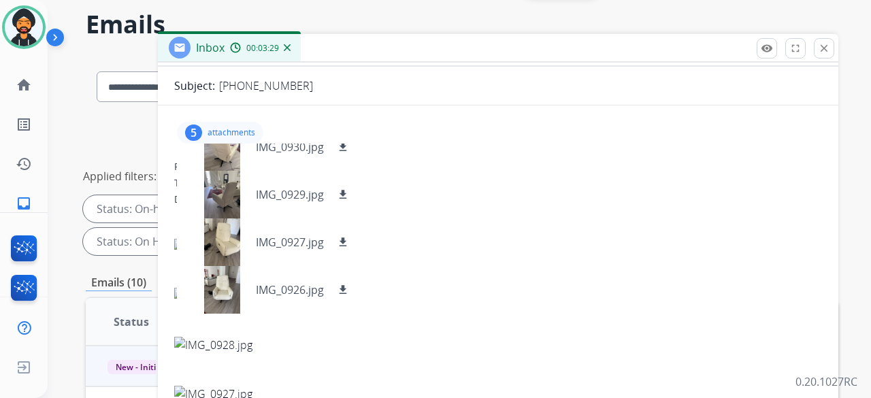
scroll to position [0, 0]
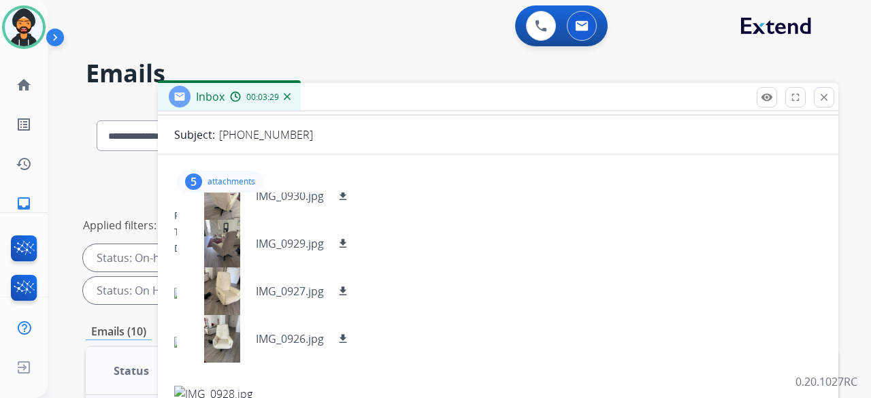
click at [828, 99] on mat-icon "close" at bounding box center [824, 97] width 12 height 12
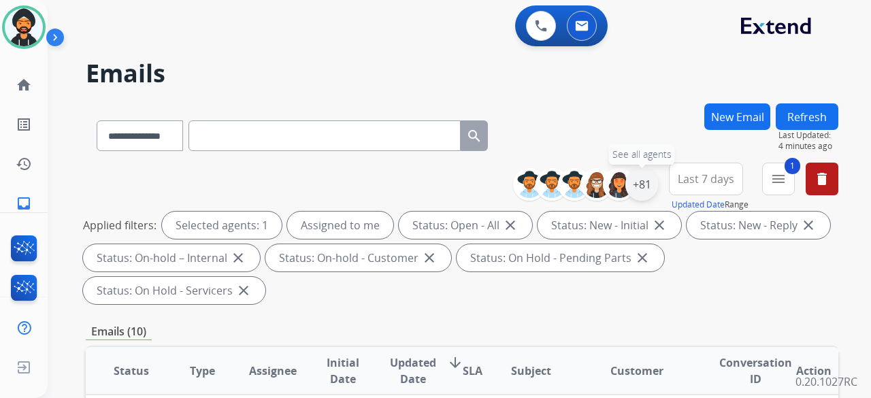
click at [639, 183] on div "+81" at bounding box center [642, 184] width 33 height 33
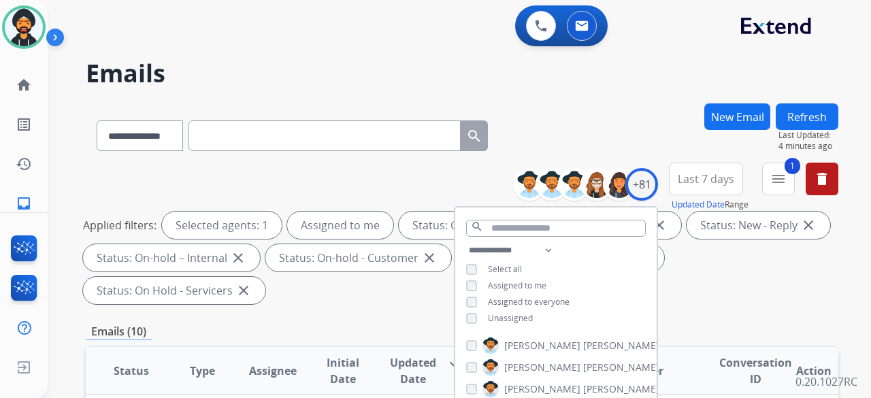
click at [761, 272] on div "Applied filters: Selected agents: 1 Assigned to me Status: Open - All close Sta…" at bounding box center [459, 258] width 753 height 93
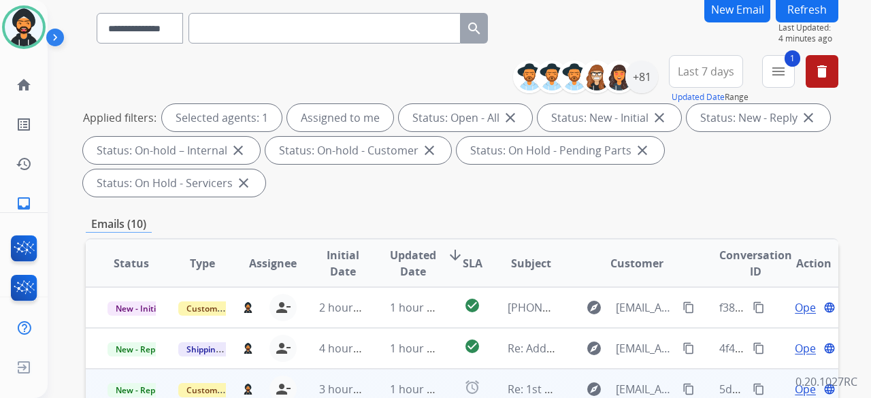
scroll to position [204, 0]
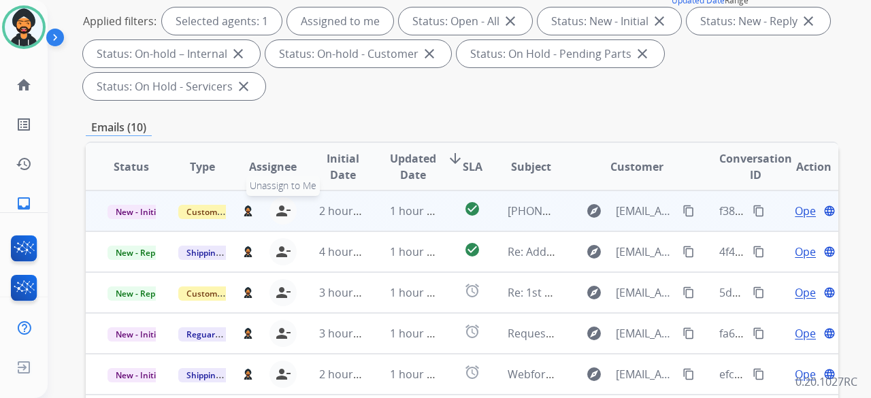
click at [280, 209] on mat-icon "person_remove" at bounding box center [283, 211] width 16 height 16
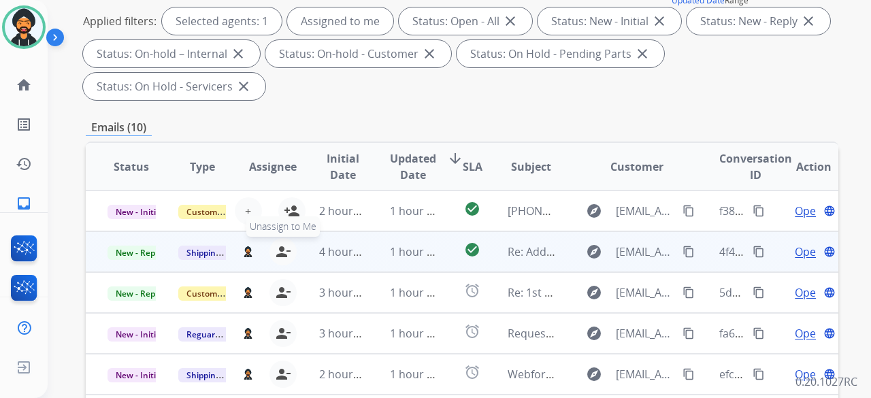
click at [282, 246] on mat-icon "person_remove" at bounding box center [283, 252] width 16 height 16
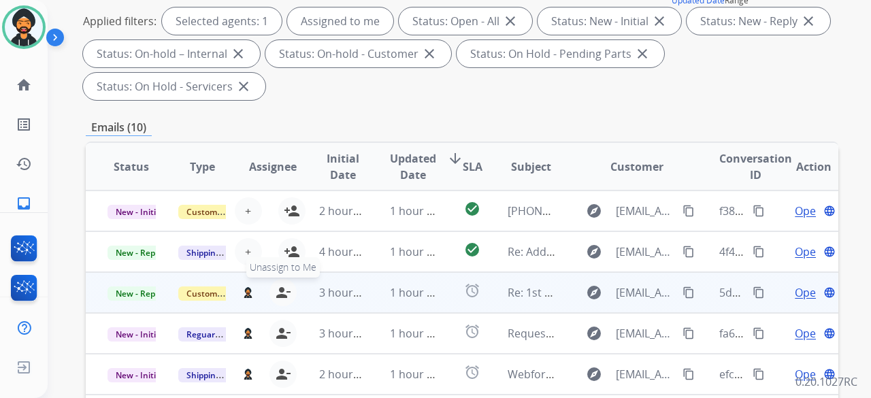
click at [287, 303] on button "person_remove [PERSON_NAME] to Me" at bounding box center [283, 292] width 27 height 27
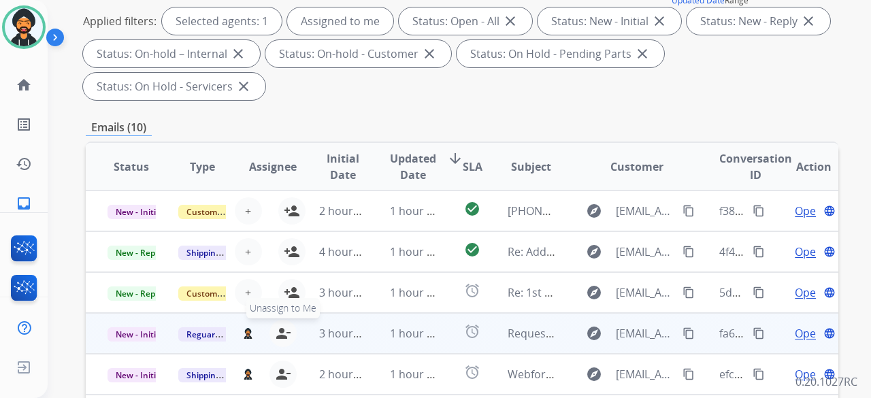
click at [285, 341] on button "person_remove [PERSON_NAME] to Me" at bounding box center [283, 333] width 27 height 27
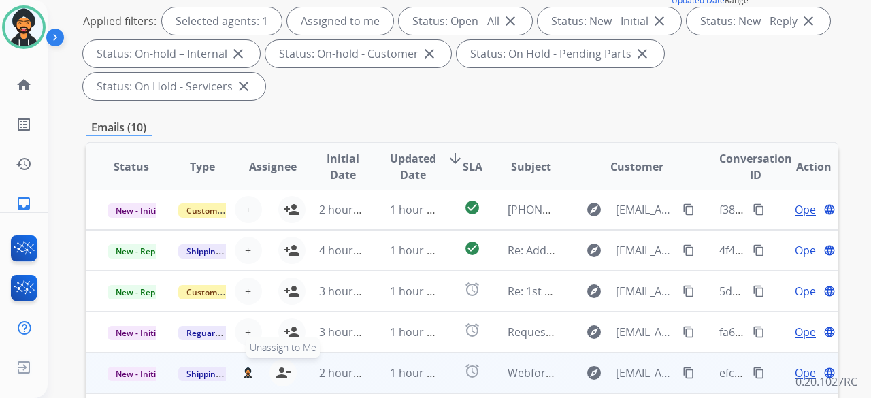
click at [283, 374] on mat-icon "person_remove" at bounding box center [283, 373] width 16 height 16
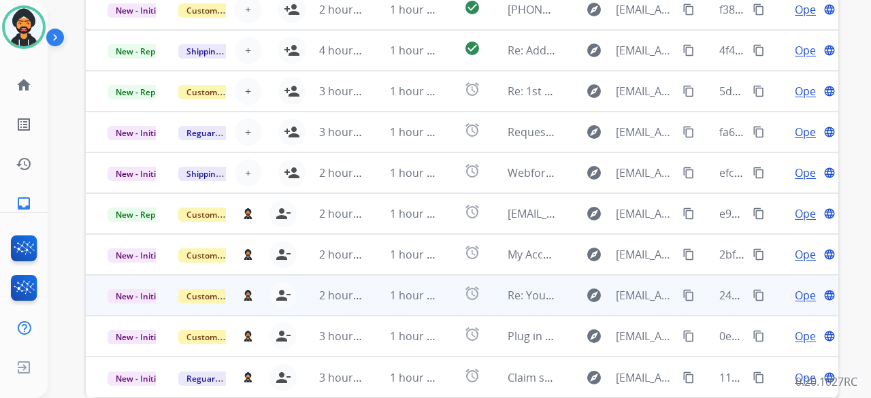
scroll to position [408, 0]
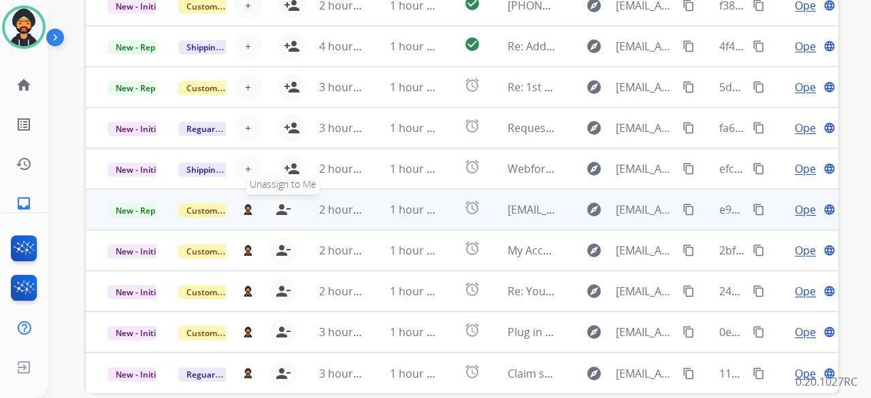
click at [283, 208] on mat-icon "person_remove" at bounding box center [283, 209] width 16 height 16
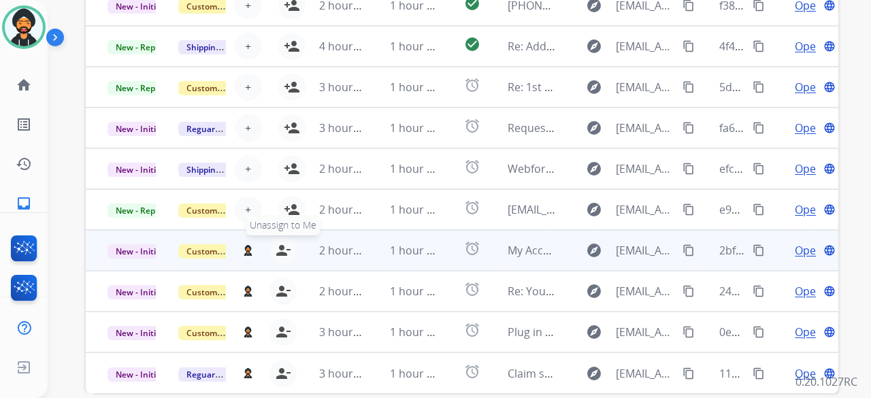
click at [279, 253] on mat-icon "person_remove" at bounding box center [283, 250] width 16 height 16
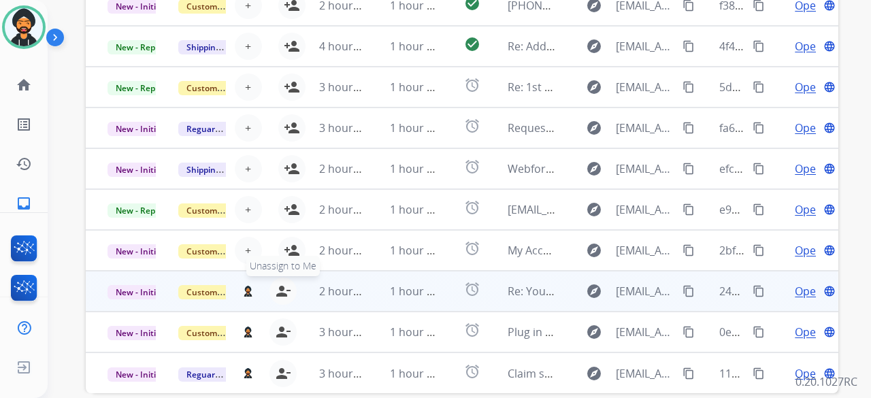
click at [285, 292] on mat-icon "person_remove" at bounding box center [283, 291] width 16 height 16
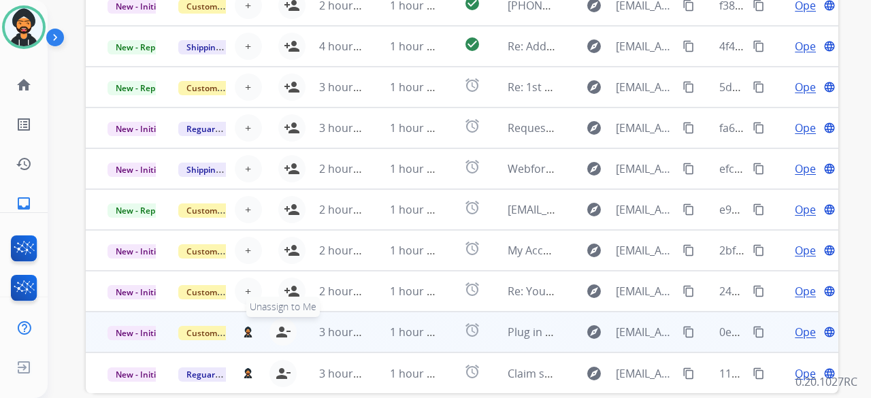
click at [287, 331] on mat-icon "person_remove" at bounding box center [283, 332] width 16 height 16
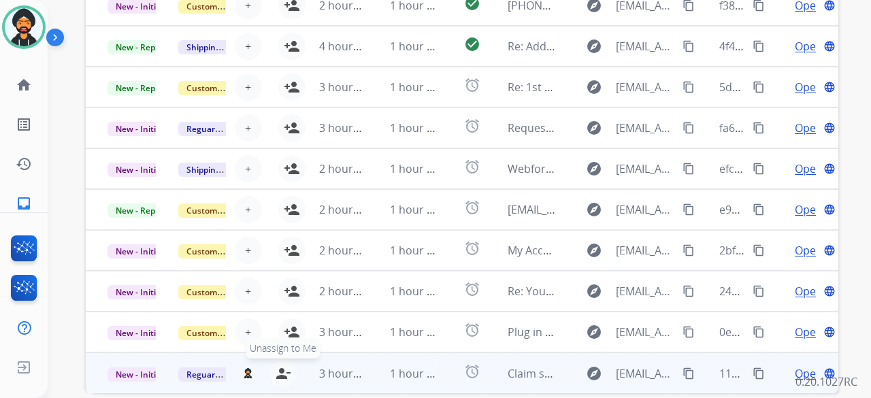
click at [287, 374] on mat-icon "person_remove" at bounding box center [283, 374] width 16 height 16
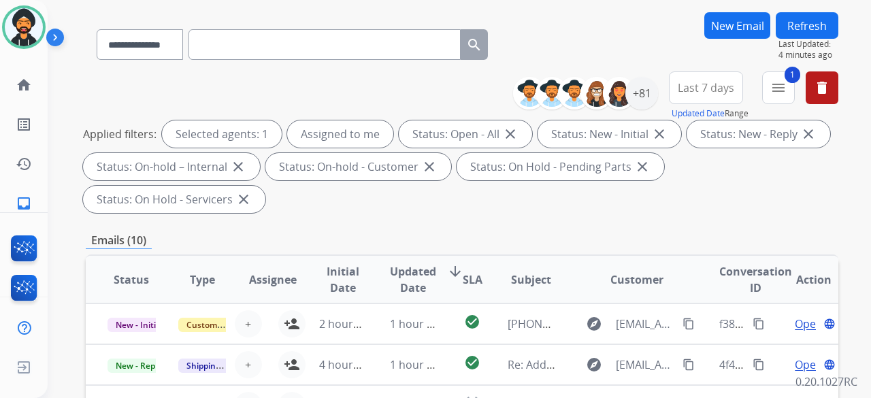
scroll to position [0, 0]
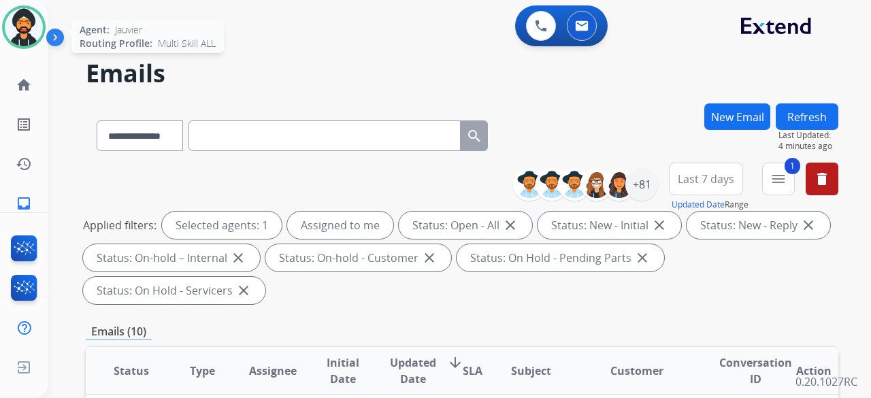
click at [27, 22] on img at bounding box center [24, 27] width 38 height 38
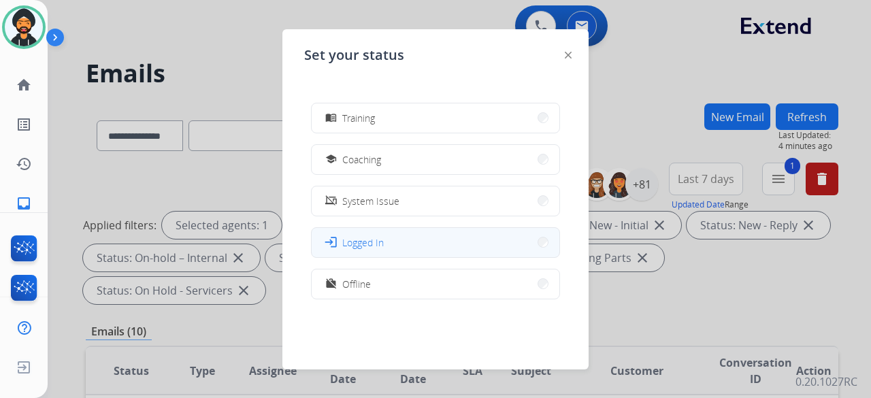
scroll to position [215, 0]
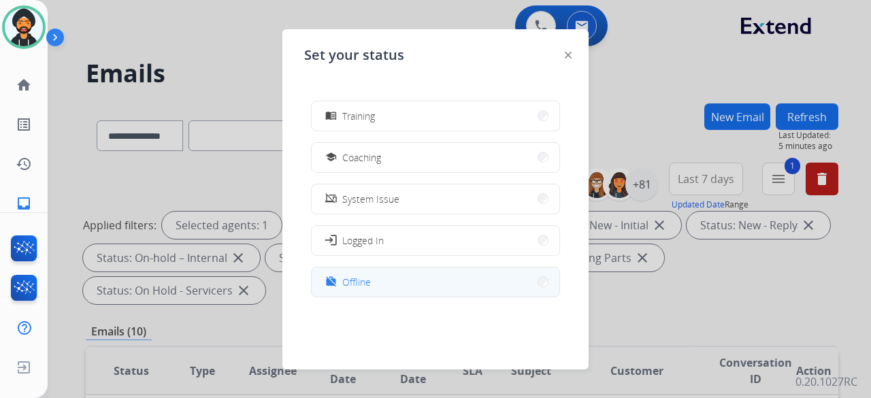
click at [371, 282] on button "work_off Offline" at bounding box center [436, 282] width 248 height 29
